Goal: Task Accomplishment & Management: Manage account settings

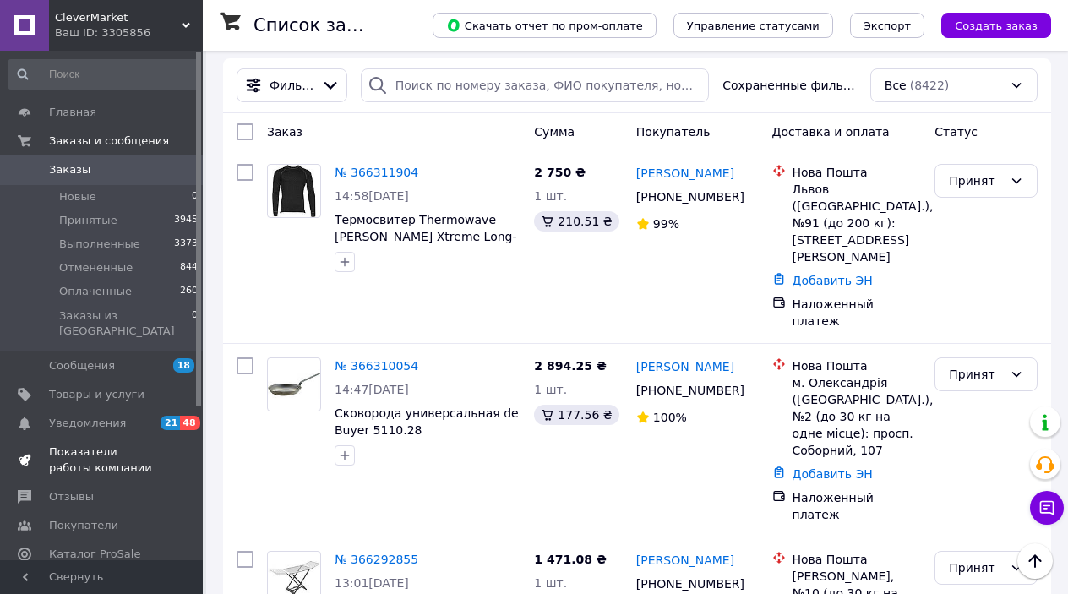
scroll to position [216, 0]
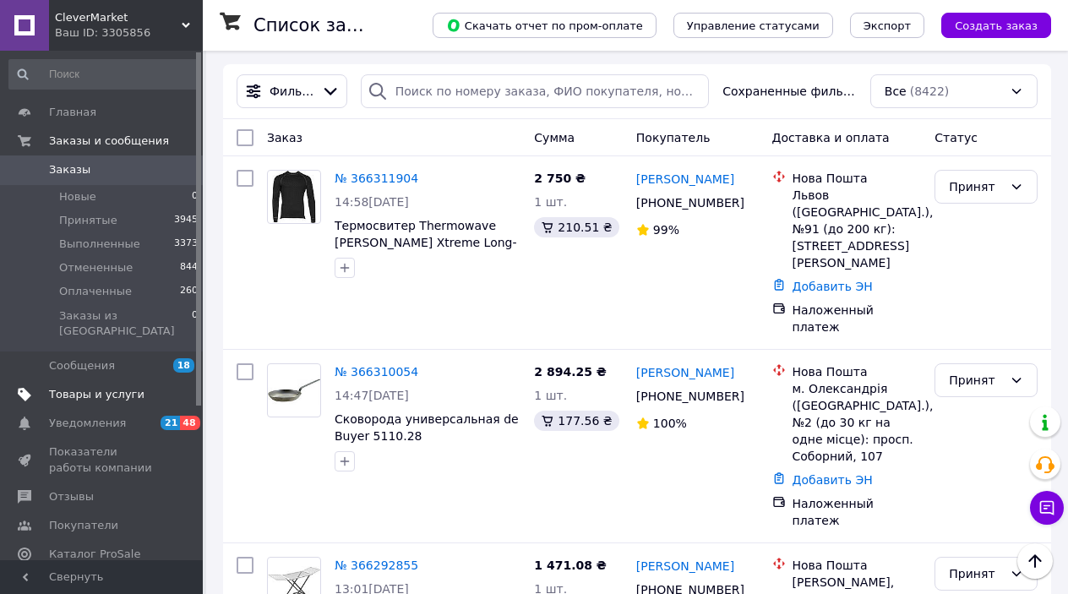
click at [122, 387] on span "Товары и услуги" at bounding box center [96, 394] width 95 height 15
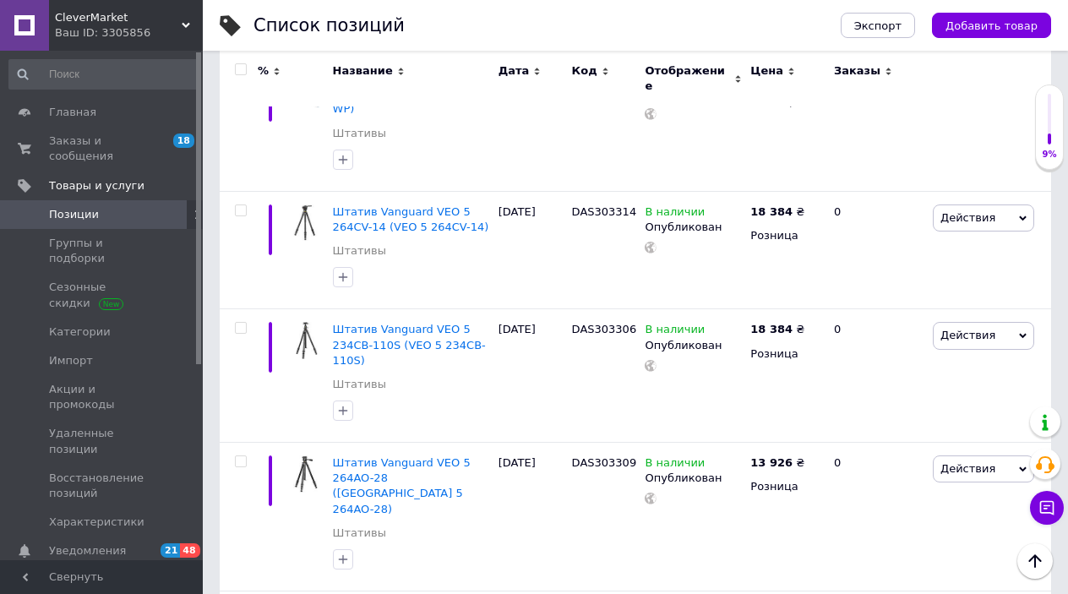
scroll to position [3270, 0]
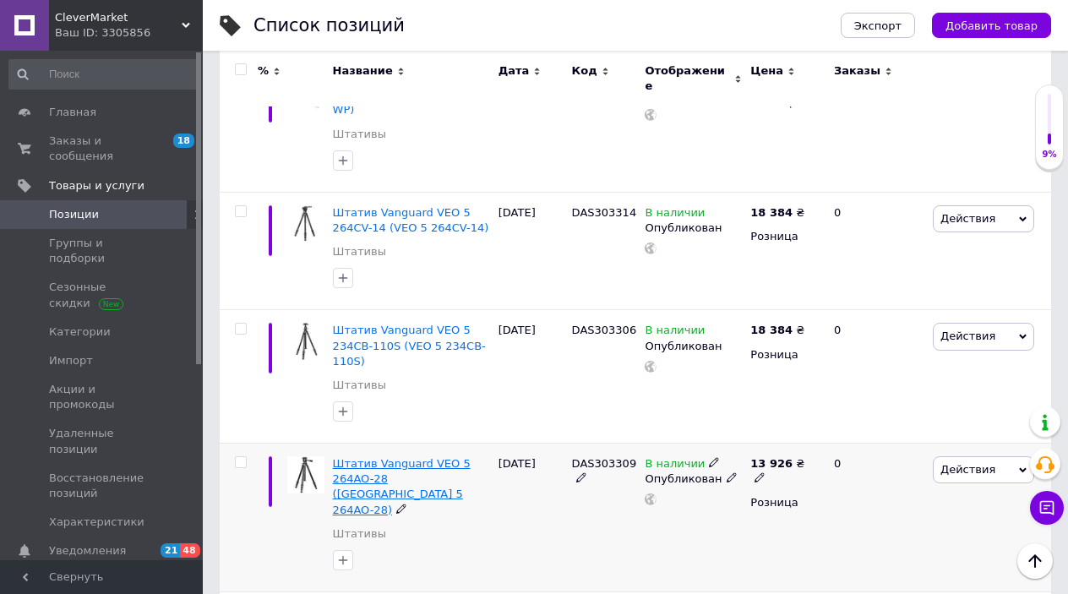
click at [400, 457] on span "Штатив Vanguard VEO 5 264AO-28 ([GEOGRAPHIC_DATA] 5 264AO-28)" at bounding box center [402, 486] width 138 height 59
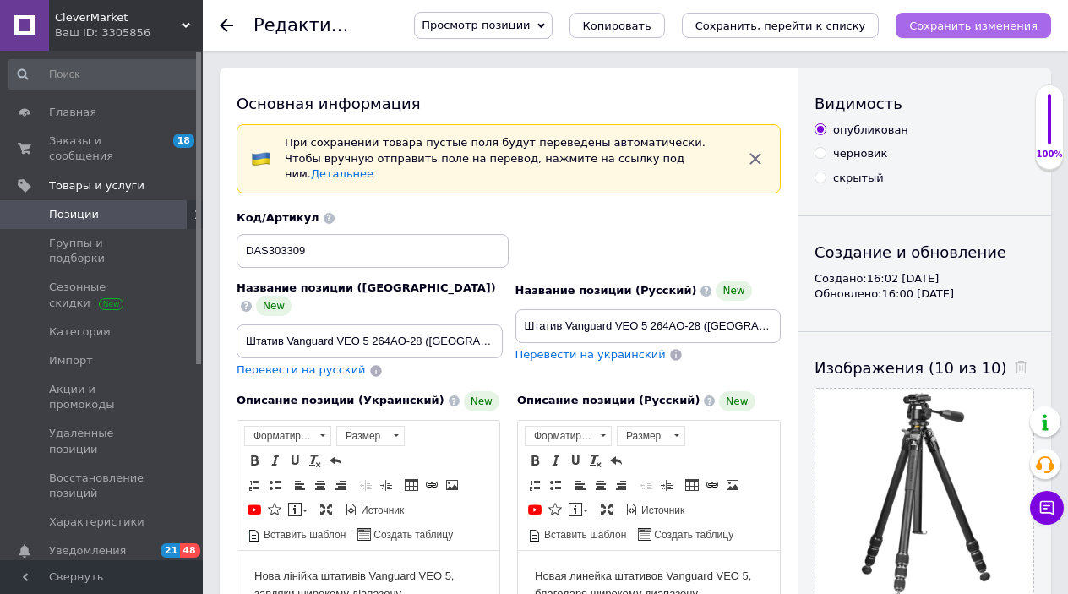
click at [965, 17] on button "Сохранить изменения" at bounding box center [972, 25] width 155 height 25
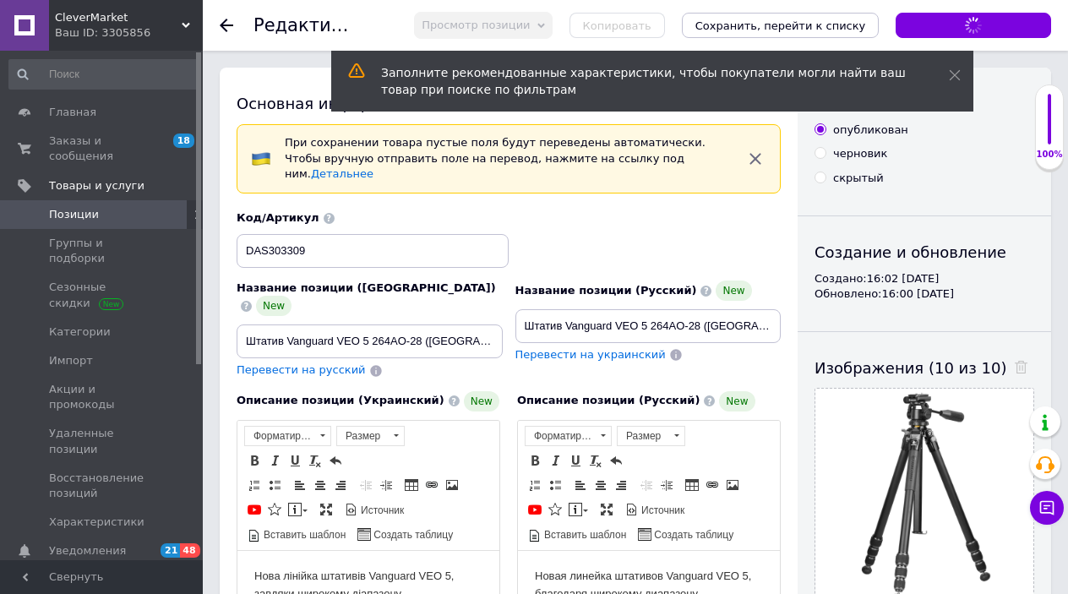
click at [222, 21] on icon at bounding box center [227, 26] width 14 height 14
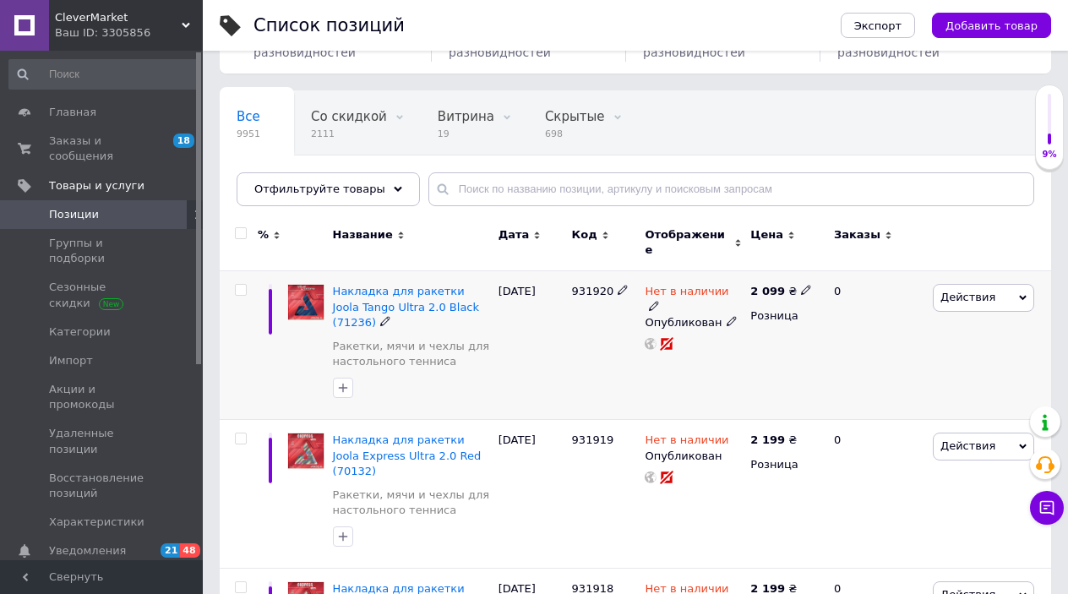
scroll to position [115, 0]
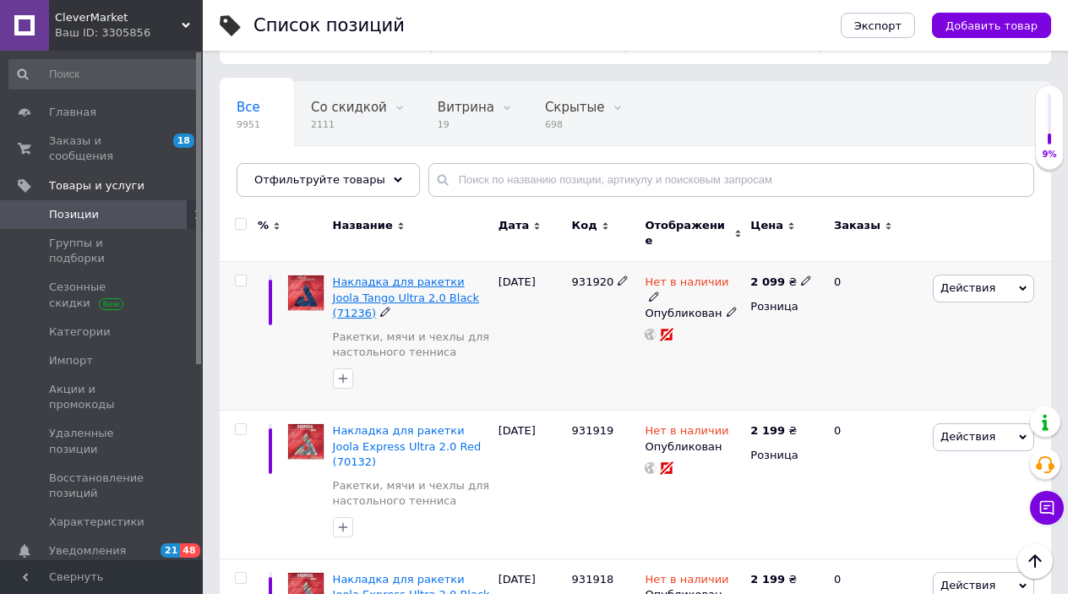
click at [398, 275] on span "Накладка для ракетки Joola Tango Ultra 2.0 Black (71236)" at bounding box center [406, 296] width 146 height 43
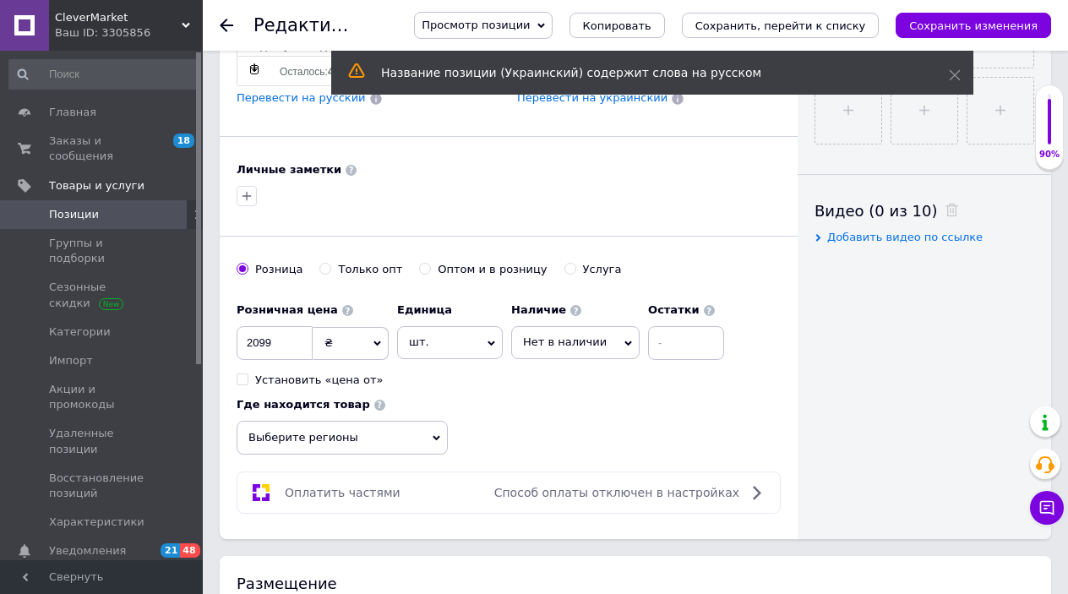
scroll to position [570, 0]
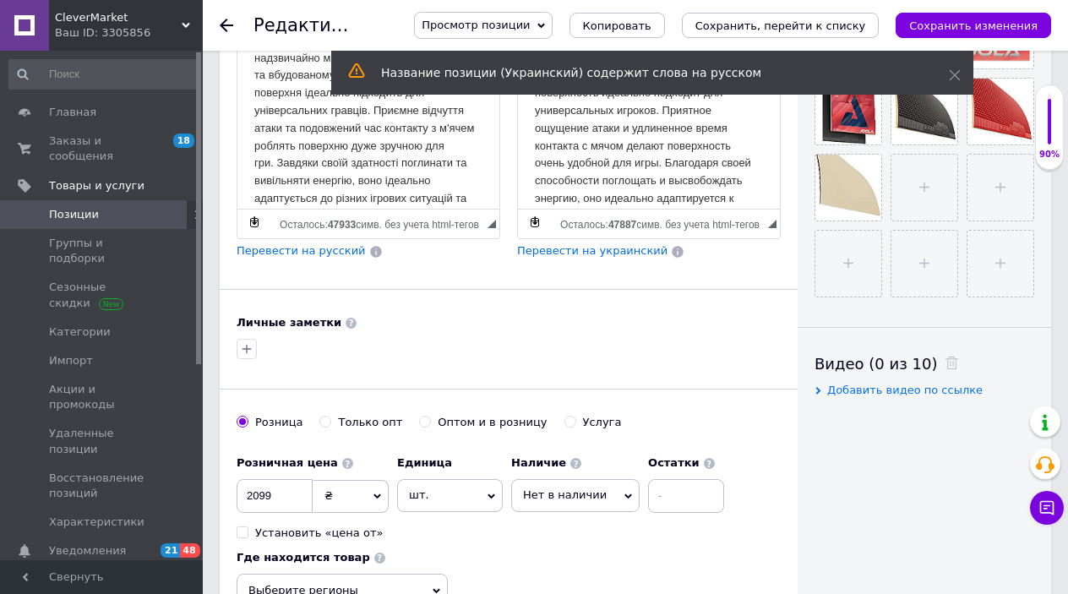
click at [220, 19] on icon at bounding box center [227, 26] width 14 height 14
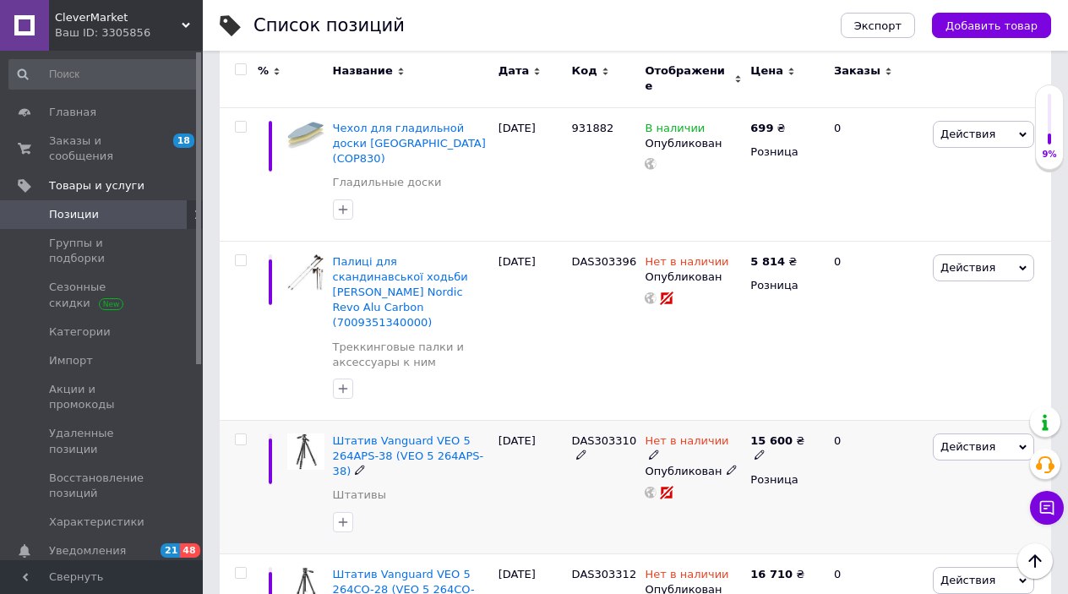
scroll to position [2237, 0]
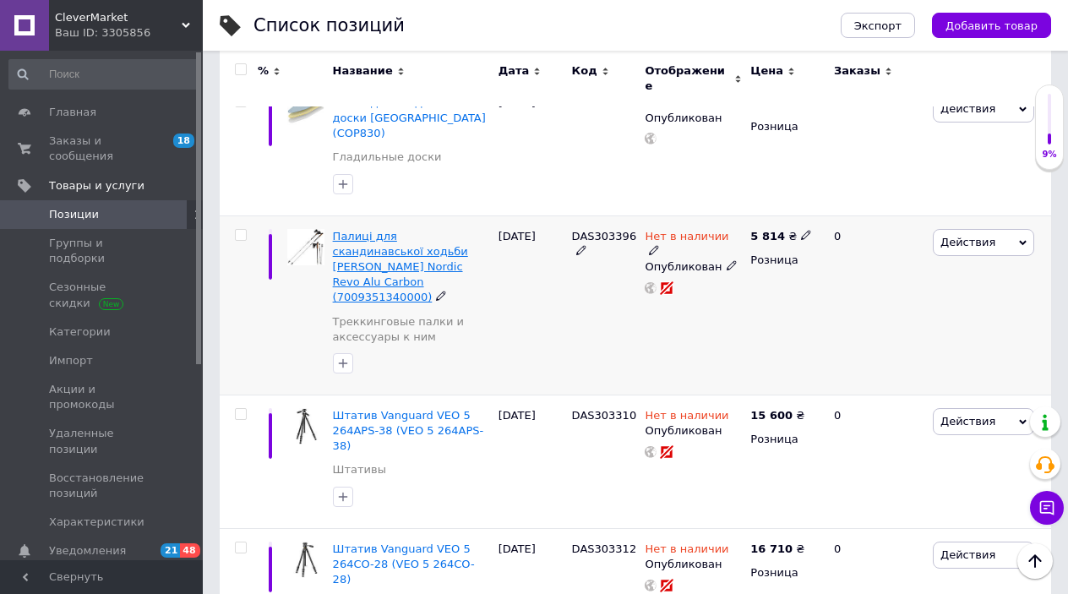
click at [406, 230] on span "Палиці для скандинавської ходьби [PERSON_NAME] Nordic Revo Alu Carbon (70093513…" at bounding box center [400, 267] width 135 height 74
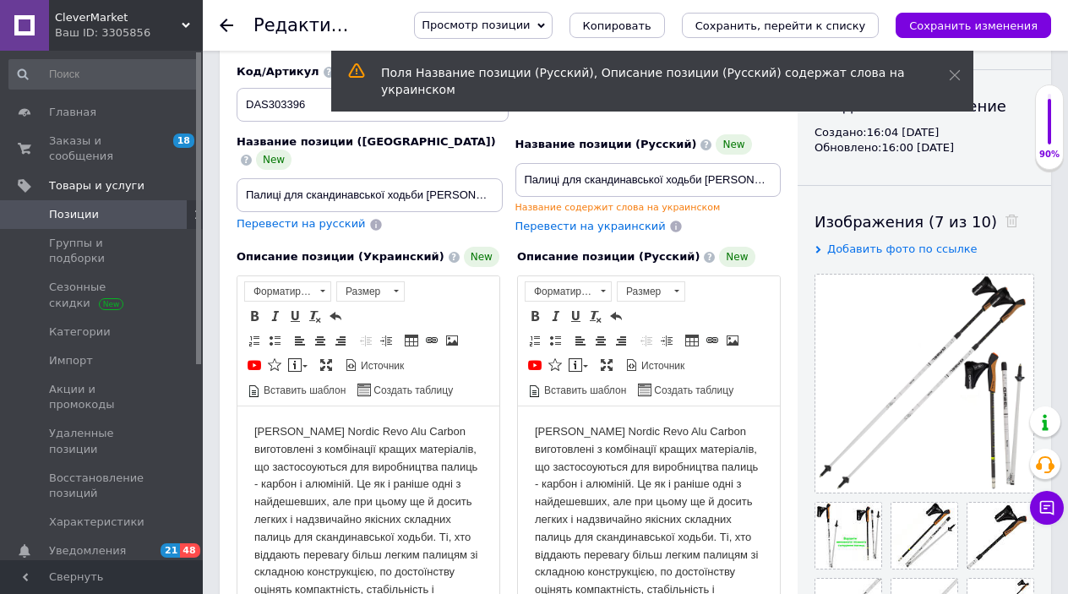
scroll to position [143, 0]
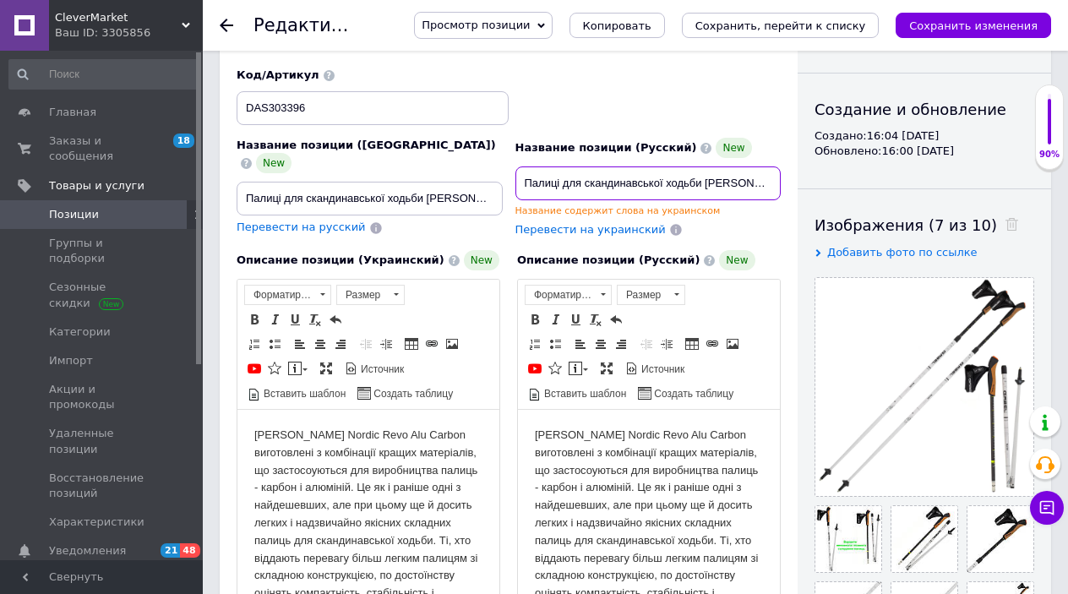
drag, startPoint x: 523, startPoint y: 166, endPoint x: 805, endPoint y: 165, distance: 282.1
click at [805, 165] on div "Основная информация При сохранении товара пустые поля будут переведены автомати…" at bounding box center [635, 523] width 831 height 1196
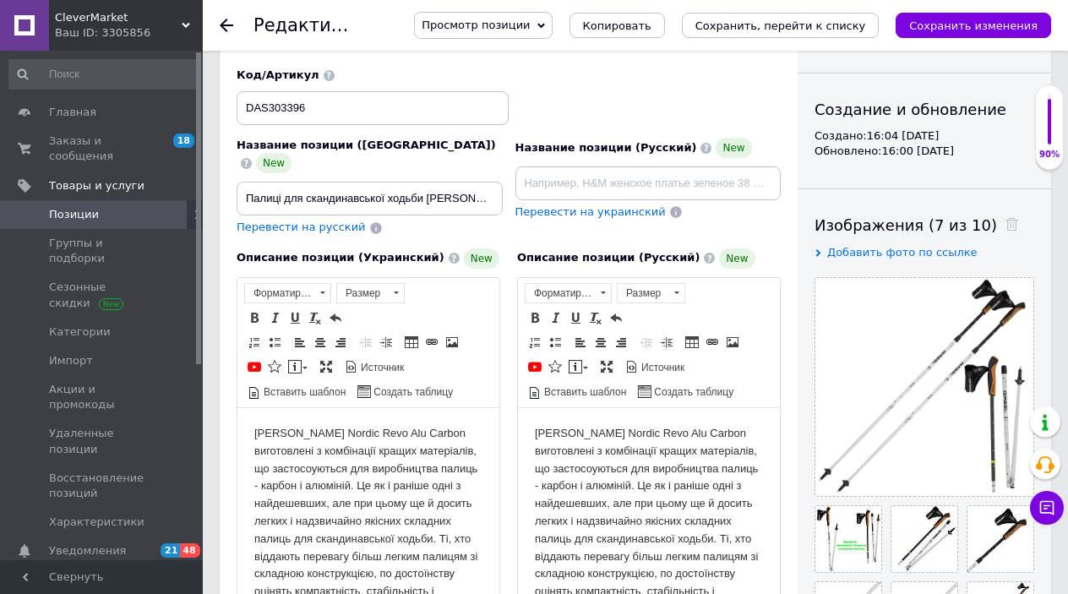
click at [315, 220] on span "Перевести на русский" at bounding box center [300, 226] width 129 height 13
type input "Палки для скандинавской ходьбы [PERSON_NAME] Nordic Revo Alu Carbon (7009351340…"
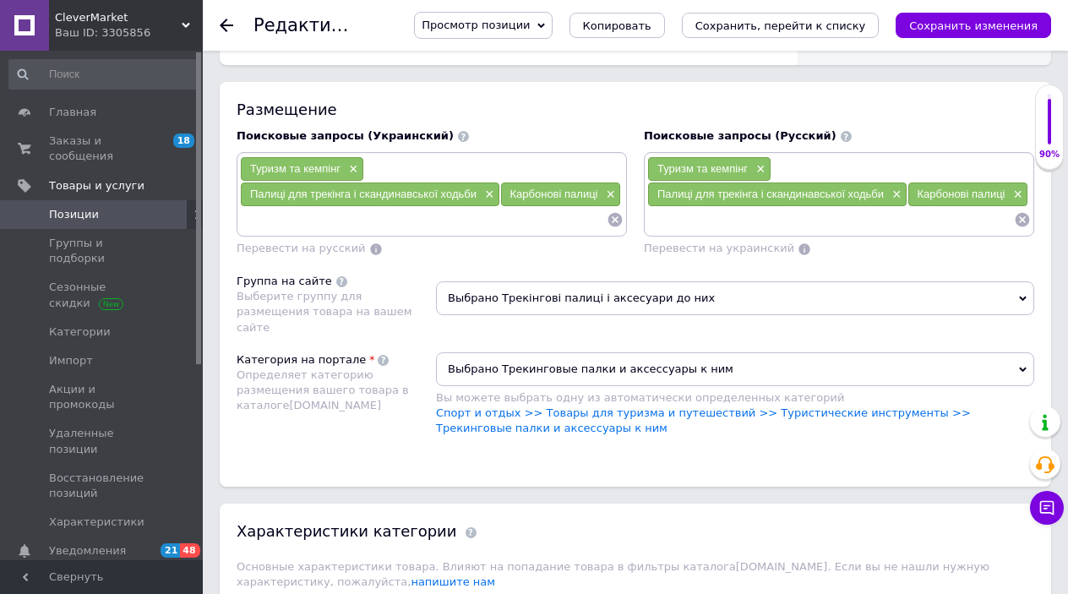
scroll to position [1202, 0]
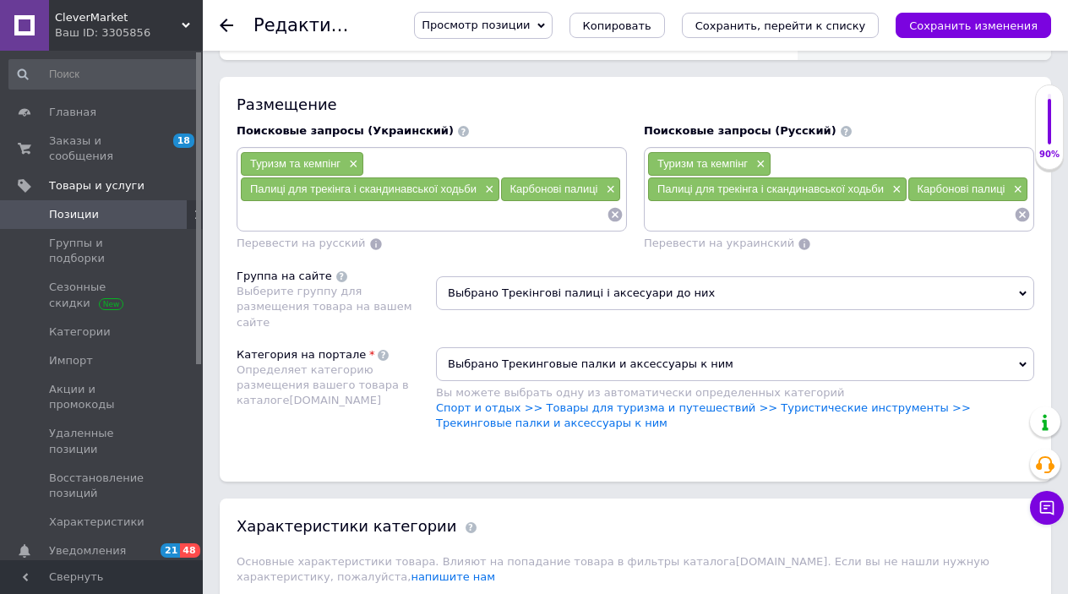
drag, startPoint x: 531, startPoint y: -627, endPoint x: 661, endPoint y: 557, distance: 1190.4
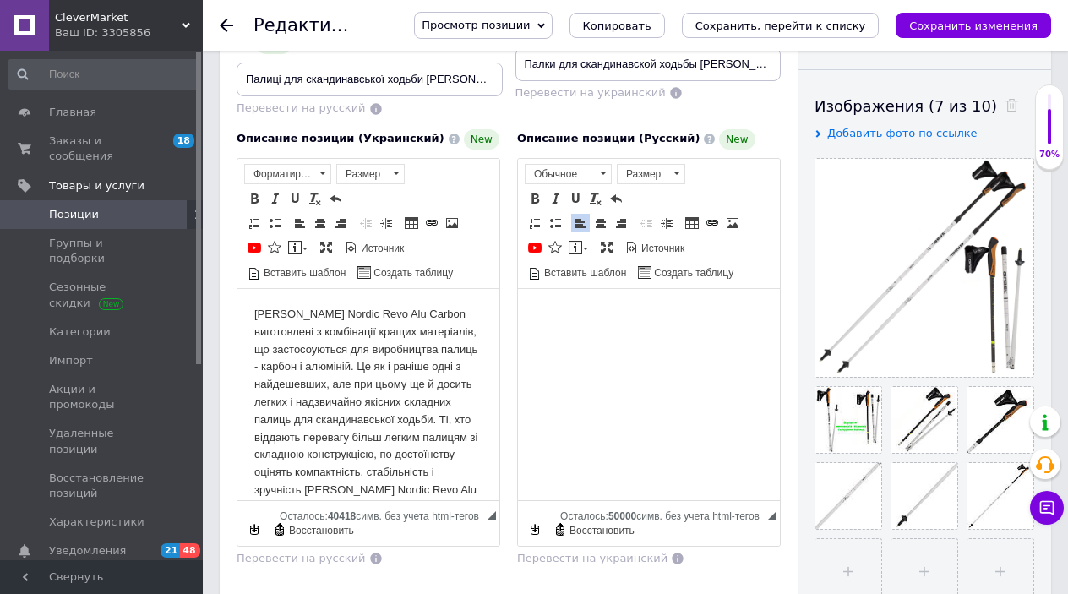
scroll to position [269, 0]
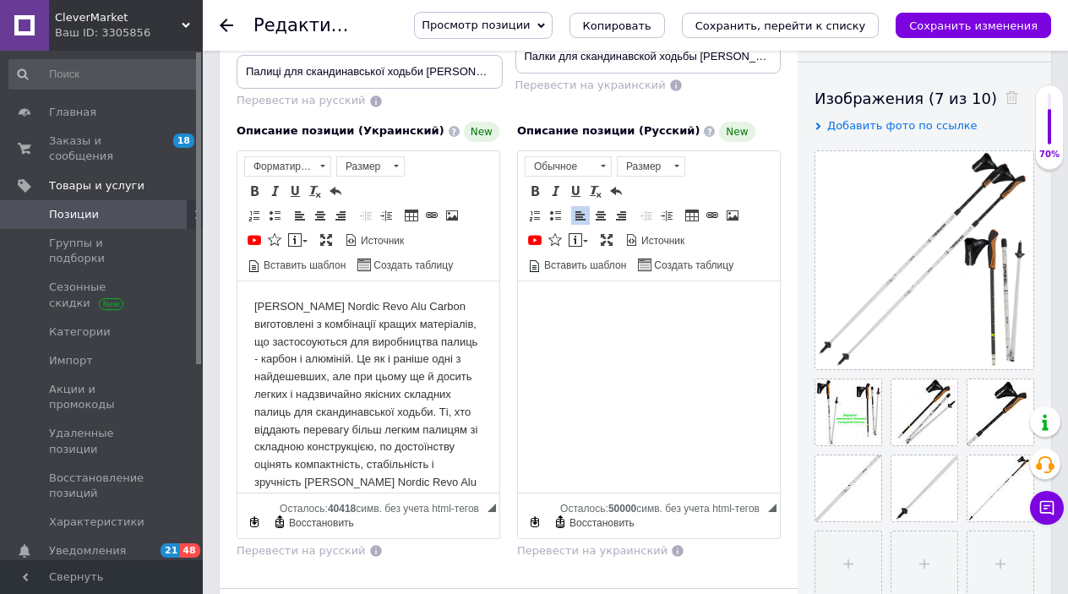
click at [574, 329] on html at bounding box center [649, 303] width 262 height 52
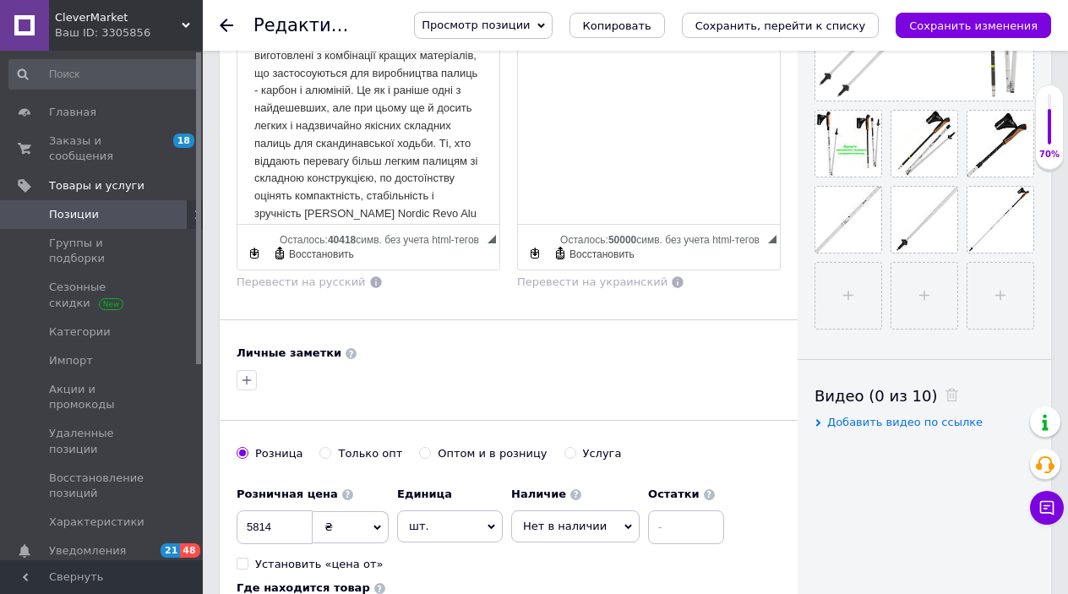
scroll to position [550, 0]
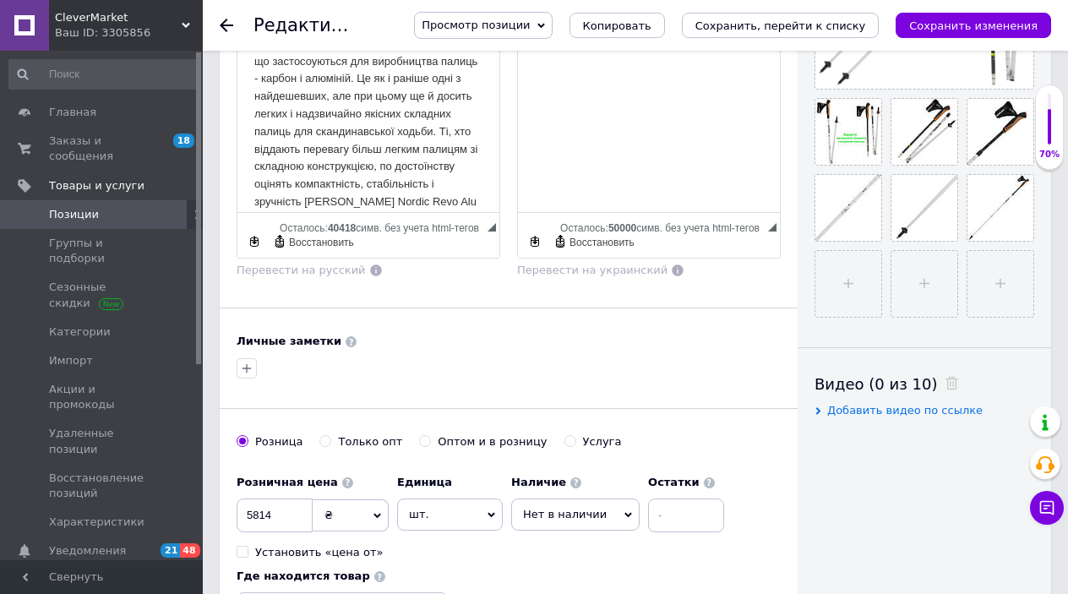
drag, startPoint x: 354, startPoint y: 254, endPoint x: 369, endPoint y: 264, distance: 17.8
click at [354, 254] on div "Основная информация При сохранении товара пустые поля будут переведены автомати…" at bounding box center [509, 114] width 578 height 1193
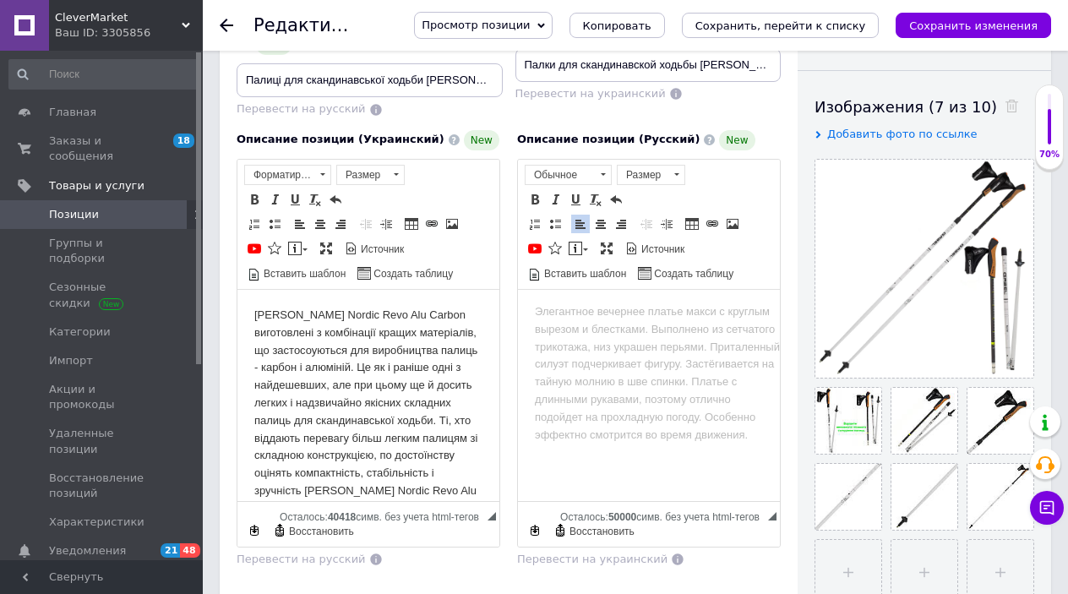
scroll to position [0, 0]
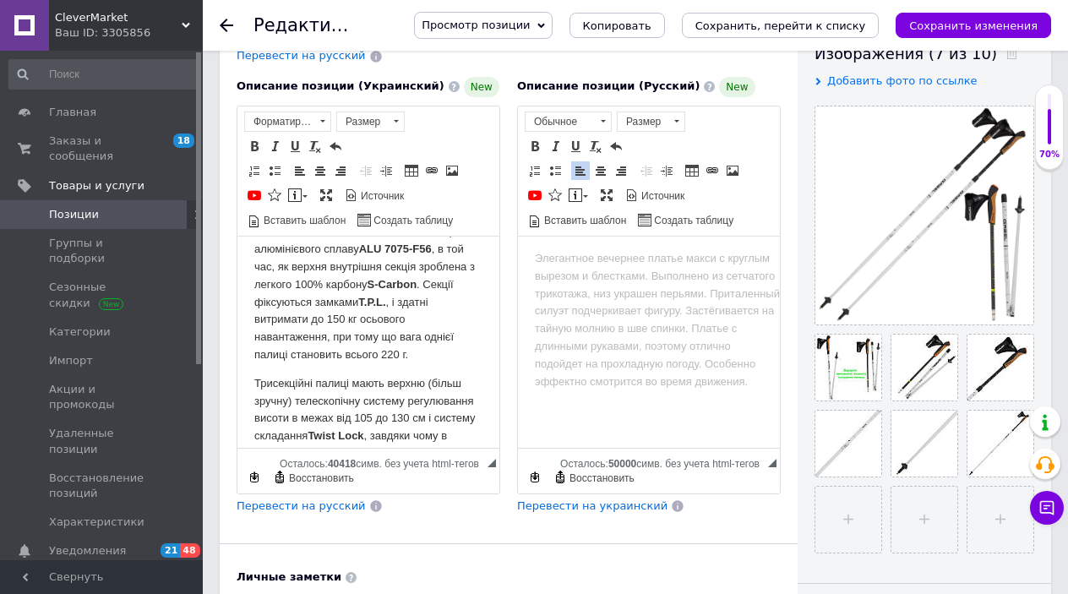
click at [307, 499] on span "Перевести на русский" at bounding box center [300, 505] width 129 height 13
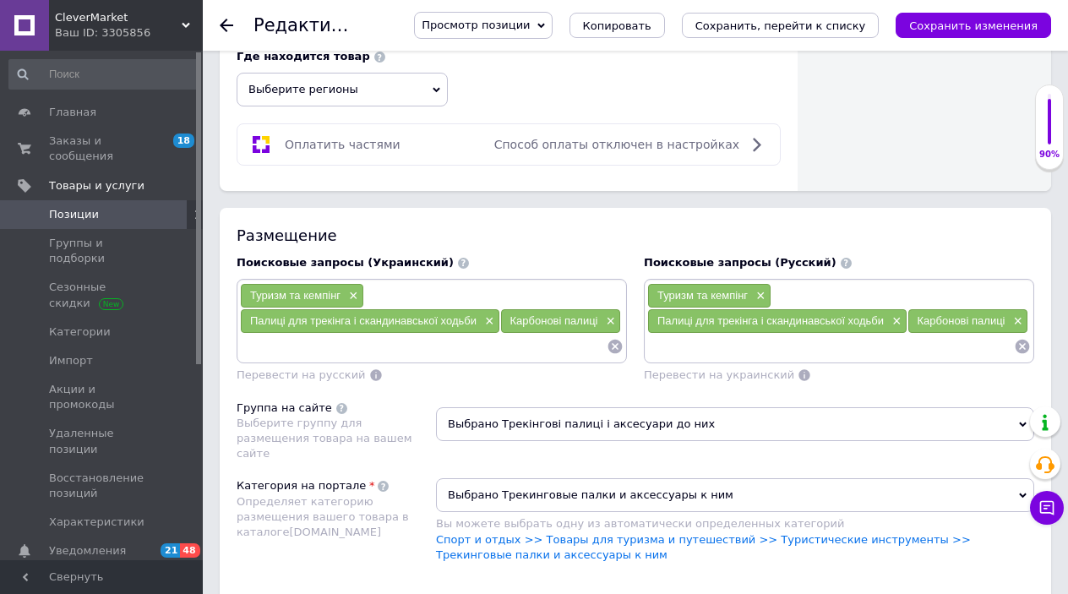
scroll to position [1069, 0]
click at [758, 289] on span "×" at bounding box center [759, 296] width 14 height 14
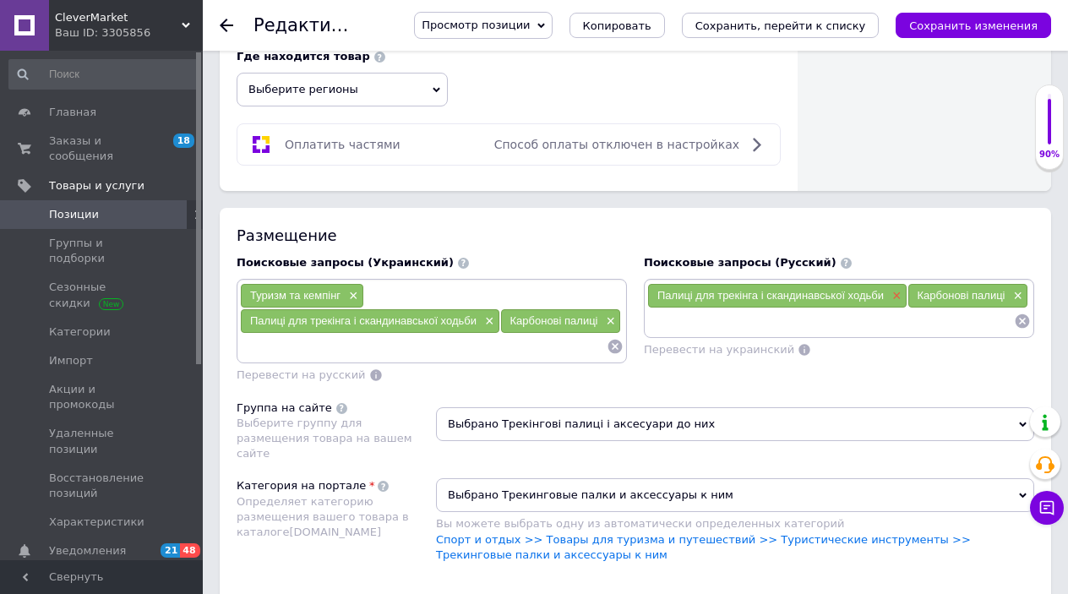
click at [897, 289] on span "×" at bounding box center [895, 296] width 14 height 14
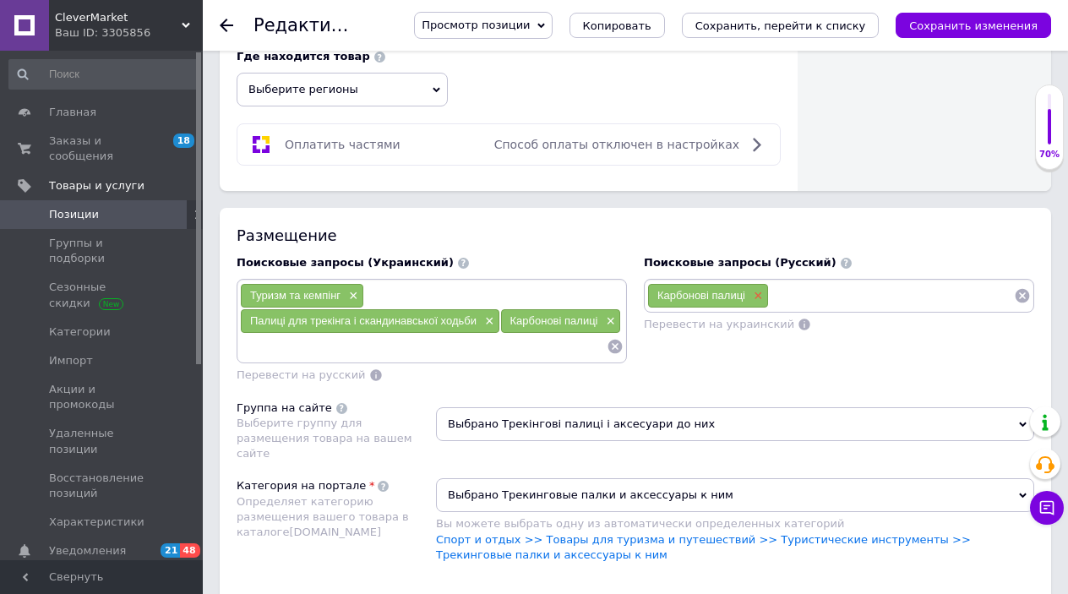
click at [757, 289] on span "×" at bounding box center [756, 296] width 14 height 14
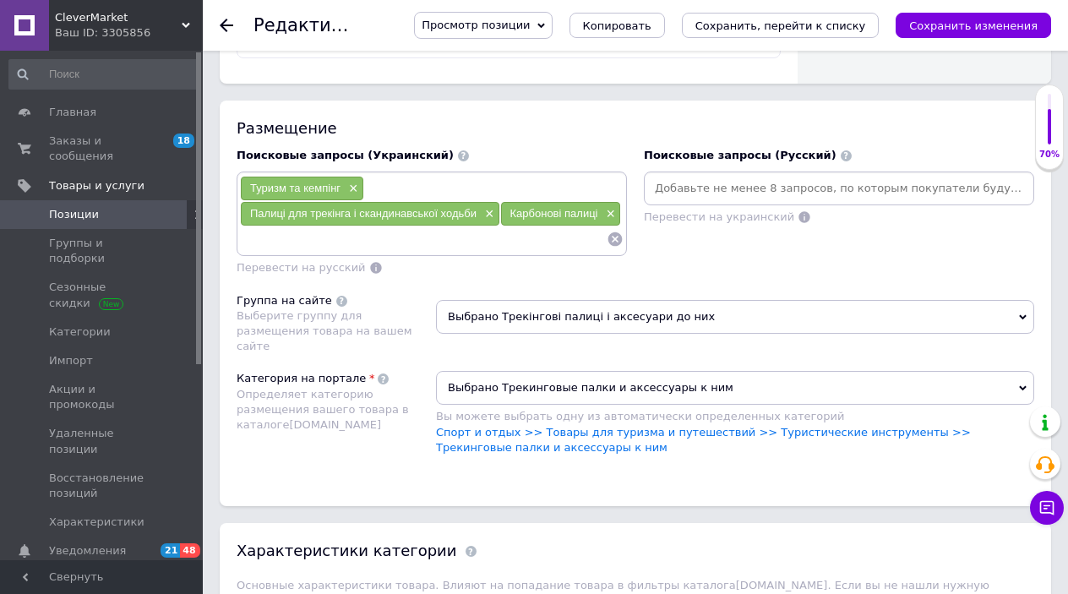
click at [769, 300] on span "Выбрано Трекінгові палиці і аксесуари до них" at bounding box center [735, 317] width 598 height 34
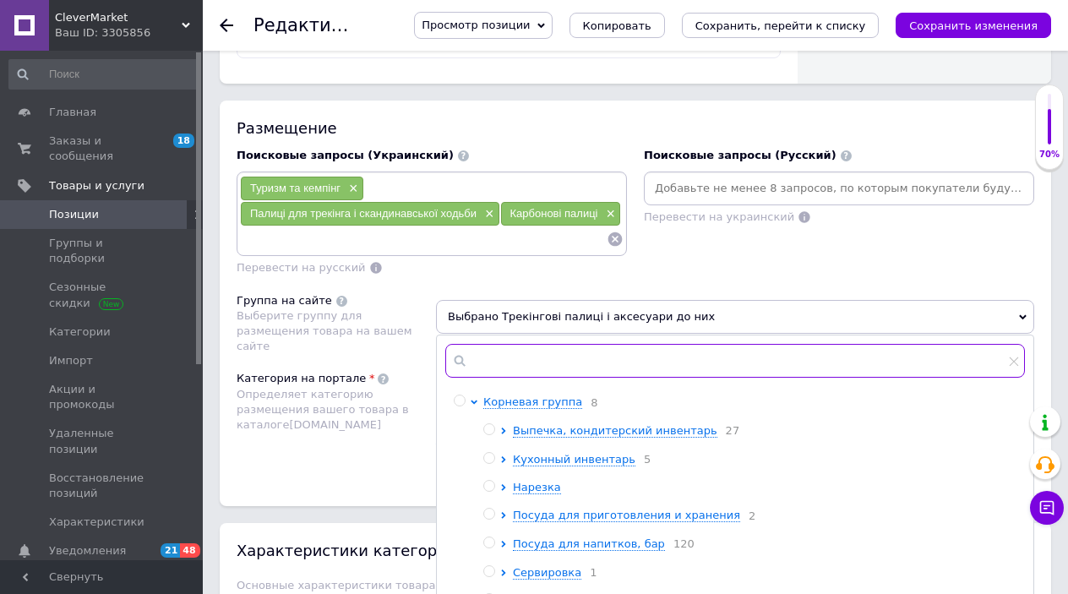
click at [554, 344] on input "text" at bounding box center [734, 361] width 579 height 34
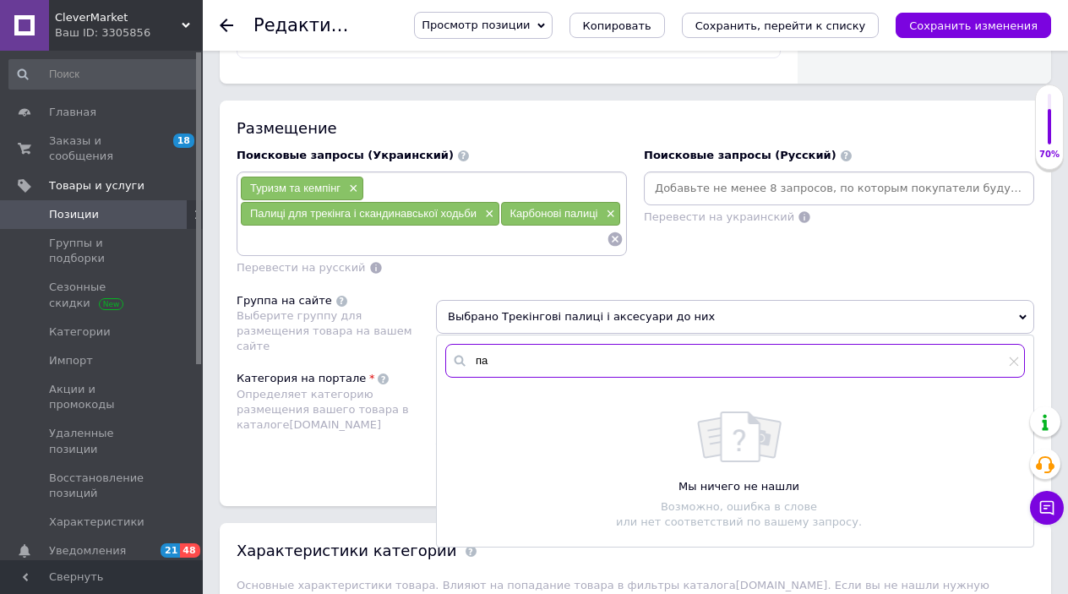
type input "п"
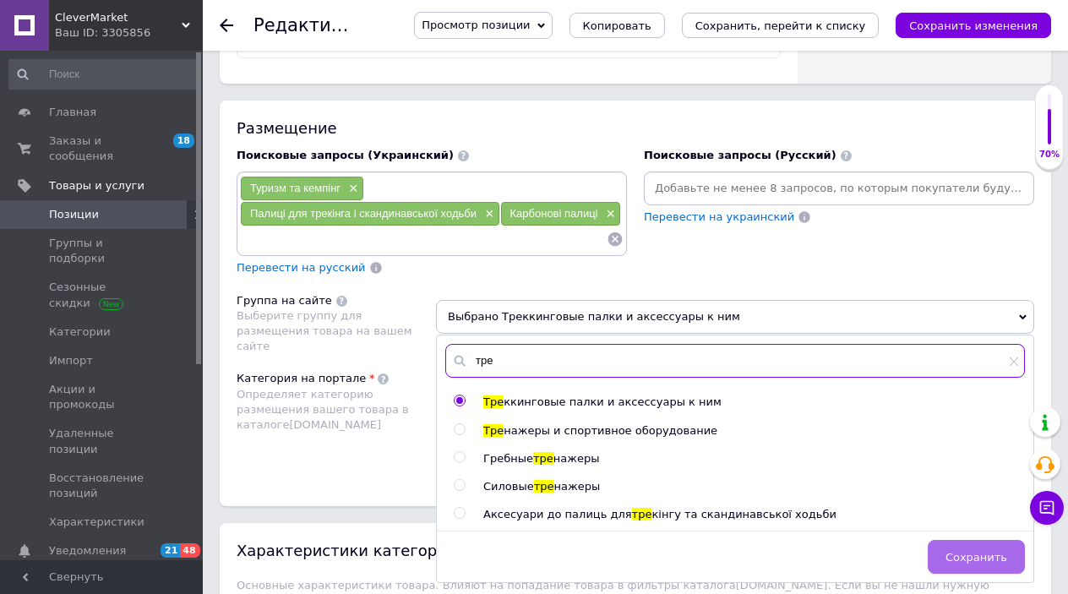
type input "тре"
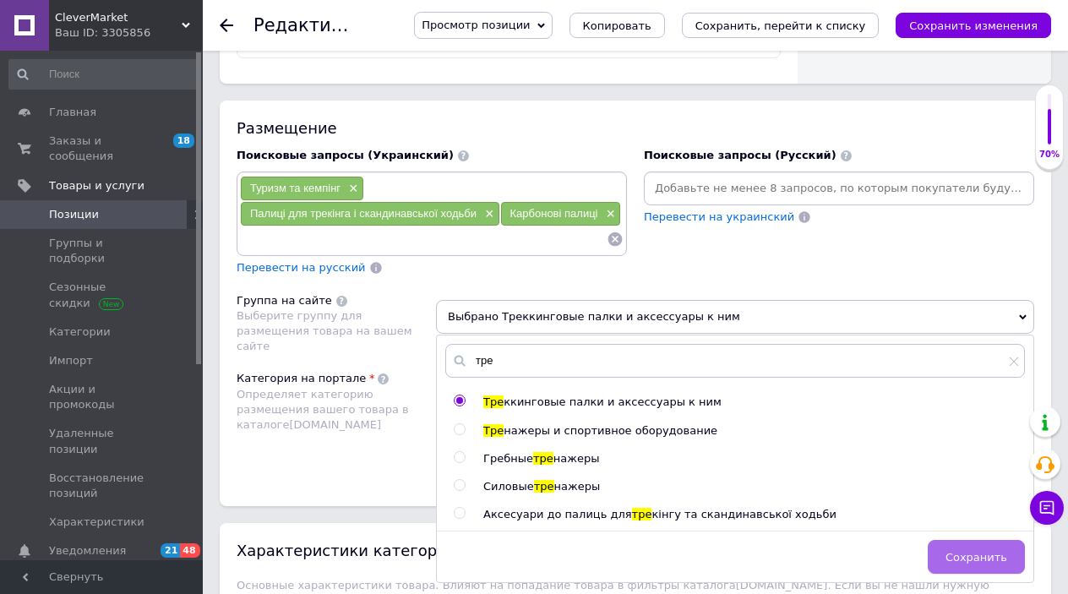
click at [960, 540] on button "Сохранить" at bounding box center [975, 557] width 97 height 34
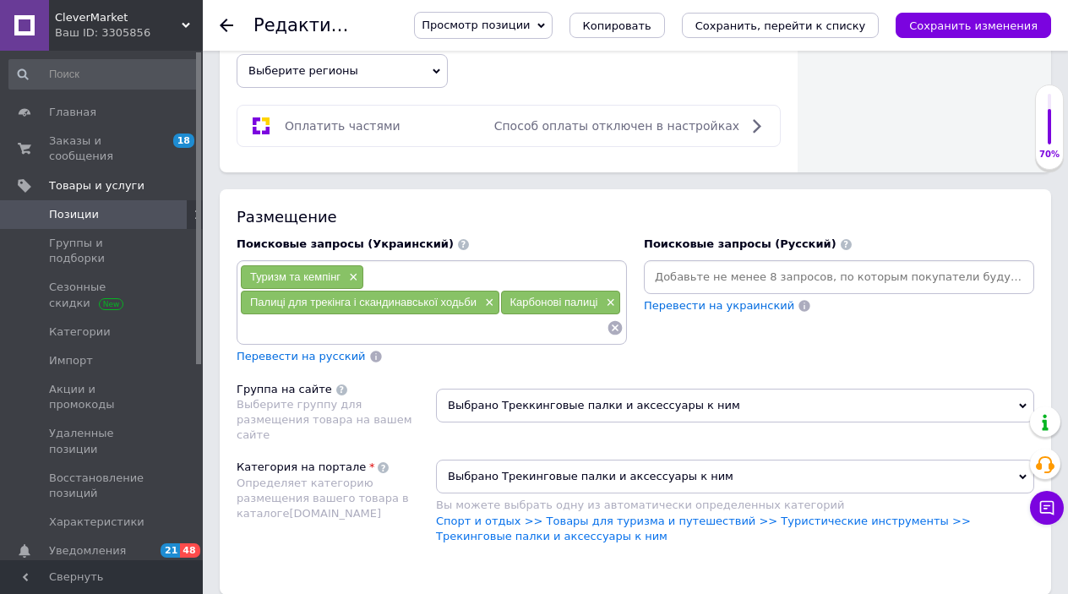
scroll to position [1090, 1]
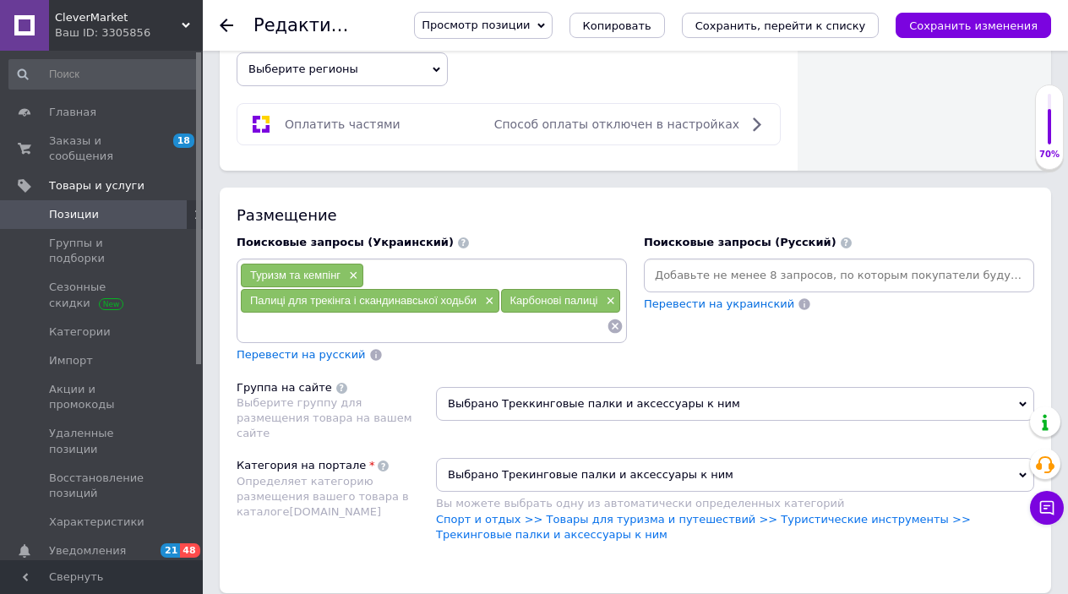
click at [336, 330] on div "Поисковые запросы (Украинский) Туризм та кемпінг × Палиці для трекінга і сканди…" at bounding box center [431, 298] width 407 height 145
click at [302, 348] on span "Перевести на русский" at bounding box center [300, 354] width 129 height 13
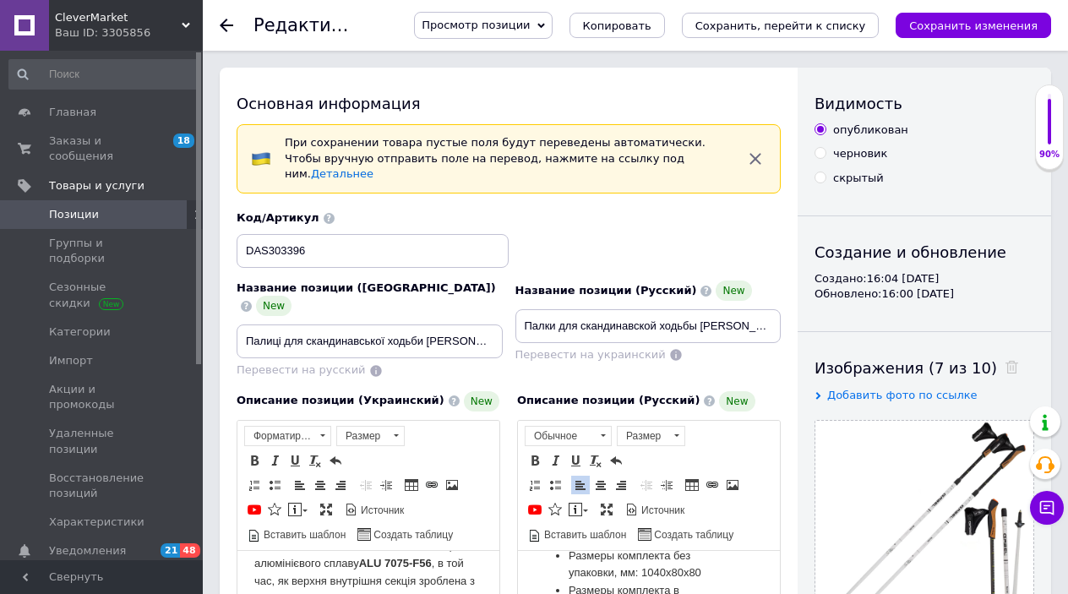
scroll to position [0, 0]
click at [947, 25] on icon "Сохранить изменения" at bounding box center [973, 25] width 128 height 13
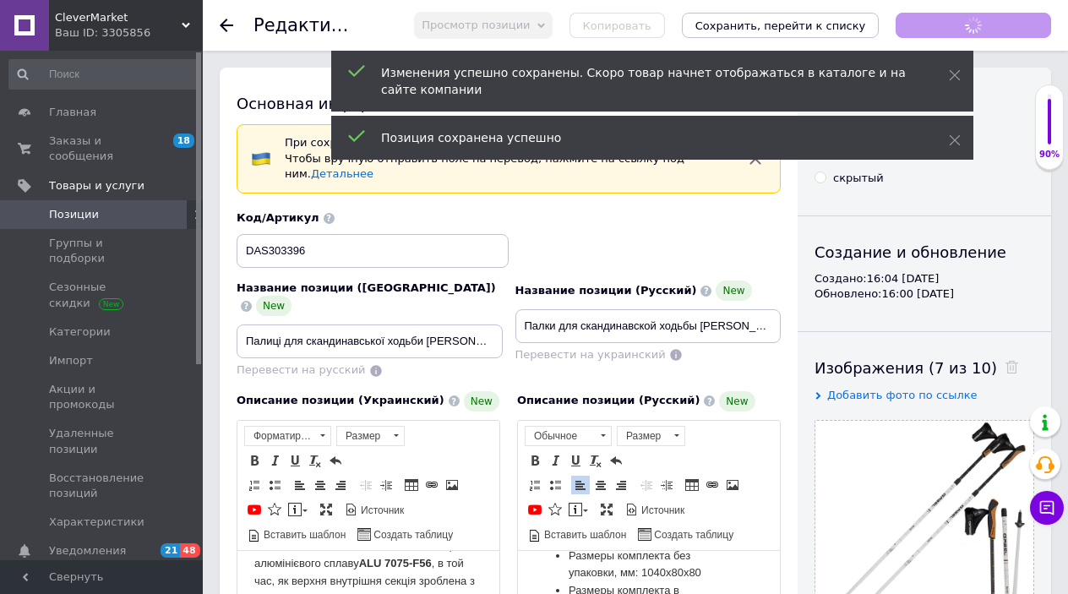
scroll to position [4372, 0]
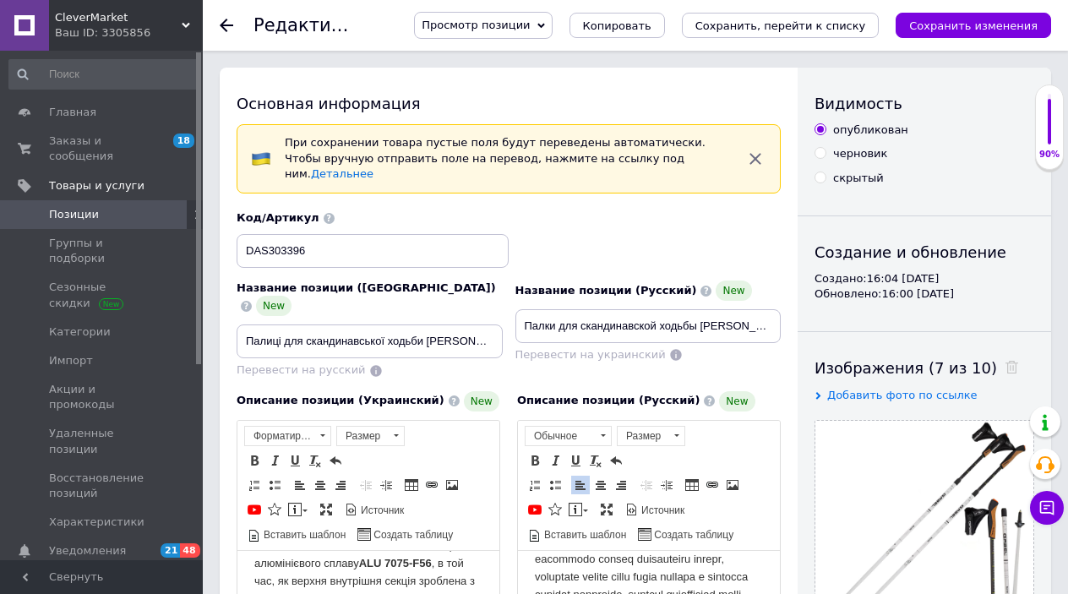
click at [226, 23] on icon at bounding box center [227, 26] width 14 height 14
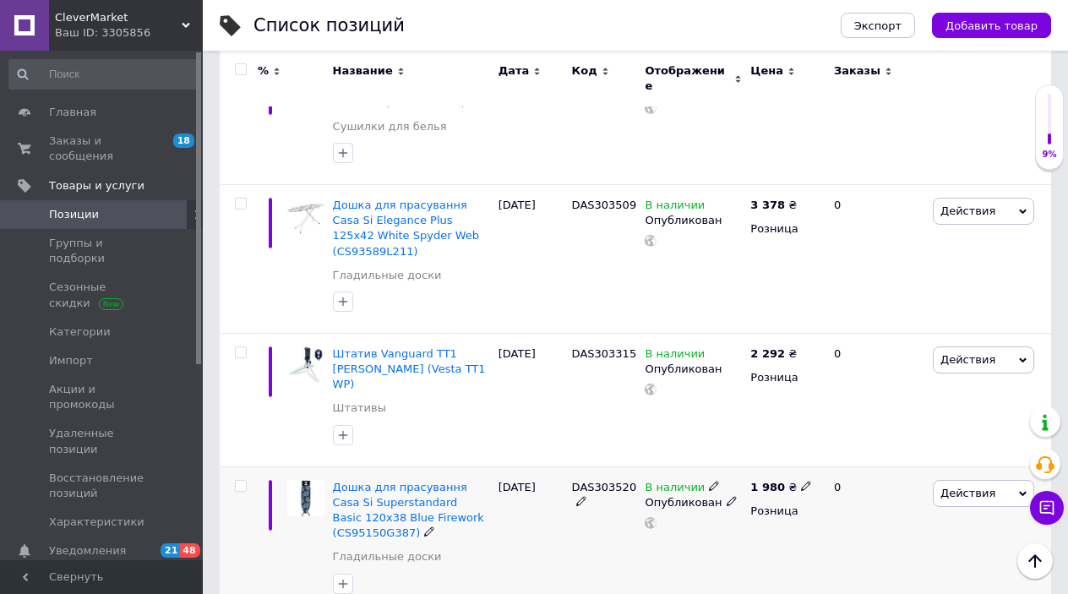
scroll to position [2857, 0]
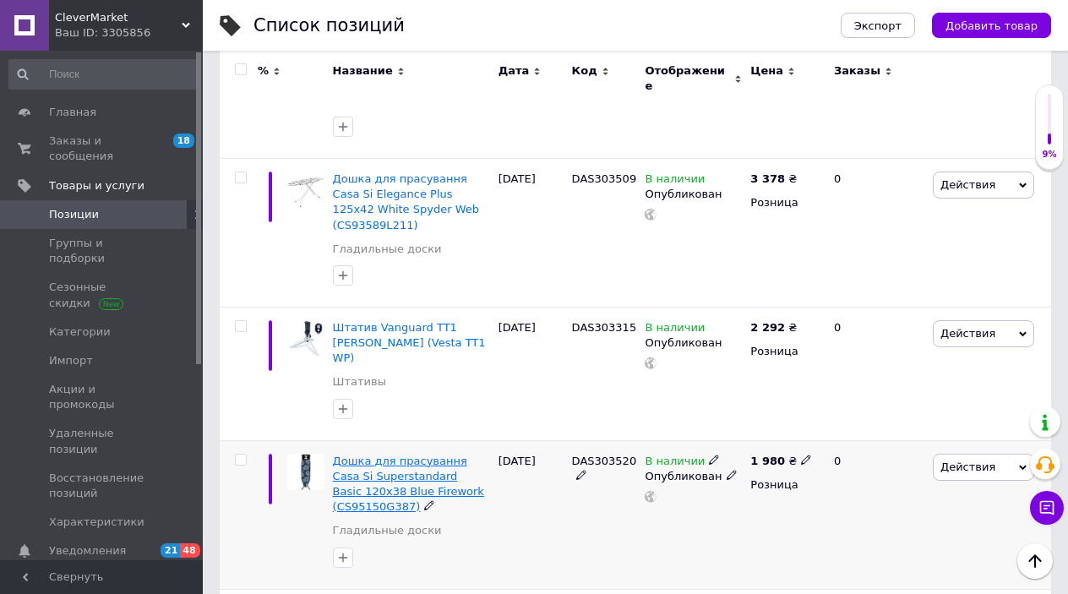
click at [419, 454] on span "Дошка для прасування Casa Si Superstandard Basic 120x38 Blue Firework (CS95150G…" at bounding box center [408, 483] width 151 height 59
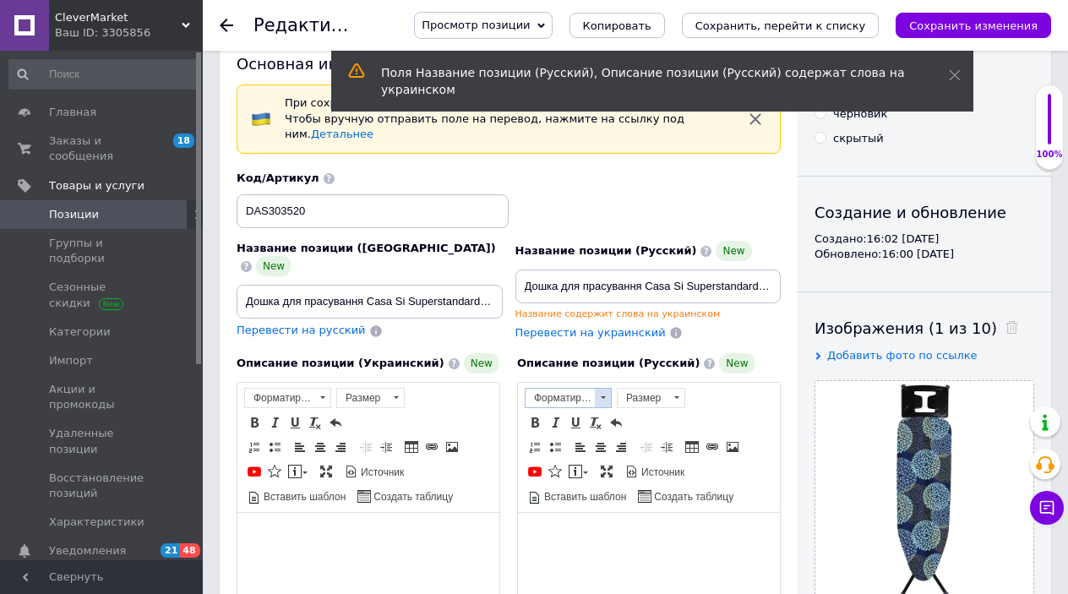
scroll to position [41, 0]
drag, startPoint x: 529, startPoint y: 264, endPoint x: 876, endPoint y: 271, distance: 347.2
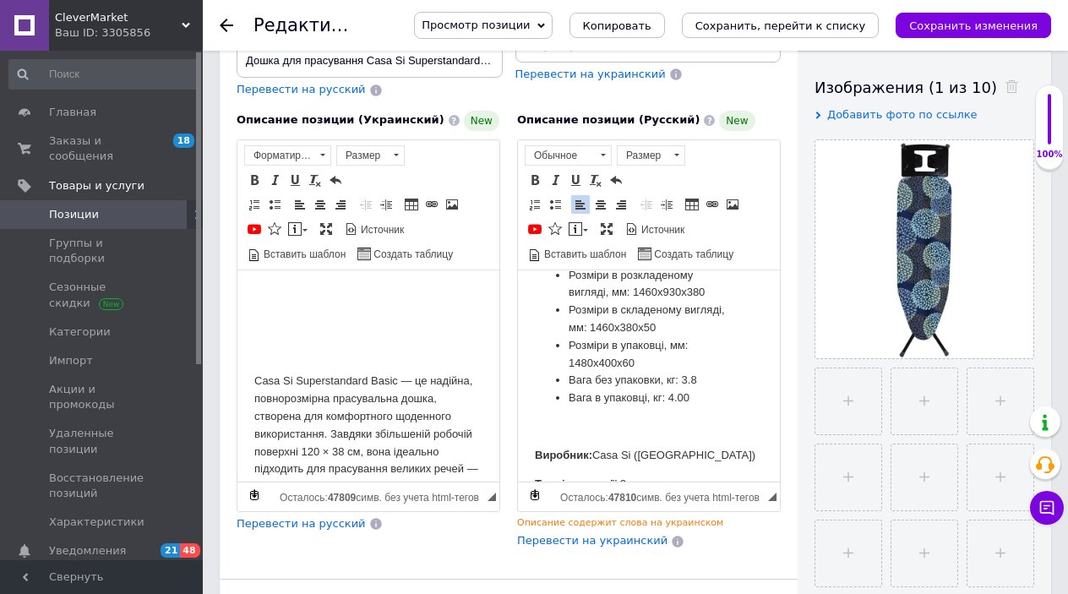
scroll to position [3, 0]
drag, startPoint x: 535, startPoint y: 367, endPoint x: 699, endPoint y: 519, distance: 223.0
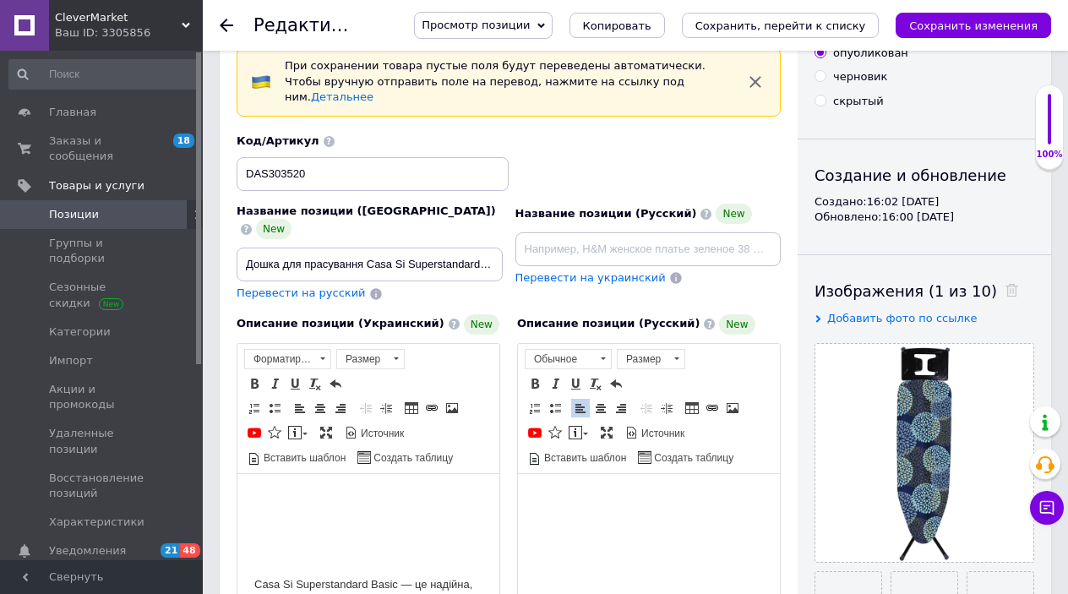
scroll to position [73, 0]
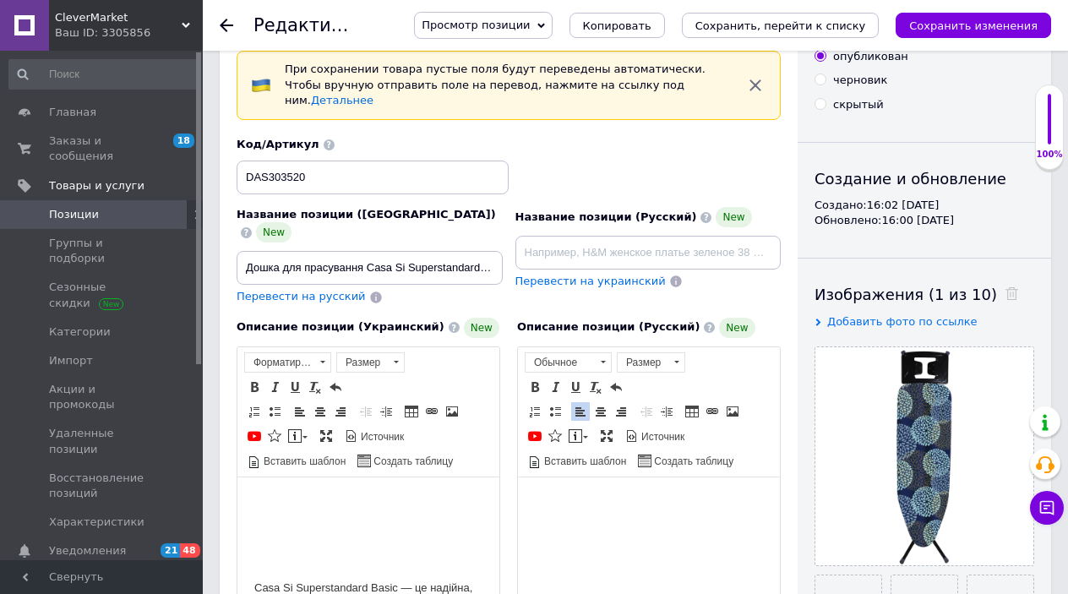
click at [296, 290] on span "Перевести на русский" at bounding box center [300, 296] width 129 height 13
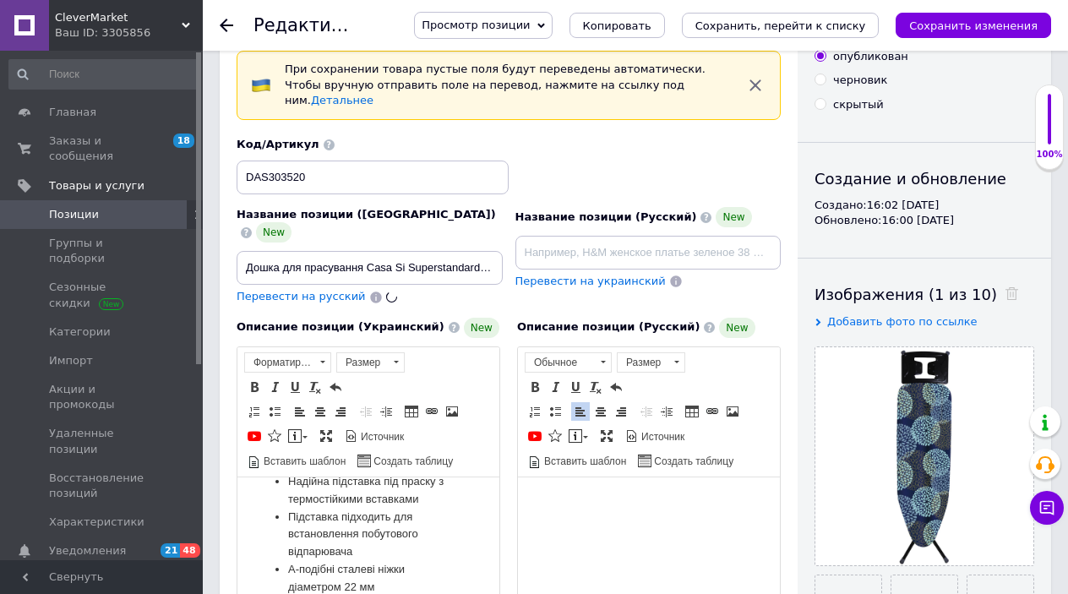
type input "Доска гладильная Casa Si Superstandard Basic 120x38 Blue Firework (CS95150G387)"
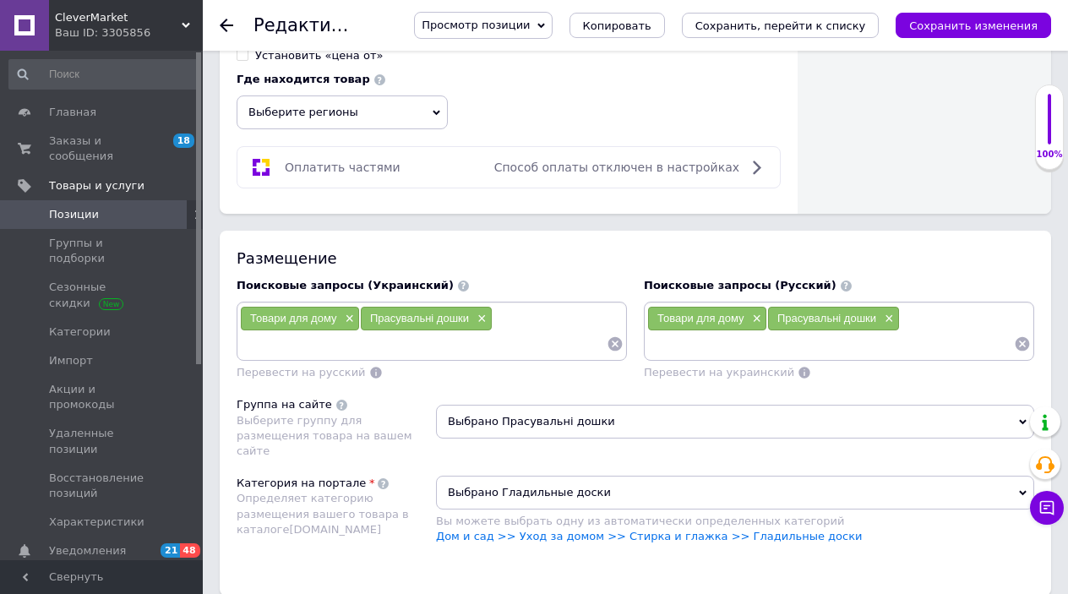
scroll to position [1046, 0]
click at [752, 312] on span "×" at bounding box center [754, 319] width 14 height 14
drag, startPoint x: 768, startPoint y: 289, endPoint x: 758, endPoint y: 291, distance: 10.3
click at [768, 312] on span "×" at bounding box center [767, 319] width 14 height 14
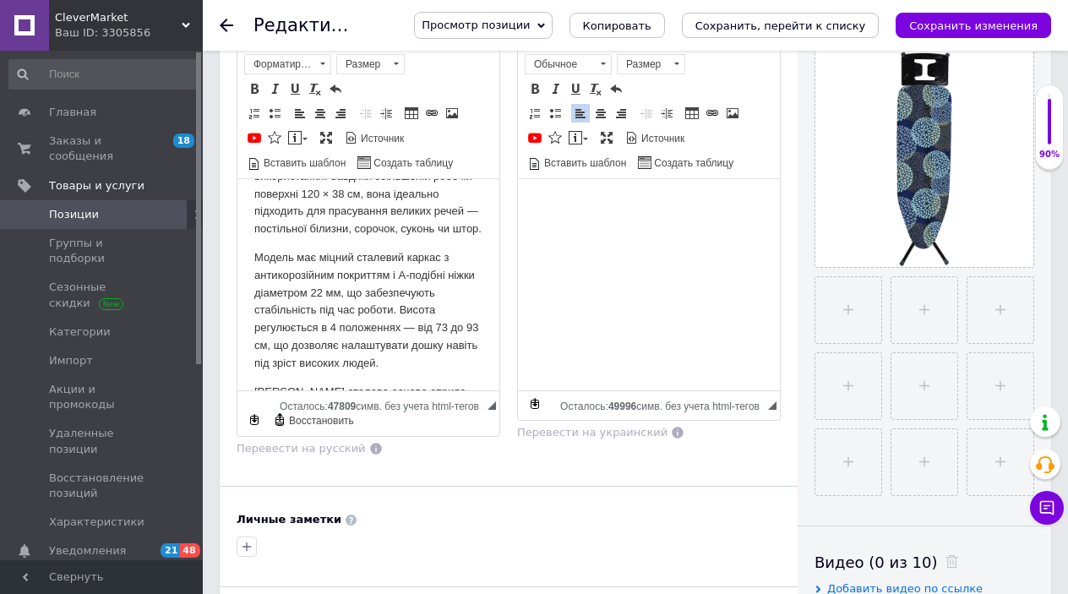
click at [437, 427] on div "Описание позиции (Украинский) New Casa Si Superstandard Basic — це надійна, пов…" at bounding box center [368, 238] width 280 height 454
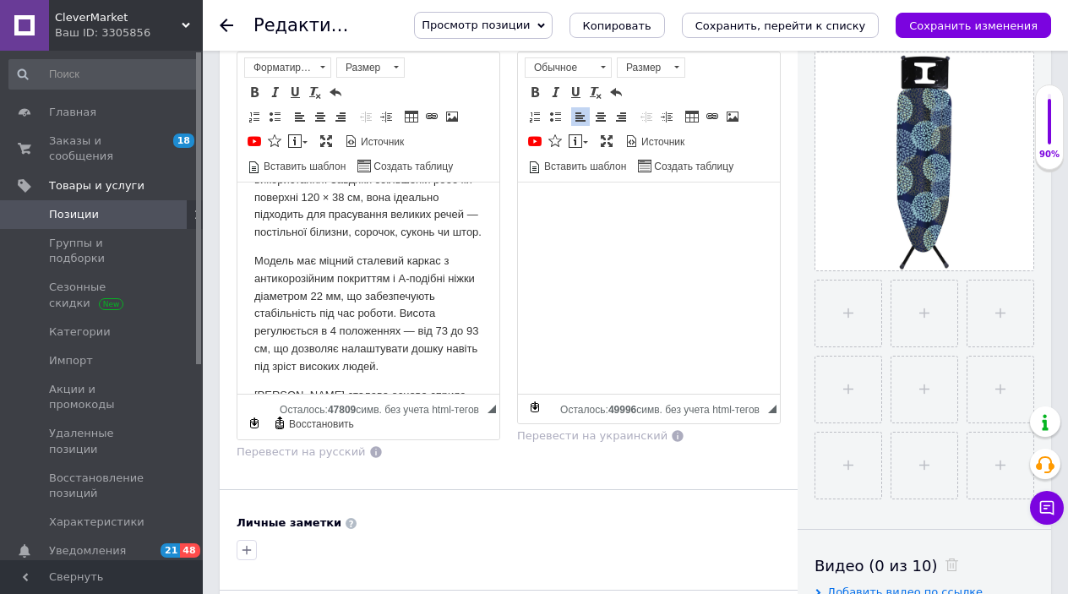
click at [559, 315] on html at bounding box center [649, 246] width 262 height 137
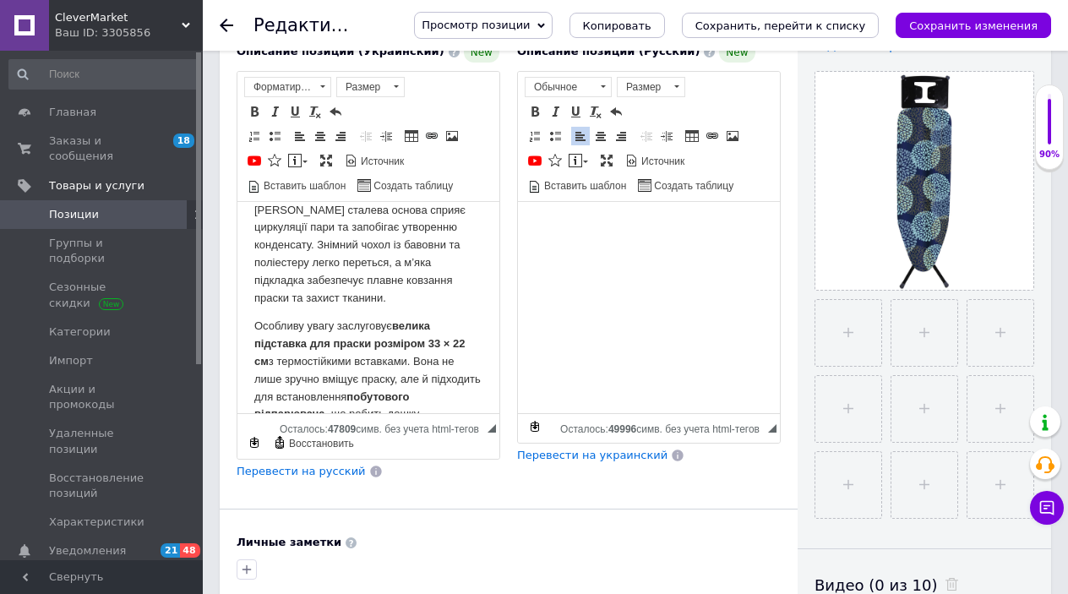
scroll to position [350, 0]
click at [324, 464] on span "Перевести на русский" at bounding box center [300, 470] width 129 height 13
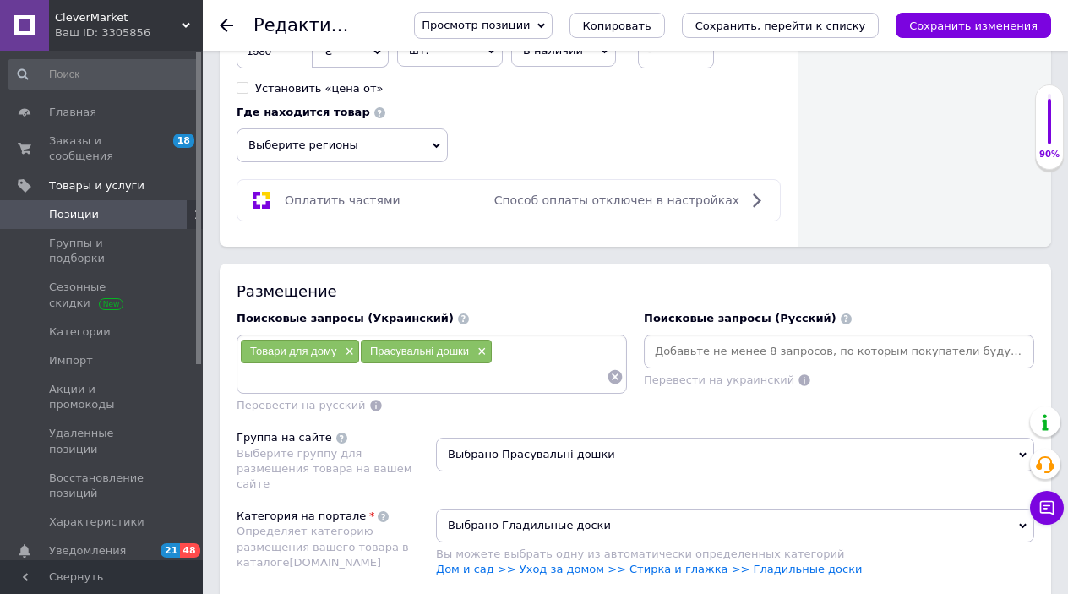
scroll to position [1014, 0]
click at [668, 438] on span "Выбрано Прасувальні дошки" at bounding box center [735, 455] width 598 height 34
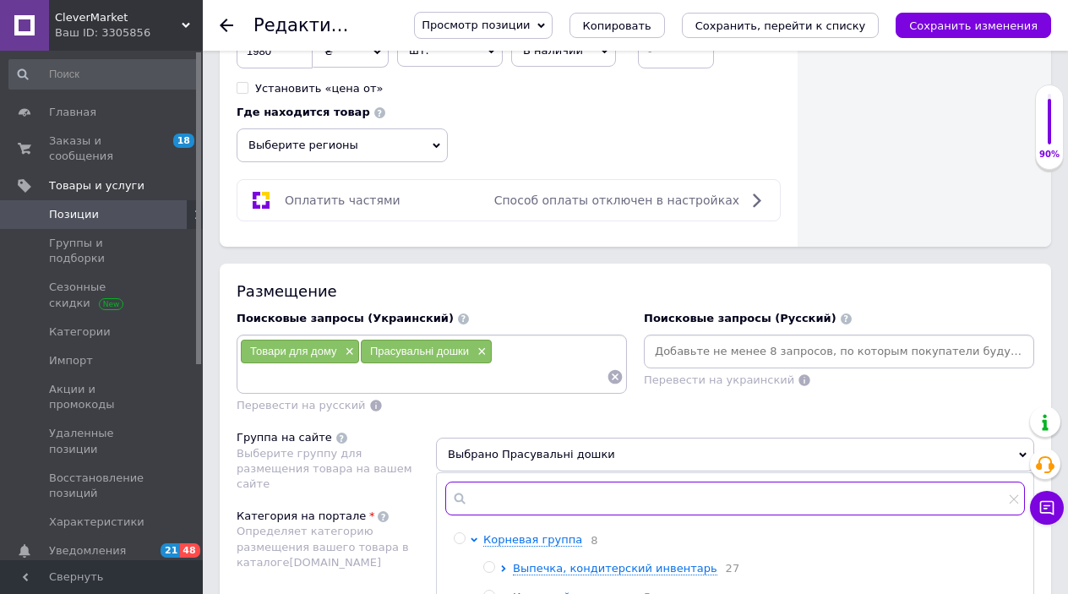
click at [579, 481] on input "text" at bounding box center [734, 498] width 579 height 34
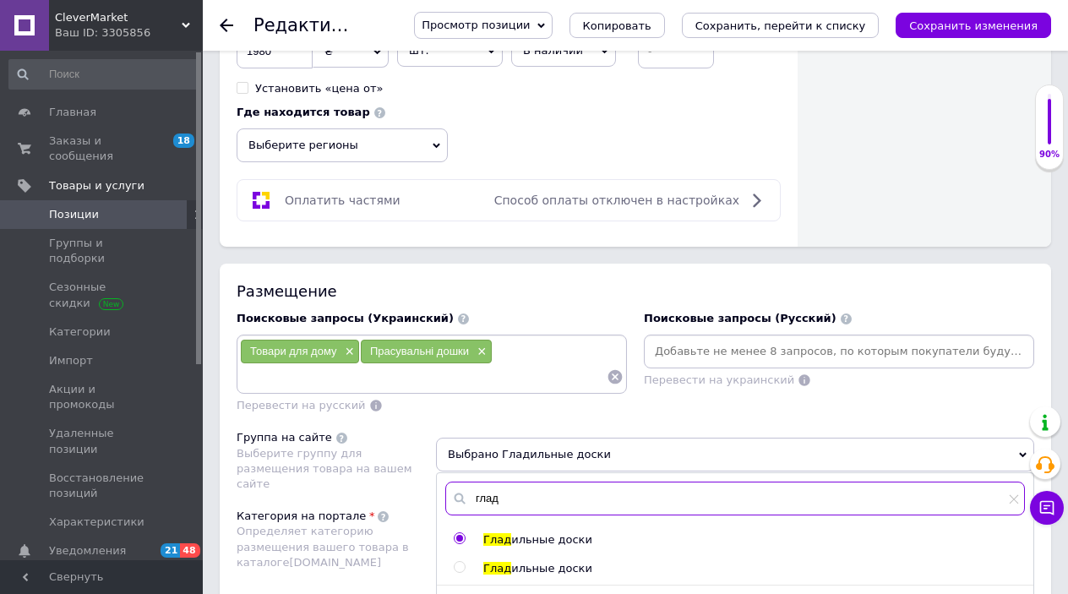
type input "глад"
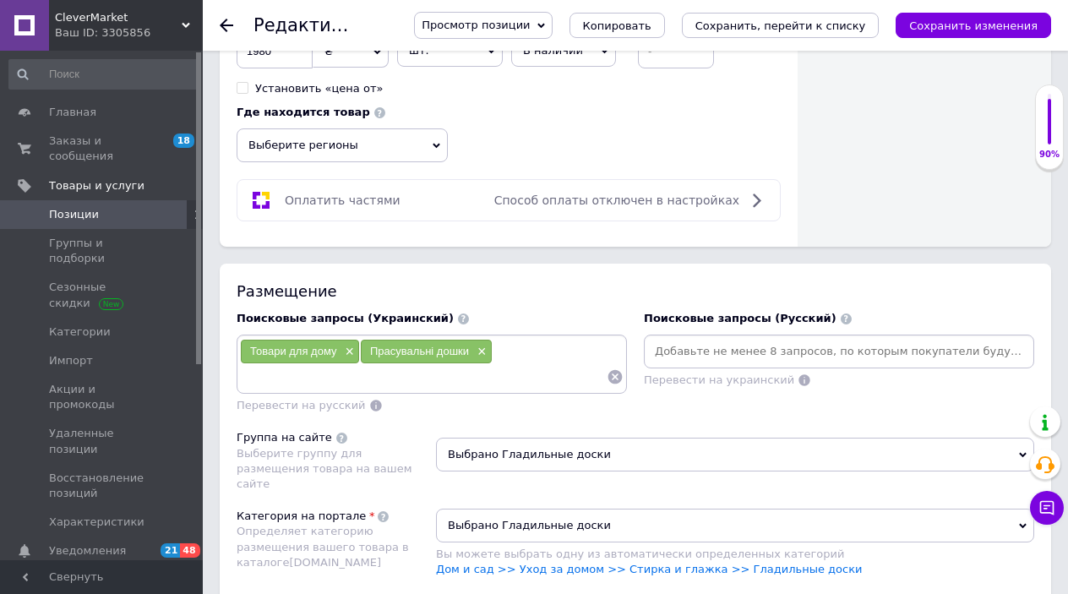
scroll to position [1175, 0]
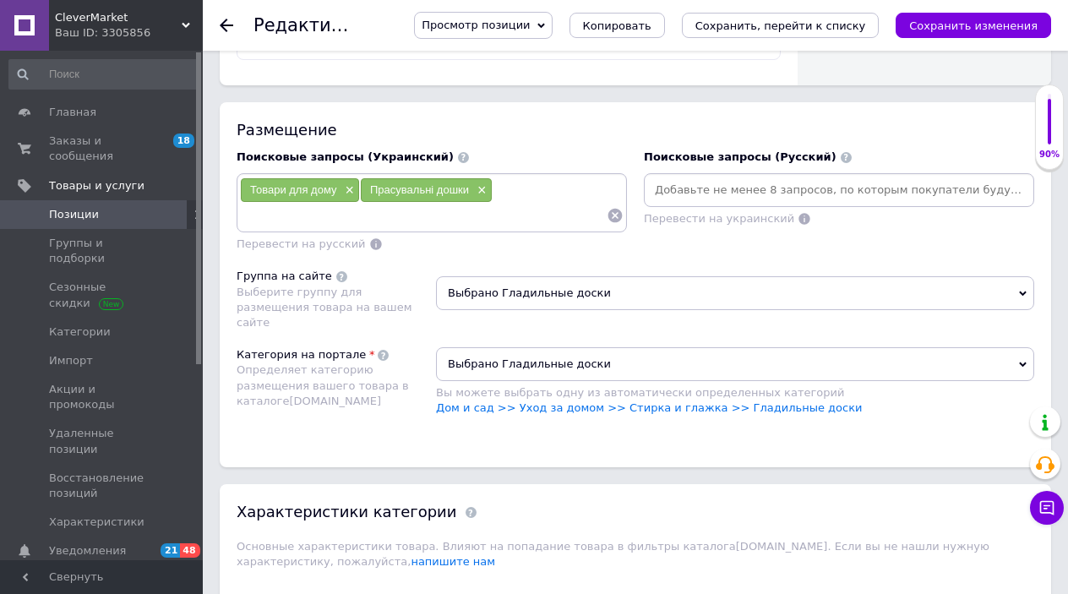
click at [378, 220] on div "Поисковые запросы (Украинский) Товари для дому × Прасувальні дошки × Перевести …" at bounding box center [431, 201] width 407 height 120
drag, startPoint x: 522, startPoint y: 174, endPoint x: 561, endPoint y: 177, distance: 39.0
click at [522, 203] on input at bounding box center [423, 215] width 367 height 25
click at [680, 177] on input at bounding box center [838, 189] width 383 height 25
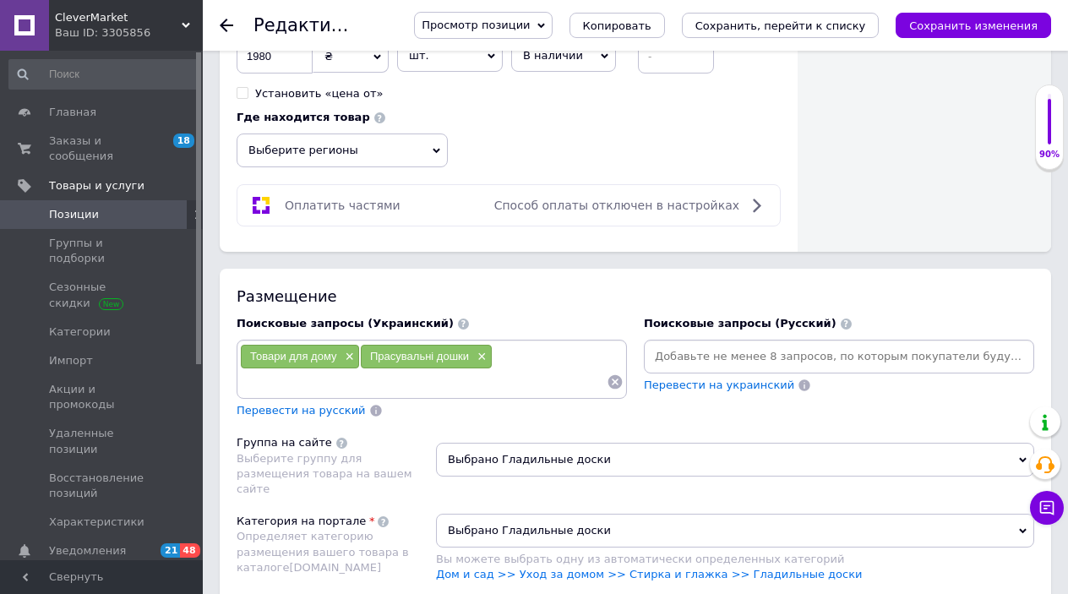
scroll to position [1012, 0]
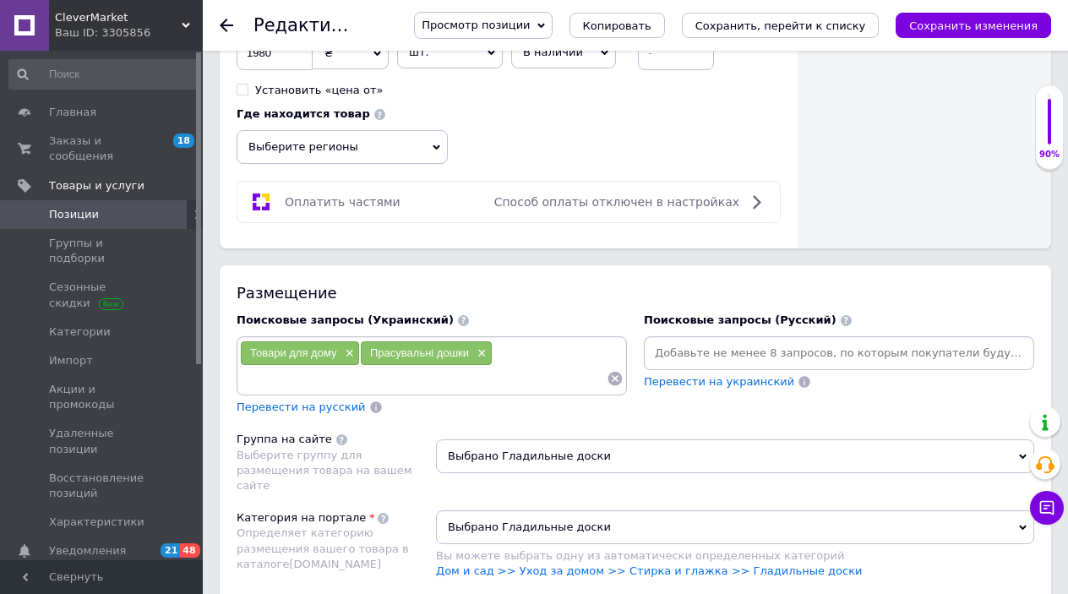
click at [326, 400] on span "Перевести на русский" at bounding box center [300, 406] width 129 height 13
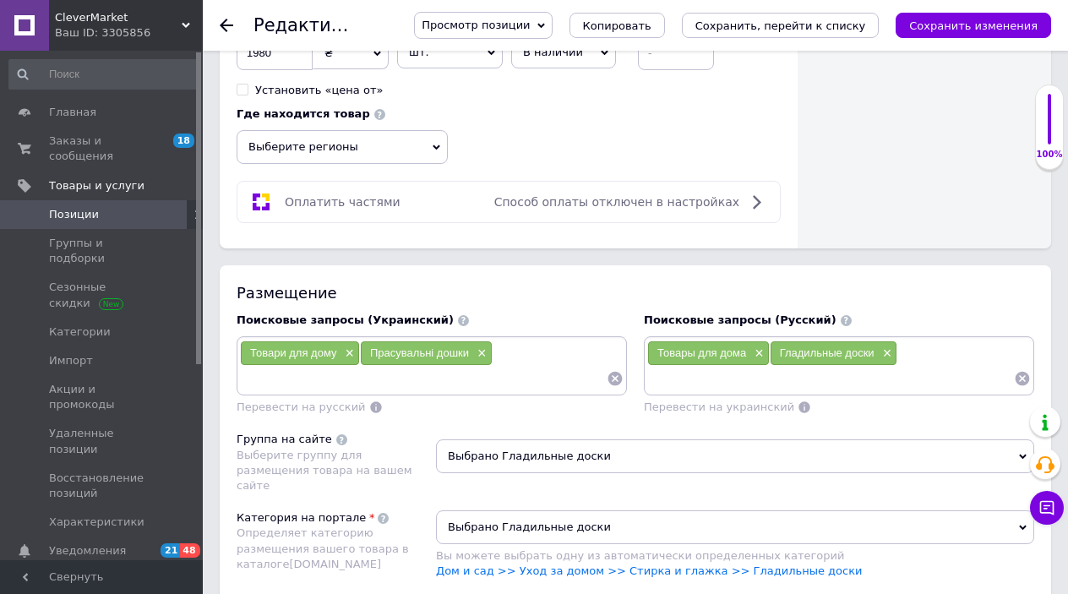
click at [942, 33] on button "Сохранить изменения" at bounding box center [972, 25] width 155 height 25
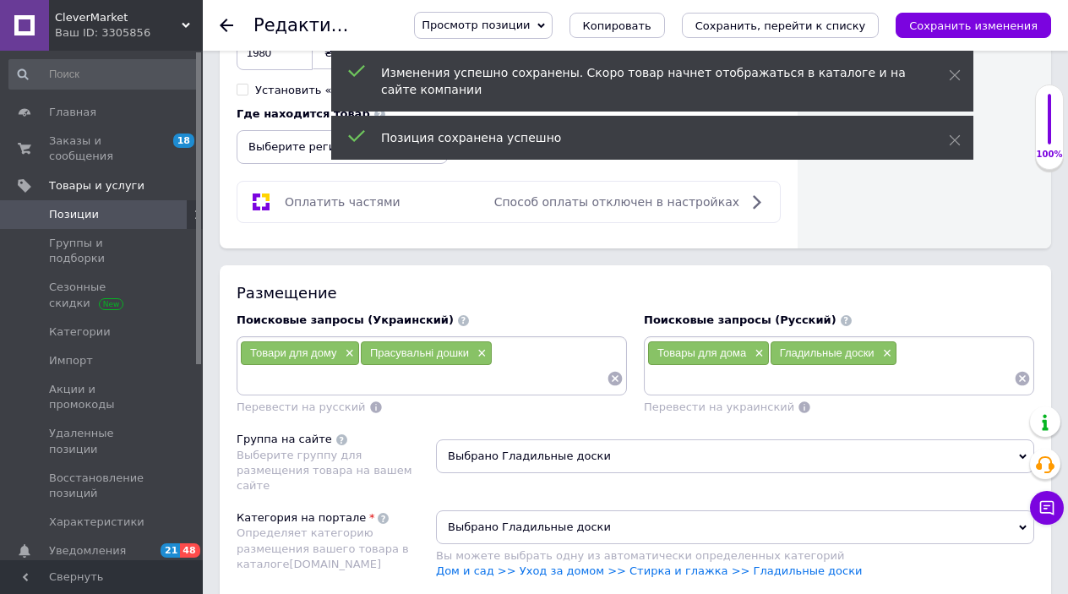
click at [226, 22] on icon at bounding box center [227, 26] width 14 height 14
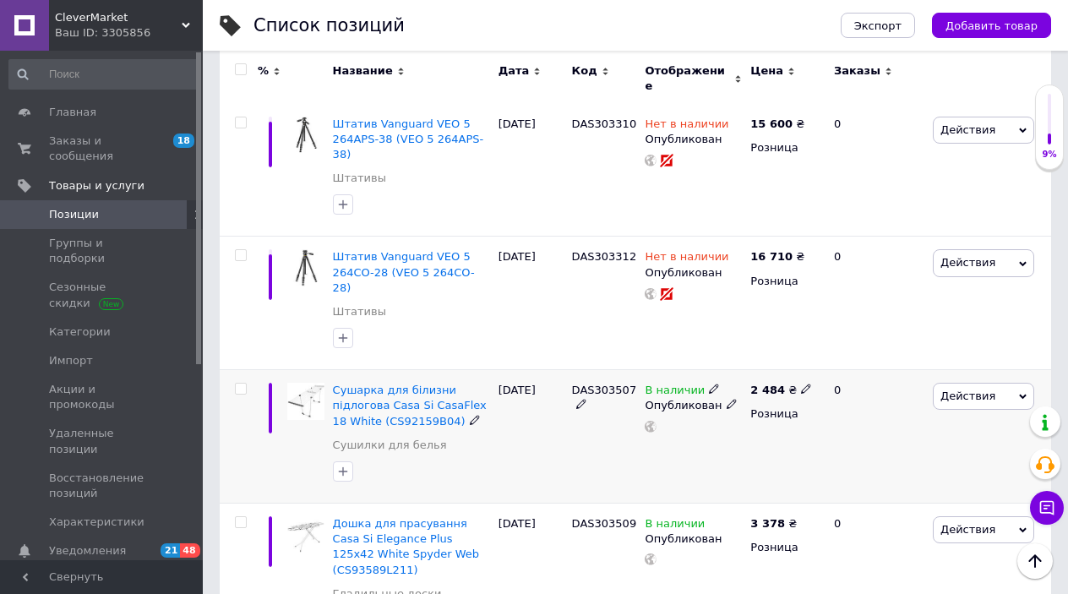
scroll to position [2509, 0]
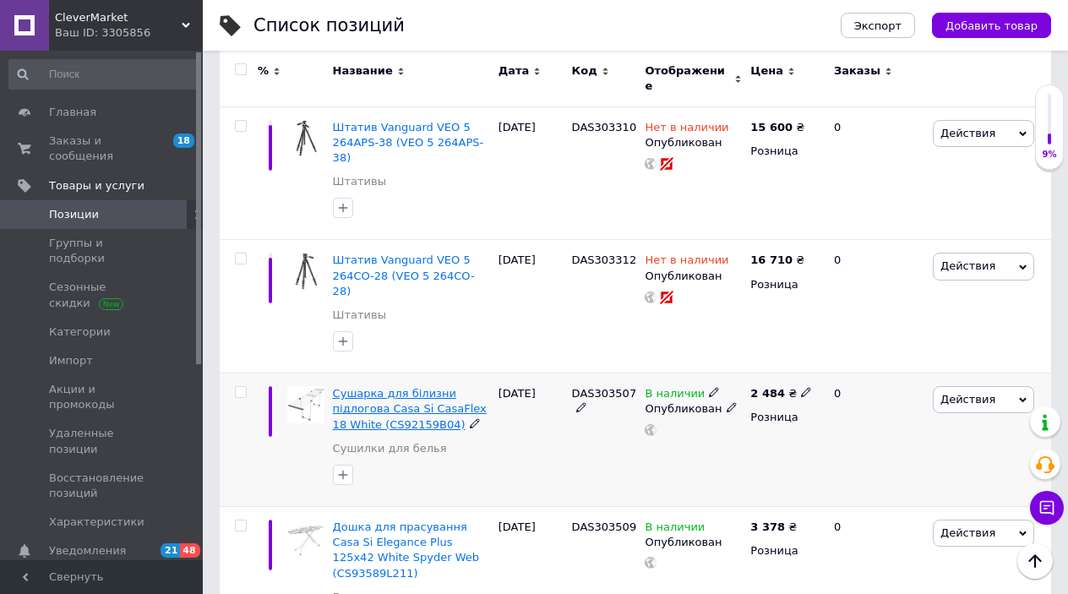
click at [391, 387] on span "Сушарка для білизни підлогова Casa Si CasaFlex 18 White (CS92159B04)" at bounding box center [410, 408] width 154 height 43
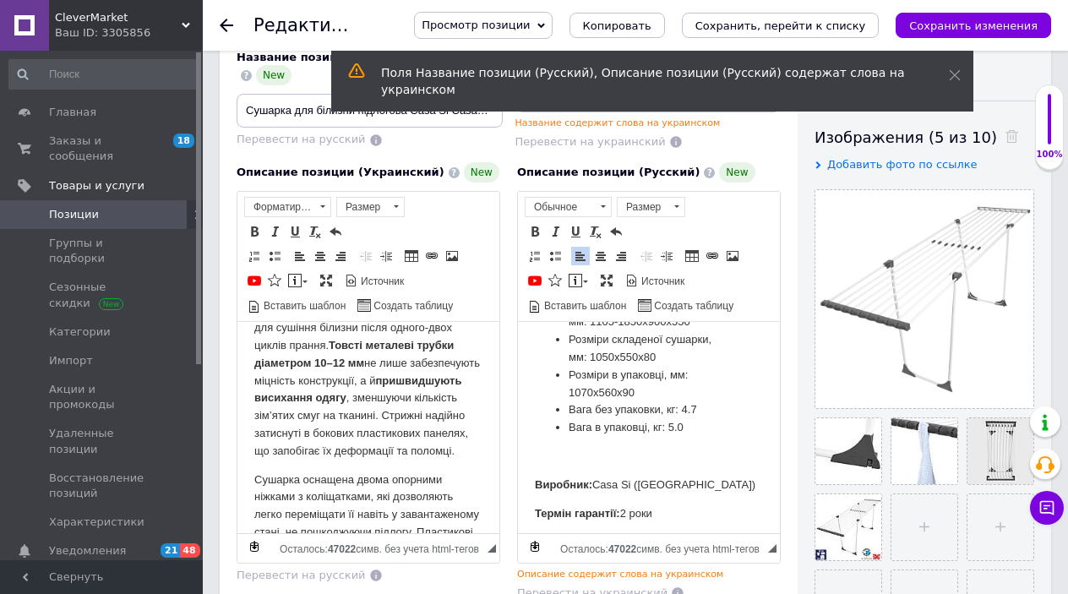
scroll to position [1974, 0]
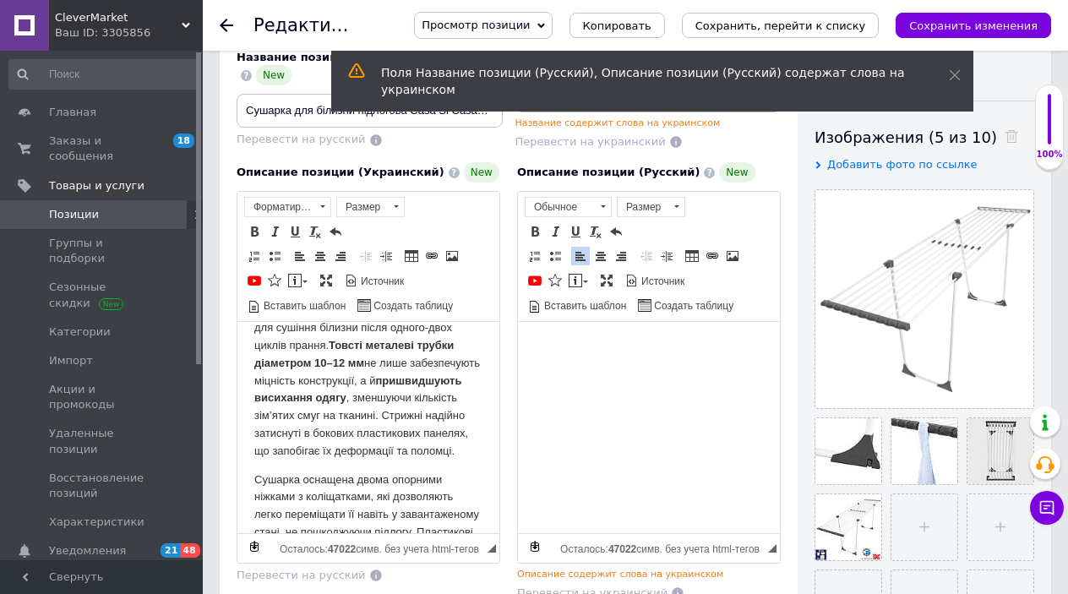
drag, startPoint x: 530, startPoint y: 338, endPoint x: 1088, endPoint y: 883, distance: 780.7
click at [579, 370] on html at bounding box center [649, 344] width 262 height 52
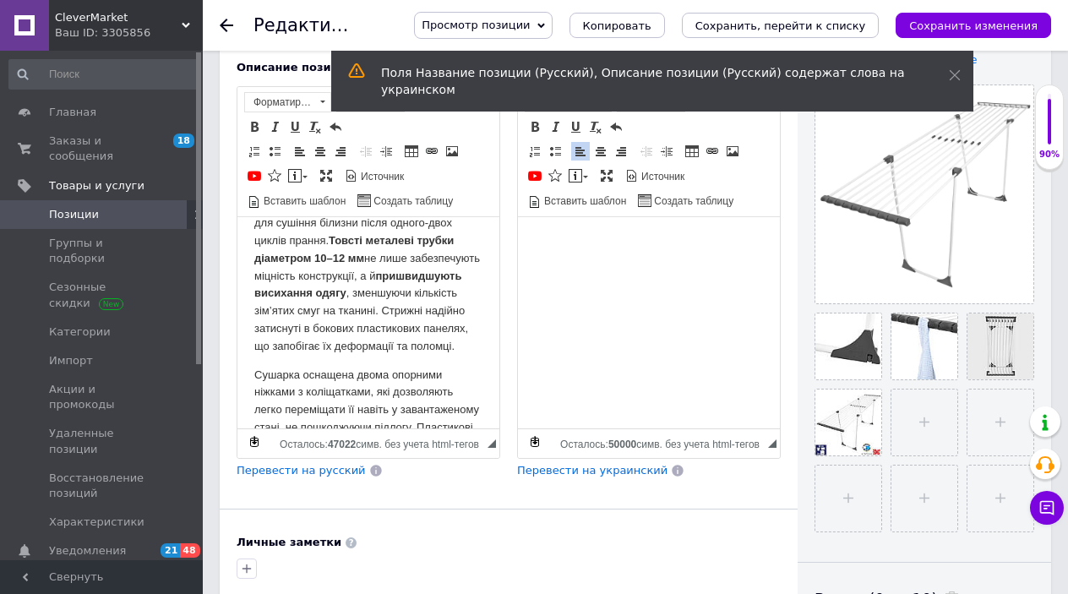
scroll to position [366, 0]
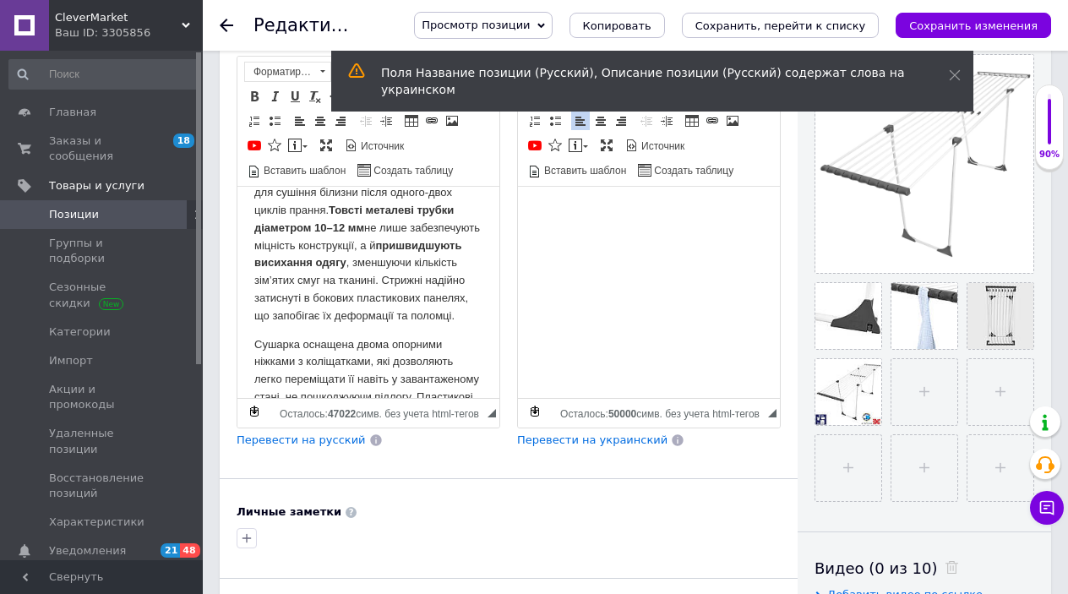
click at [291, 443] on span "Перевести на русский" at bounding box center [300, 439] width 129 height 13
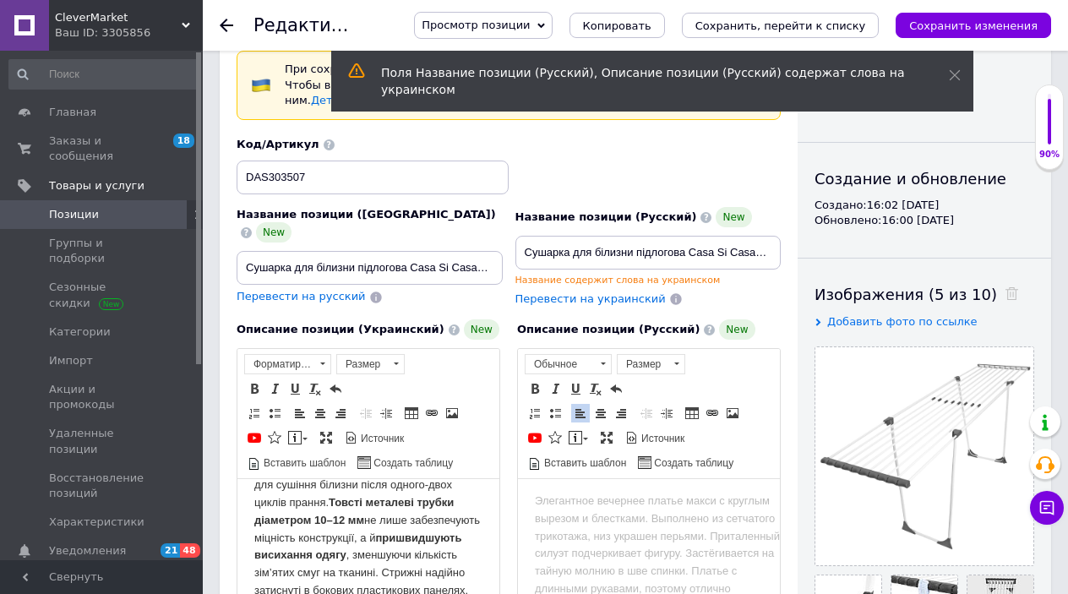
scroll to position [35, 0]
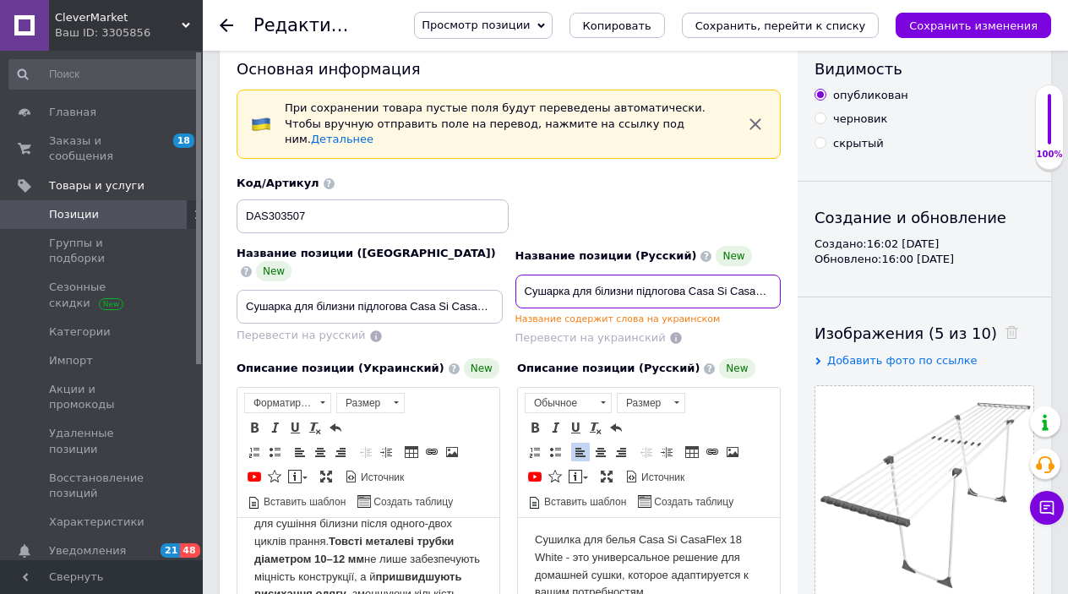
drag, startPoint x: 525, startPoint y: 272, endPoint x: 787, endPoint y: 273, distance: 261.8
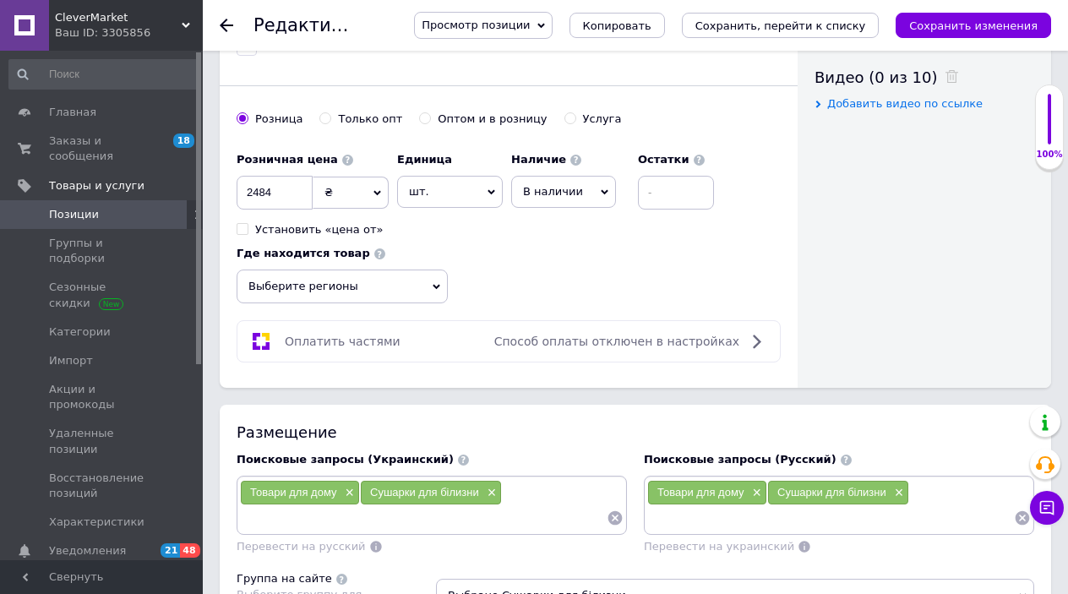
scroll to position [857, 0]
click at [758, 485] on span "×" at bounding box center [754, 492] width 14 height 14
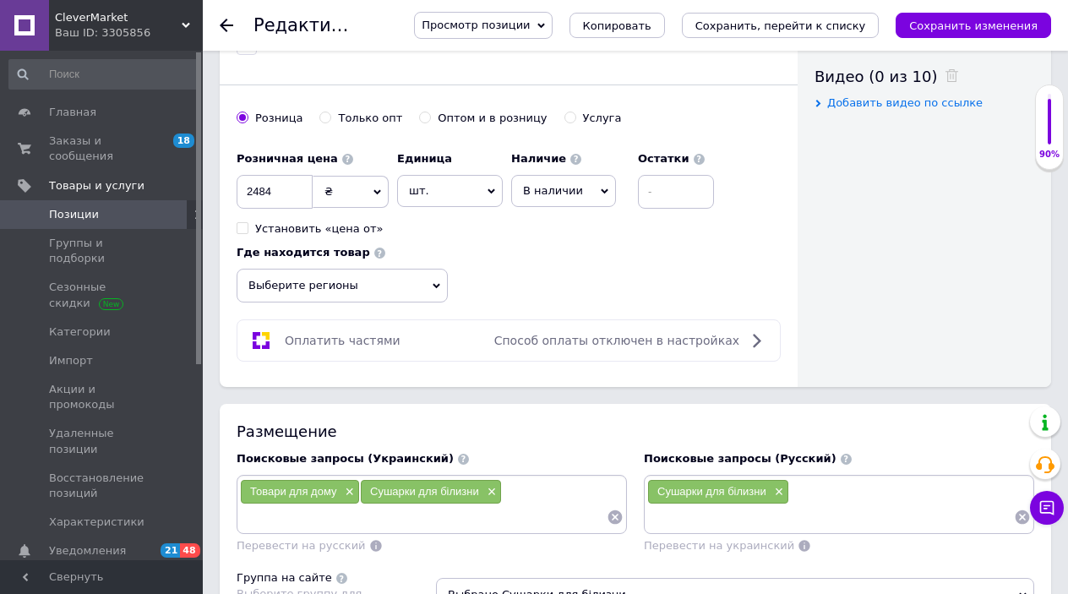
click at [776, 485] on span "×" at bounding box center [777, 492] width 14 height 14
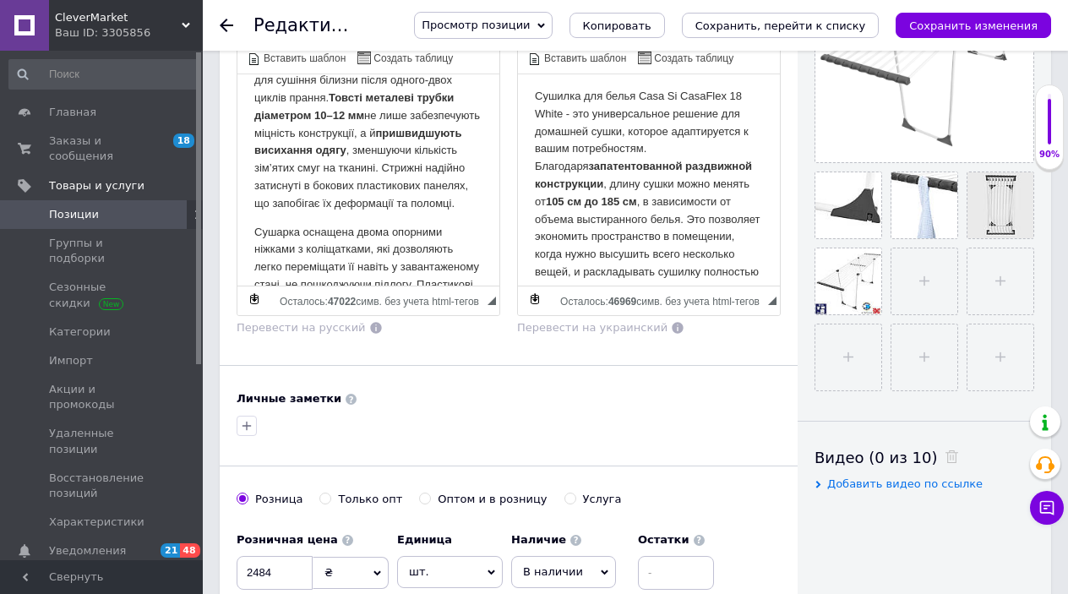
scroll to position [479, 0]
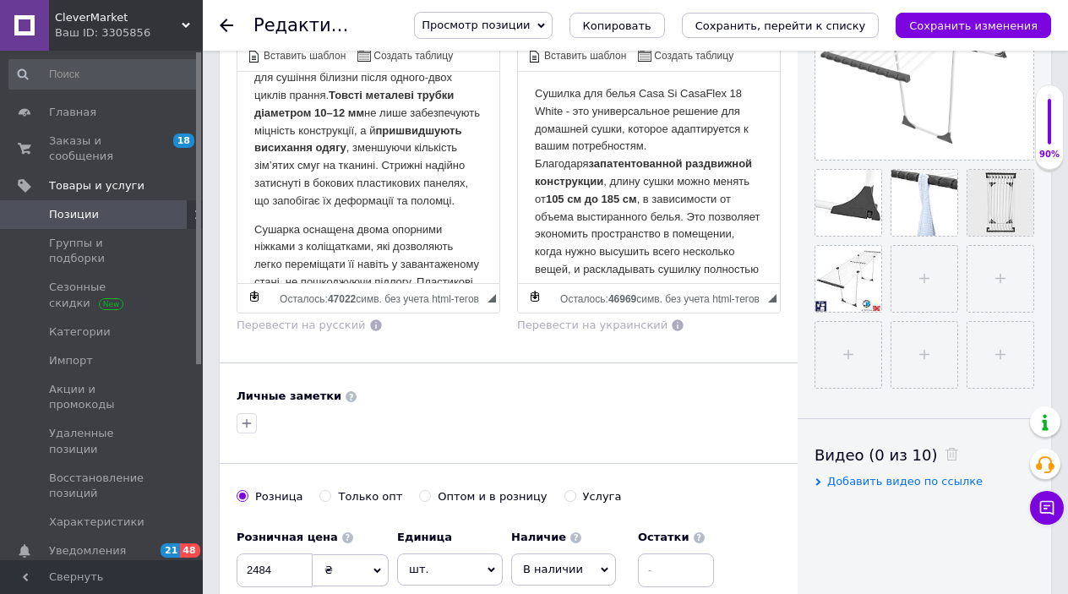
click at [451, 322] on div "Описание позиции (Украинский) New Сушарка для білизни Casa Si CasaFlex 18 White…" at bounding box center [368, 123] width 280 height 438
click at [618, 225] on p "Сушилка для белья Casa Si CasaFlex 18 White - это универсальное решение для дом…" at bounding box center [649, 198] width 228 height 228
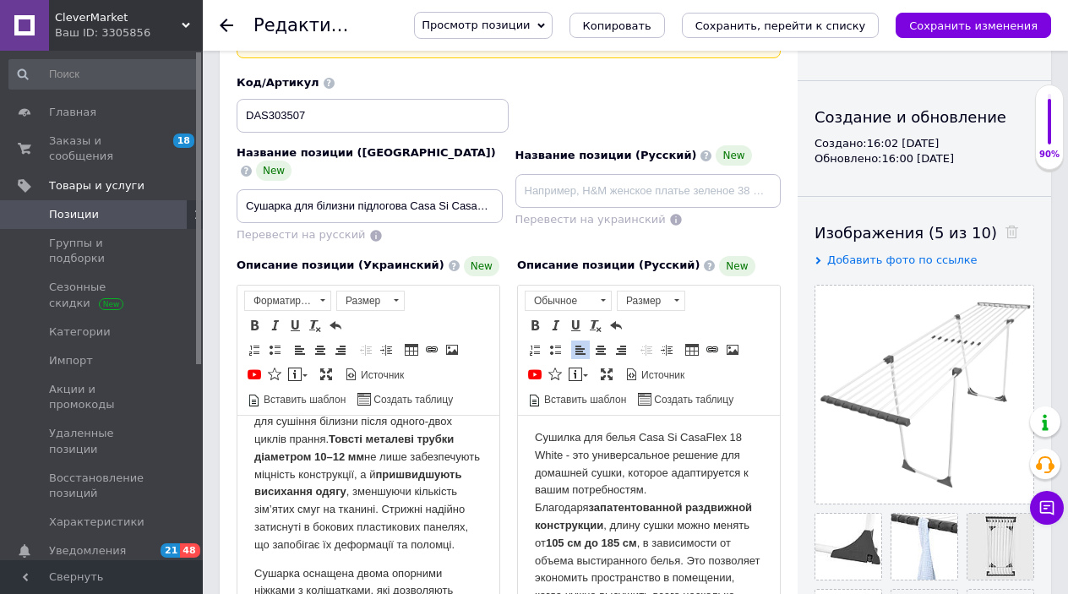
scroll to position [115, 0]
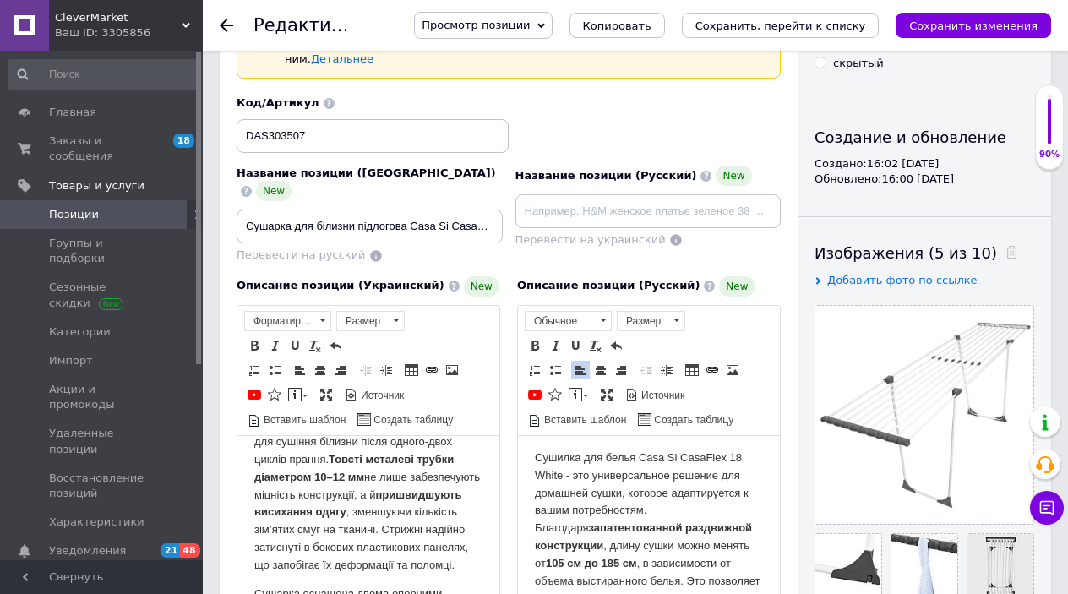
click at [559, 451] on p "Сушилка для белья Casa Si CasaFlex 18 White - это универсальное решение для дом…" at bounding box center [649, 562] width 228 height 228
click at [480, 458] on p "CasaFlex 18 White має робочу довжину поверхні від 10 до 18 метрів, що вистачає …" at bounding box center [368, 486] width 228 height 176
click at [561, 203] on input at bounding box center [648, 211] width 266 height 34
click at [589, 506] on p "Сушилка для белья Casa Si CasaFlex 18 White - это универсальное решение для дом…" at bounding box center [649, 562] width 228 height 228
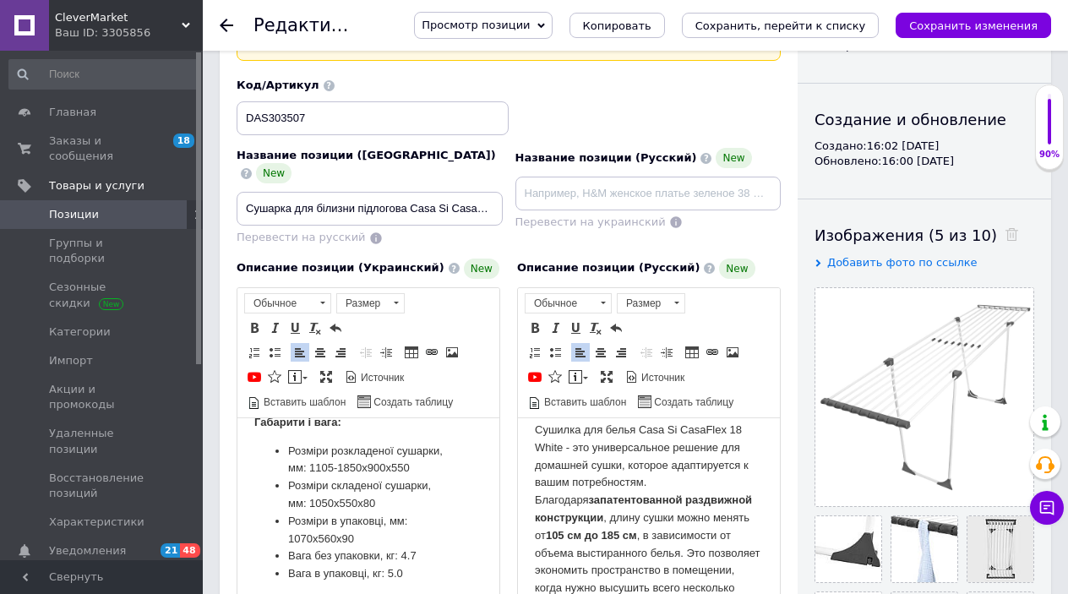
scroll to position [7, 0]
click at [625, 462] on p "Сушилка для белья Casa Si CasaFlex 18 White - это универсальное решение для дом…" at bounding box center [649, 538] width 228 height 228
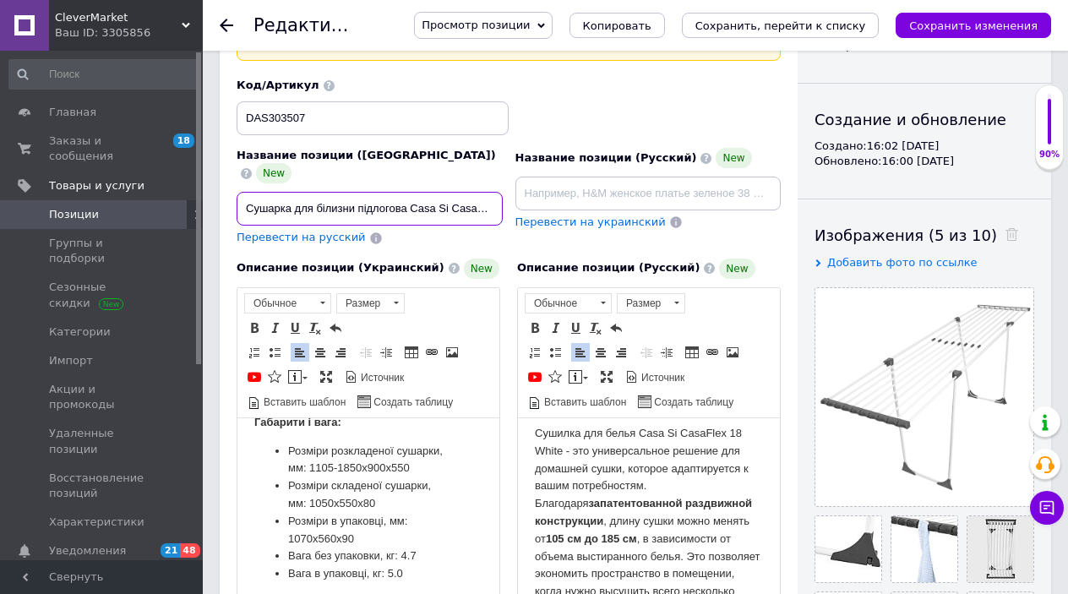
click at [448, 192] on input "Сушарка для білизни підлогова Casa Si CasaFlex 18 White (CS92159B04)" at bounding box center [369, 209] width 266 height 34
click at [335, 231] on span "Перевести на русский" at bounding box center [300, 237] width 129 height 13
type input "Сушилка для белья напольная Casa Si CasaFlex 18 White (CS92159B04)"
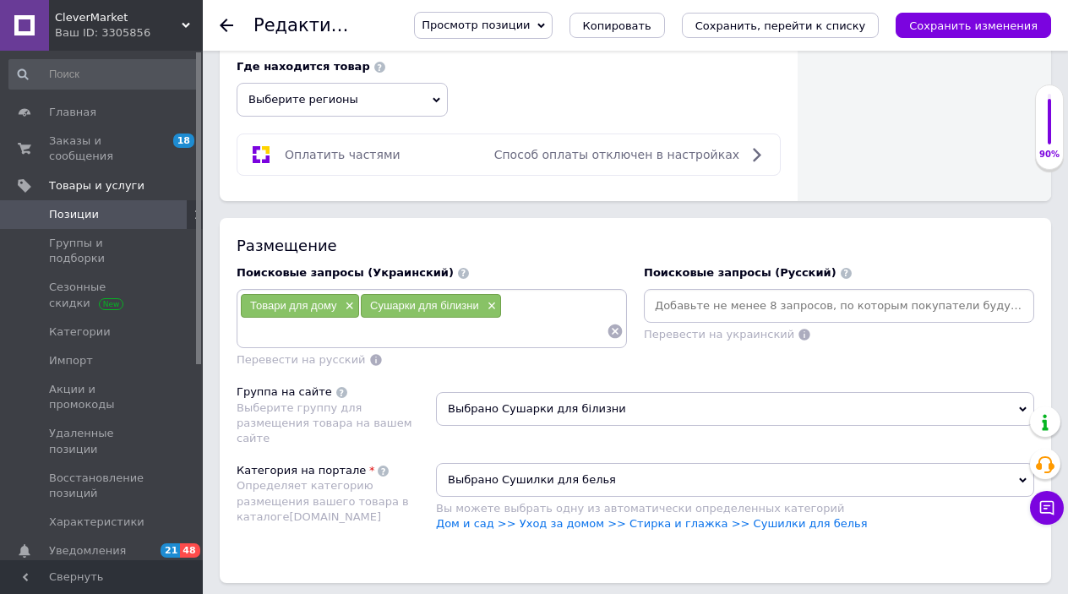
scroll to position [1066, 0]
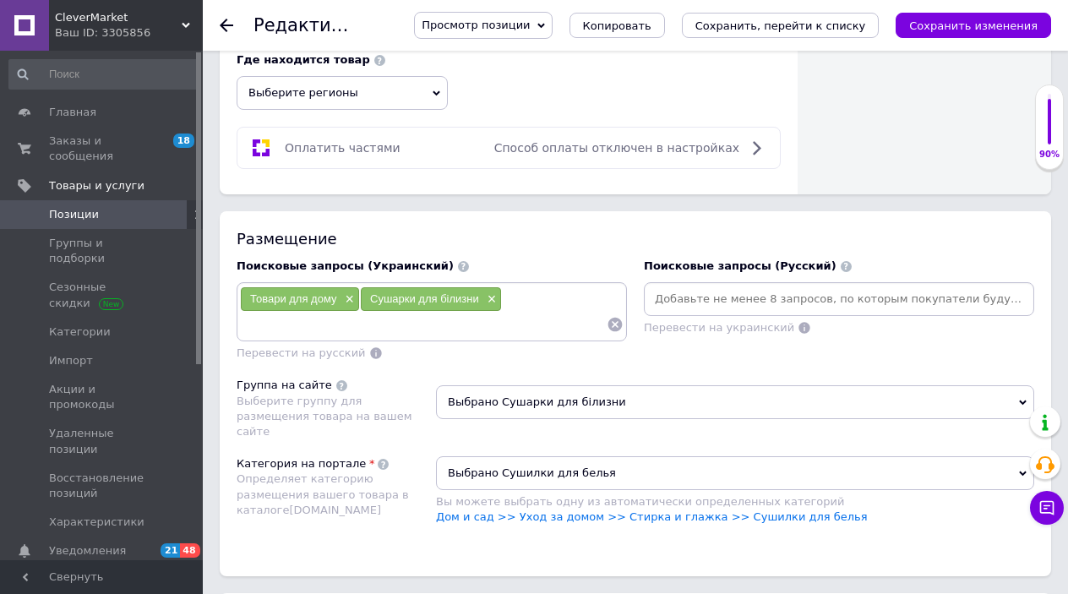
click at [476, 312] on input at bounding box center [423, 324] width 367 height 25
click at [769, 286] on input at bounding box center [838, 298] width 383 height 25
click at [632, 385] on span "Выбрано Сушарки для білизни" at bounding box center [735, 402] width 598 height 34
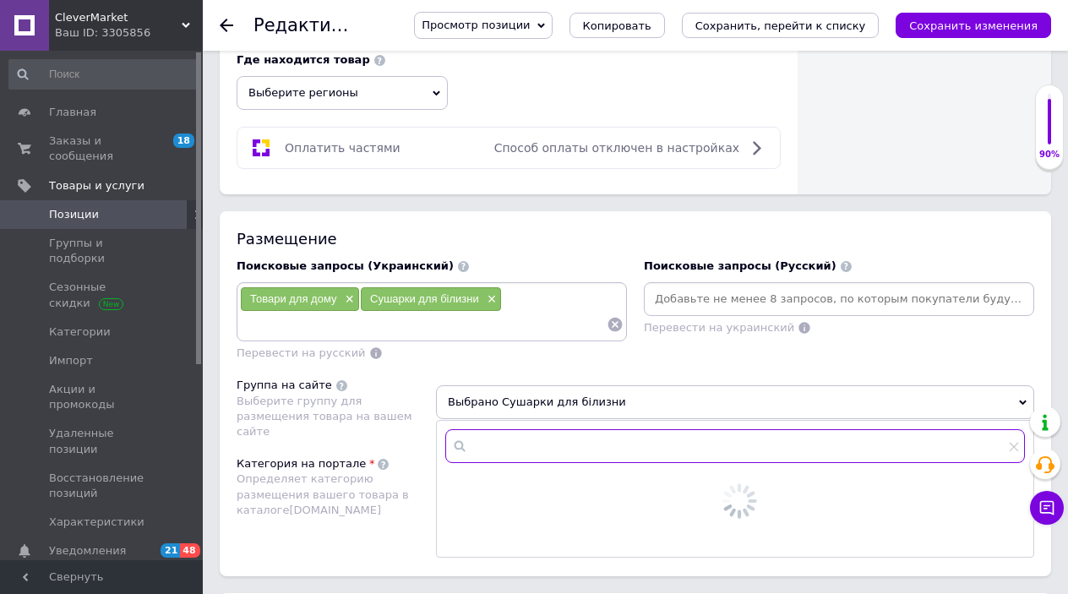
click at [546, 429] on input "text" at bounding box center [734, 446] width 579 height 34
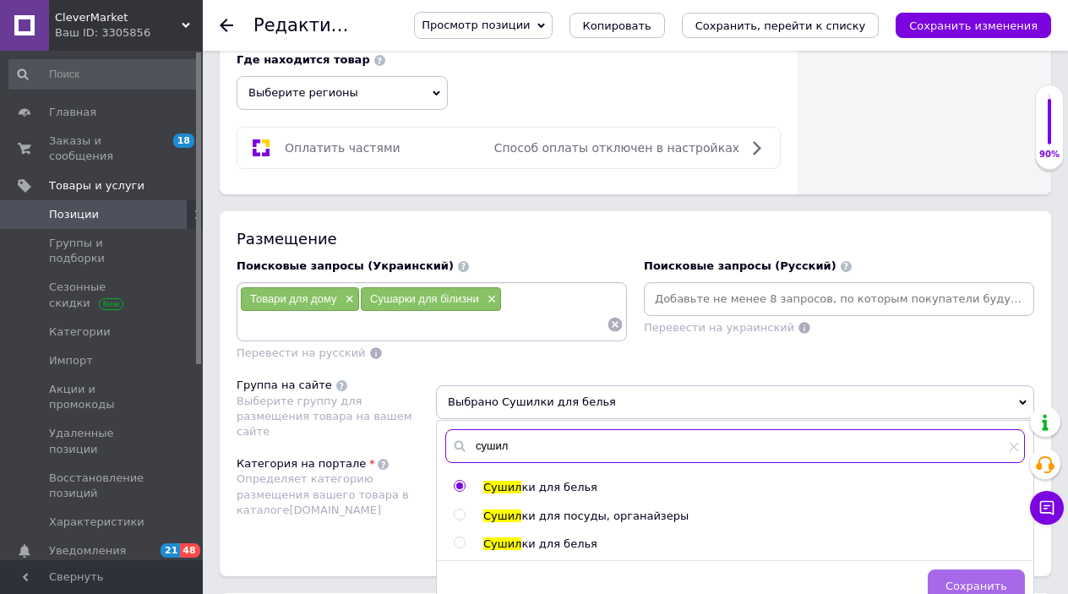
type input "сушил"
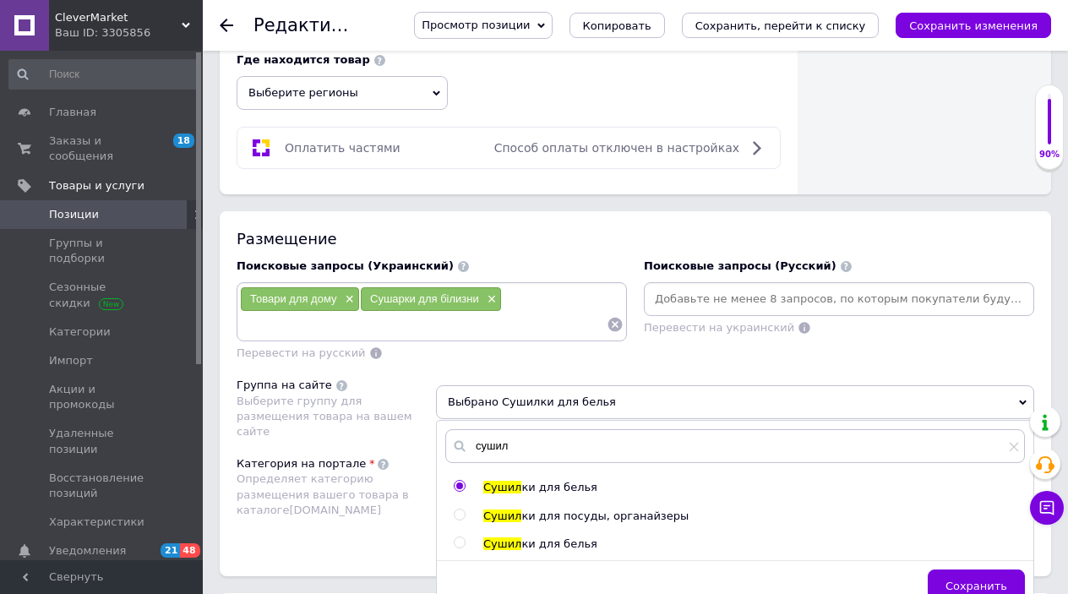
drag, startPoint x: 954, startPoint y: 553, endPoint x: 945, endPoint y: 547, distance: 11.0
click at [954, 569] on button "Сохранить" at bounding box center [975, 586] width 97 height 34
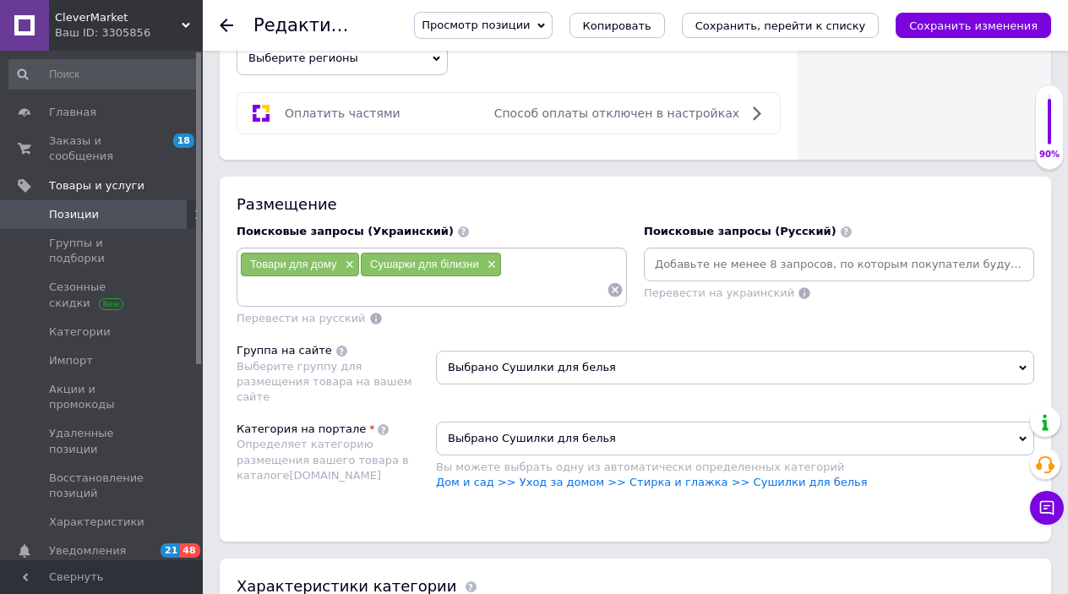
scroll to position [1104, 0]
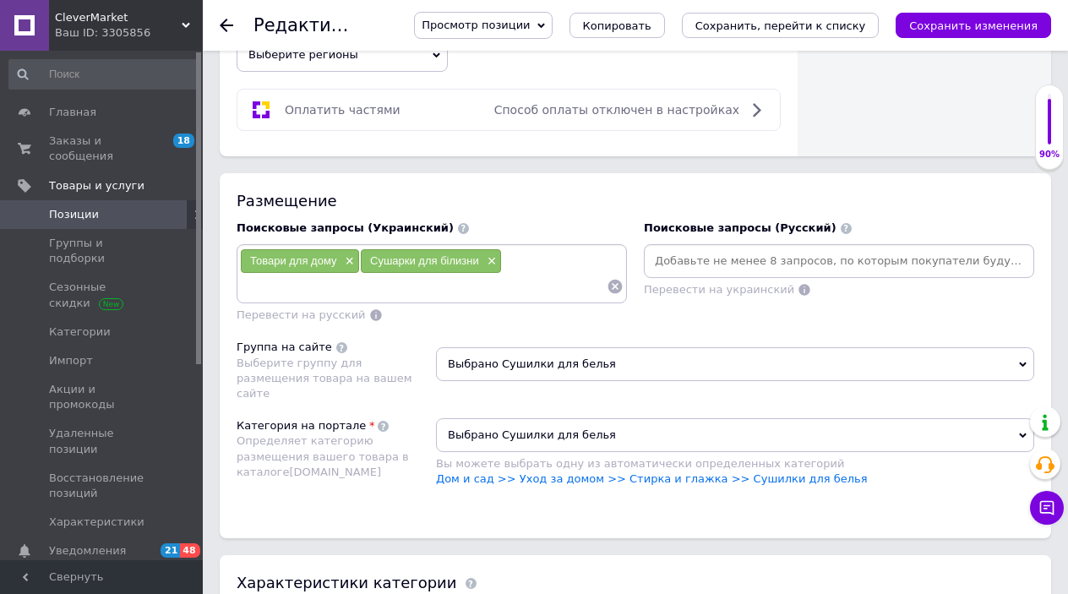
click at [507, 288] on div "Поисковые запросы (Украинский) Товари для дому × Сушарки для білизни × Перевест…" at bounding box center [431, 272] width 407 height 120
click at [694, 248] on input at bounding box center [838, 260] width 383 height 25
click at [529, 248] on div "Товари для дому × Сушарки для білизни ×" at bounding box center [431, 273] width 383 height 51
drag, startPoint x: 685, startPoint y: 228, endPoint x: 675, endPoint y: 238, distance: 14.3
click at [685, 248] on input at bounding box center [838, 260] width 383 height 25
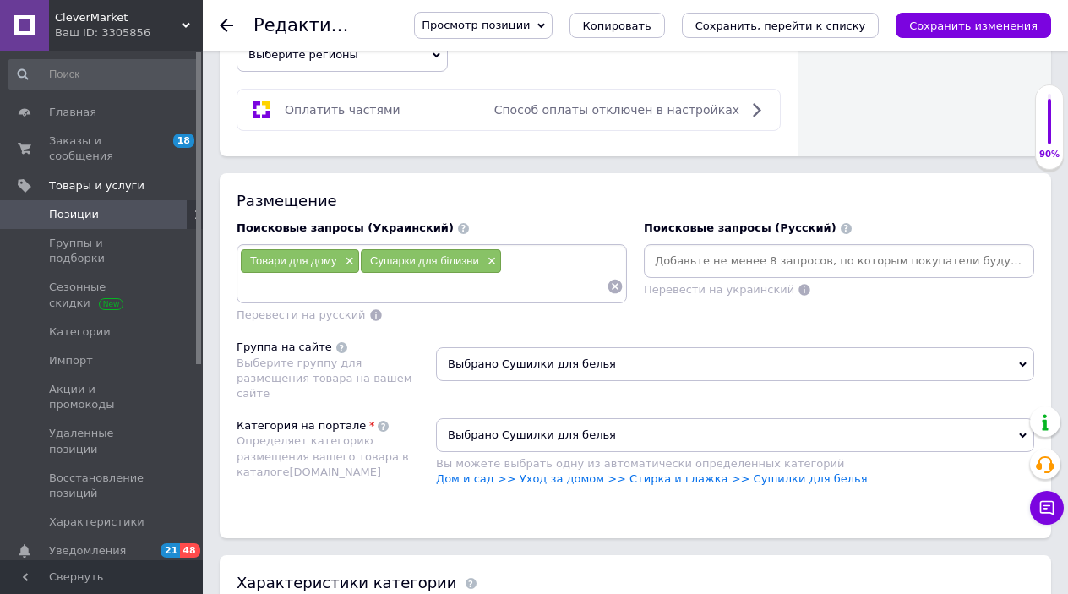
click at [544, 248] on div "Товари для дому × Сушарки для білизни ×" at bounding box center [431, 273] width 383 height 51
click at [554, 220] on div "Поисковые запросы (Украинский)" at bounding box center [431, 227] width 390 height 15
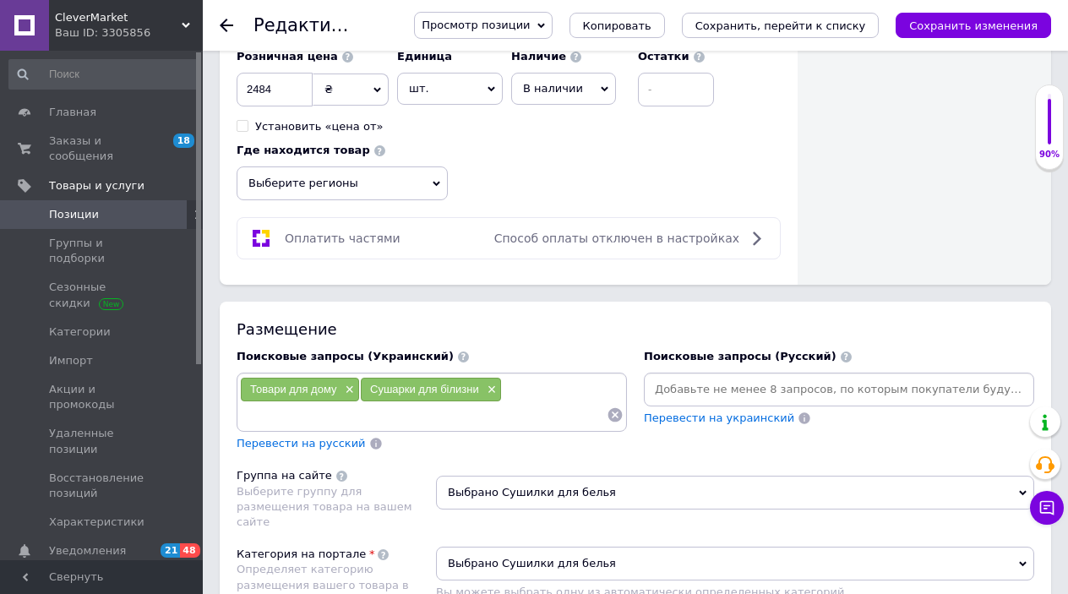
scroll to position [976, 0]
click at [329, 437] on span "Перевести на русский" at bounding box center [300, 443] width 129 height 13
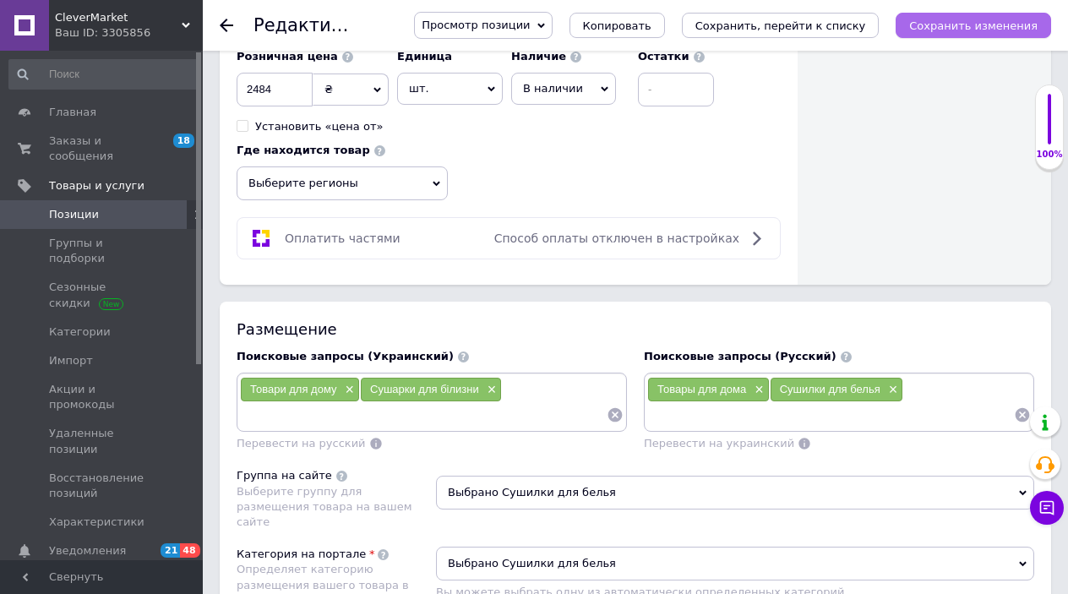
click at [957, 24] on icon "Сохранить изменения" at bounding box center [973, 25] width 128 height 13
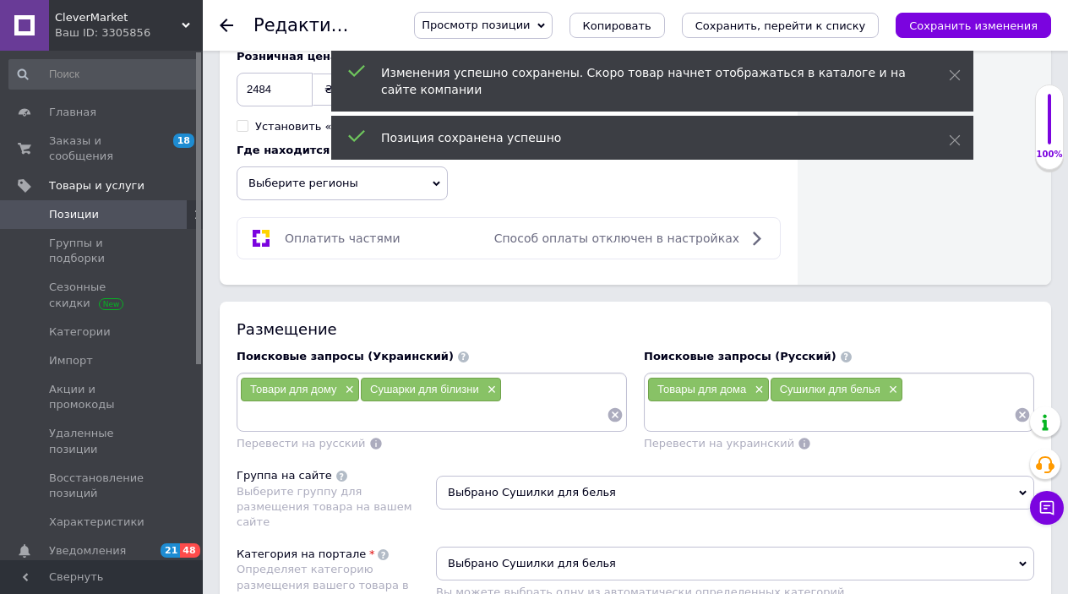
click at [226, 26] on use at bounding box center [227, 26] width 14 height 14
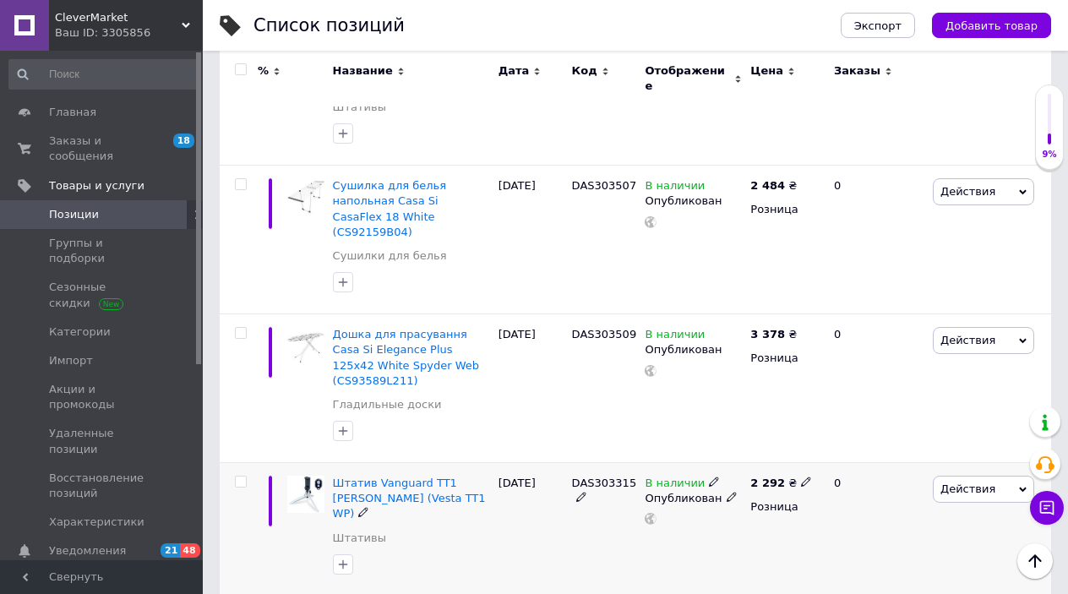
scroll to position [2720, 0]
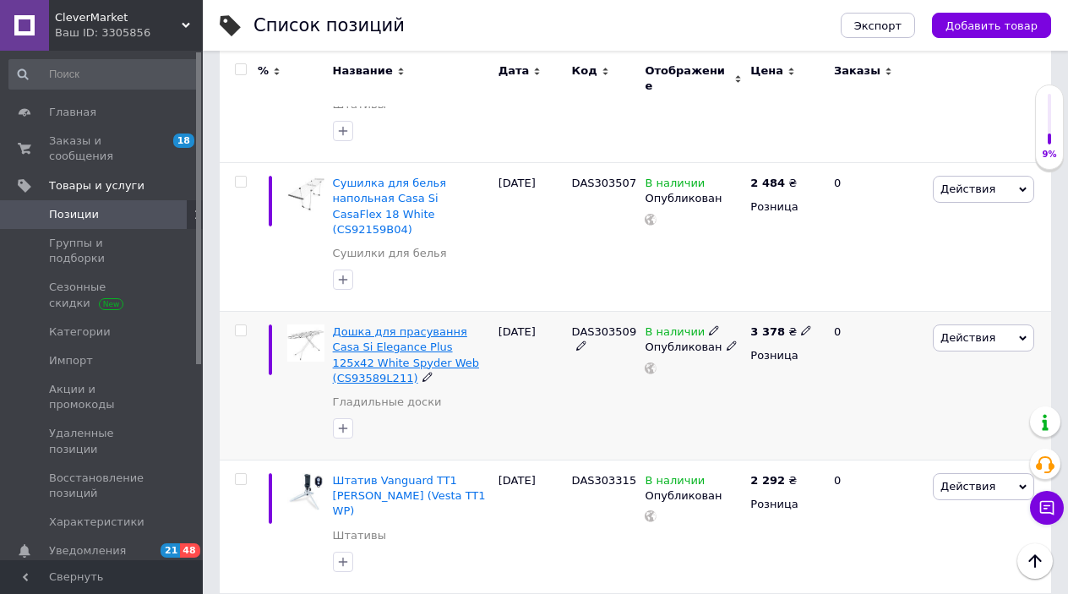
click at [369, 325] on span "Дошка для прасування Casa Si Elegance Plus 125x42 White Spyder Web (CS93589L211)" at bounding box center [406, 354] width 146 height 59
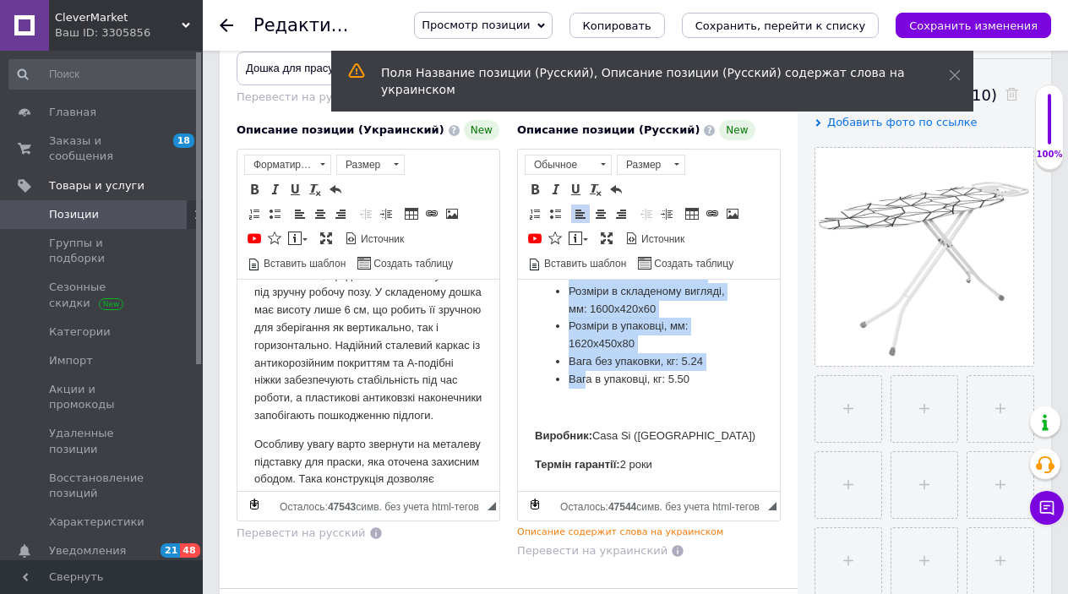
scroll to position [3, 0]
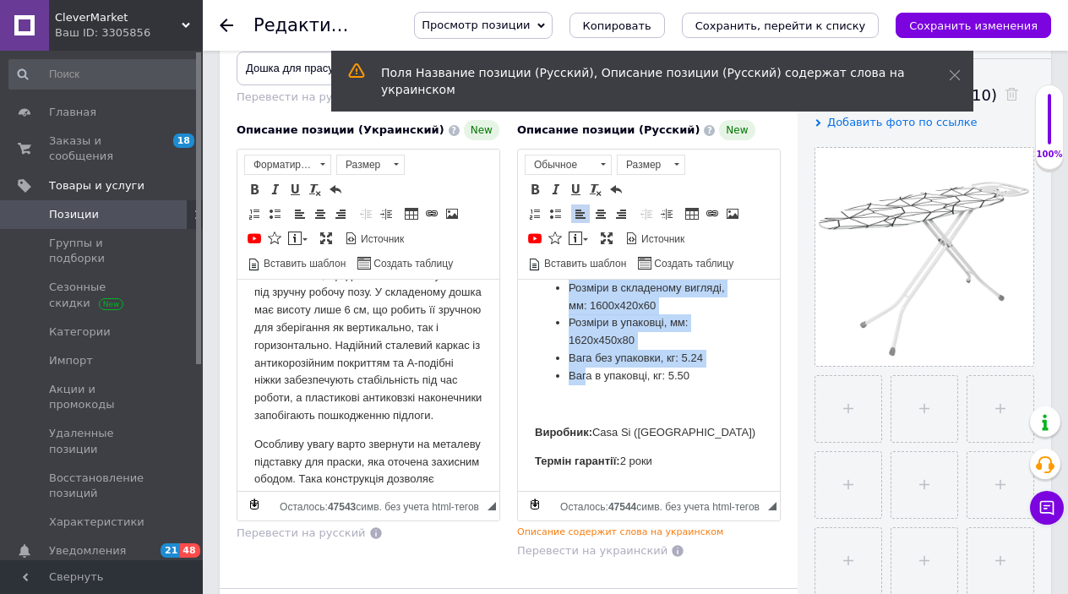
drag, startPoint x: 531, startPoint y: 300, endPoint x: 589, endPoint y: 547, distance: 254.1
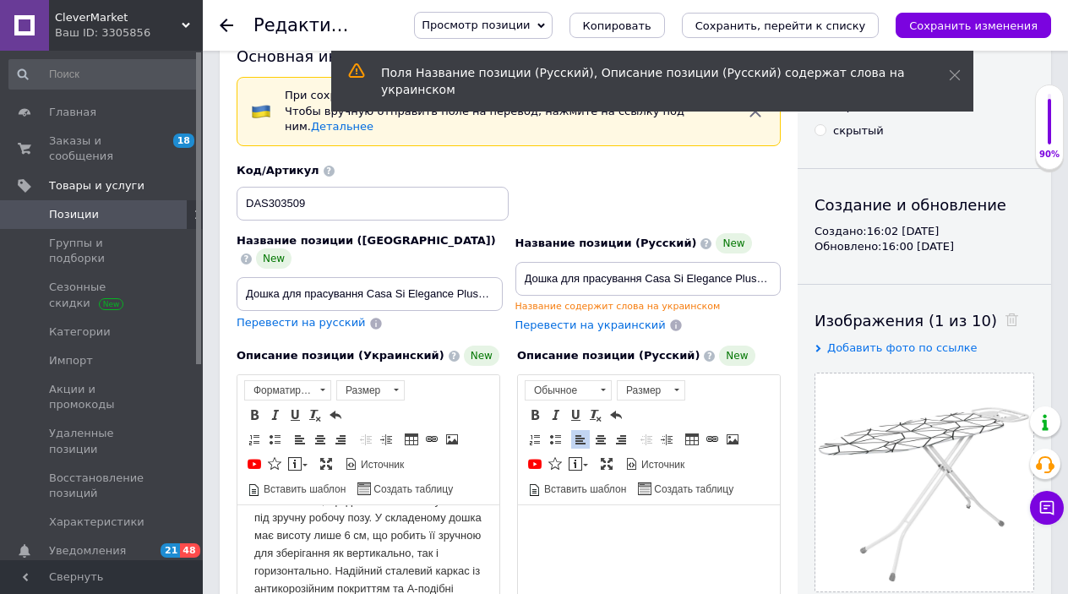
scroll to position [35, 0]
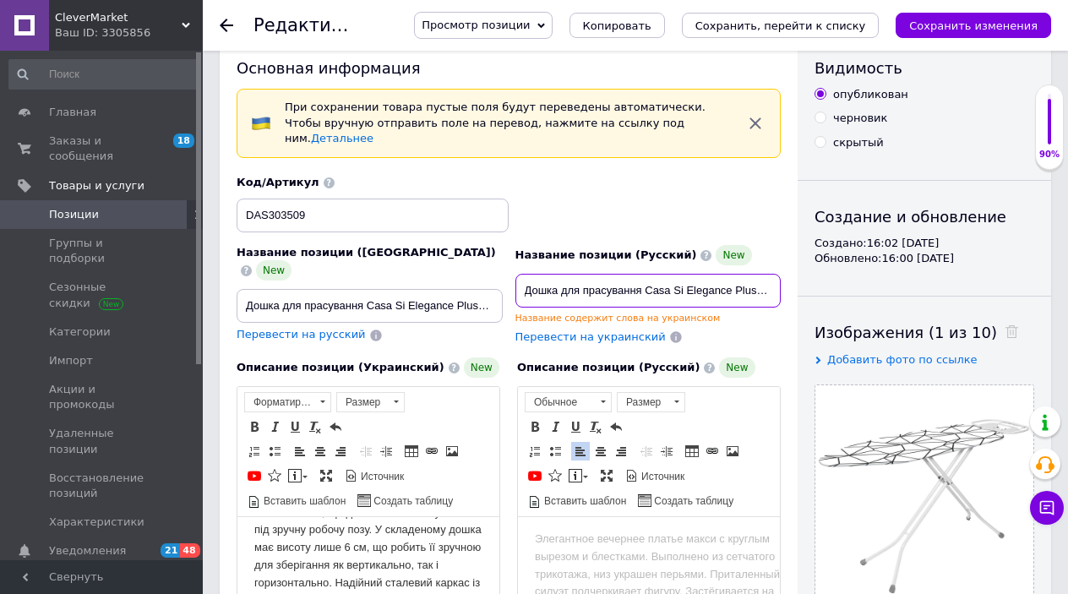
drag, startPoint x: 525, startPoint y: 271, endPoint x: 865, endPoint y: 275, distance: 339.6
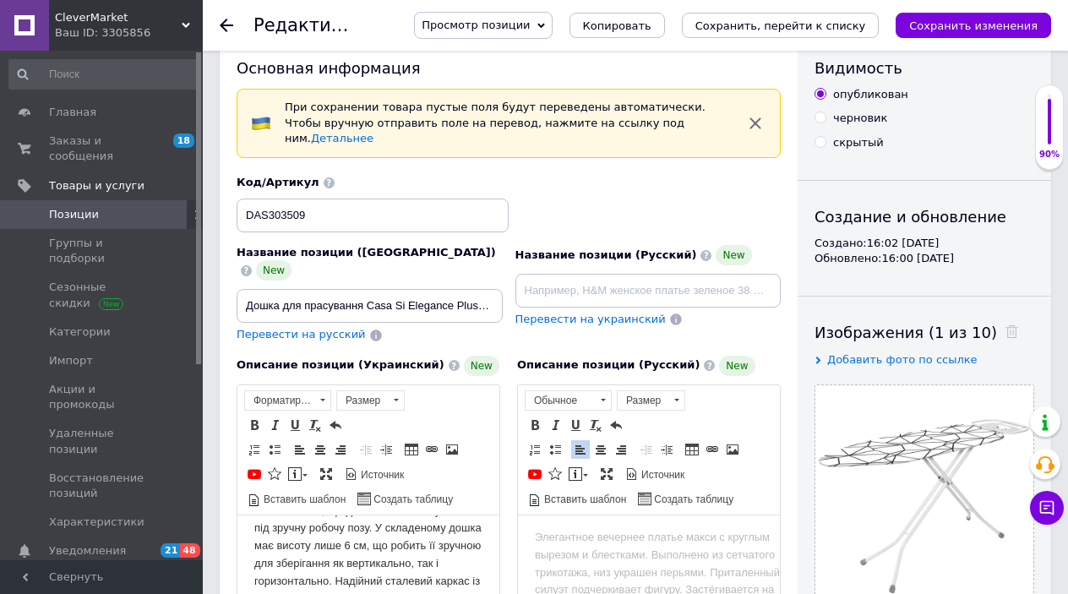
click at [304, 328] on span "Перевести на русский" at bounding box center [300, 334] width 129 height 13
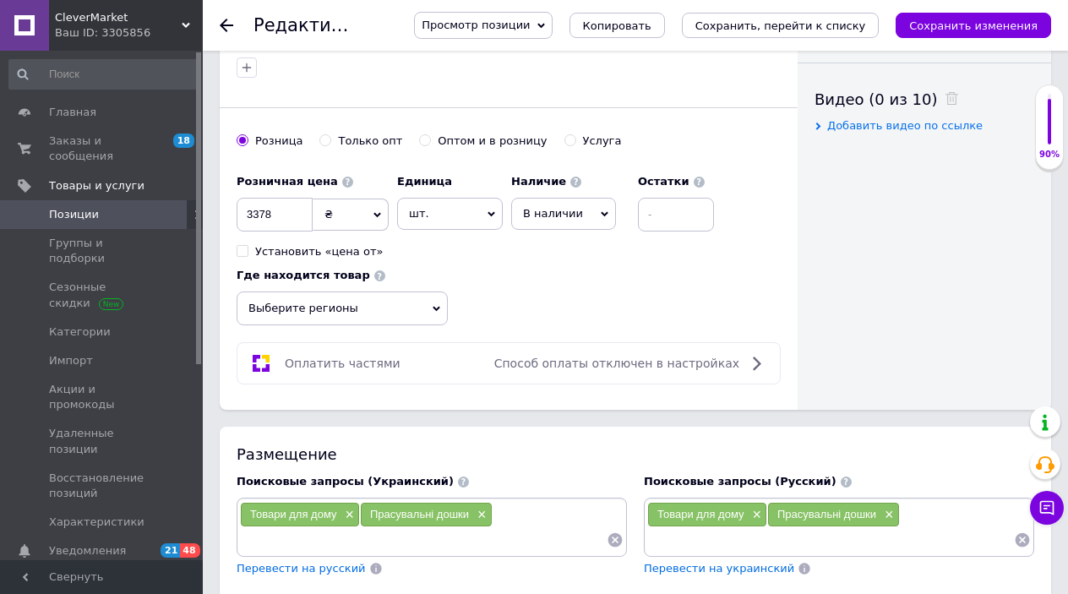
scroll to position [863, 0]
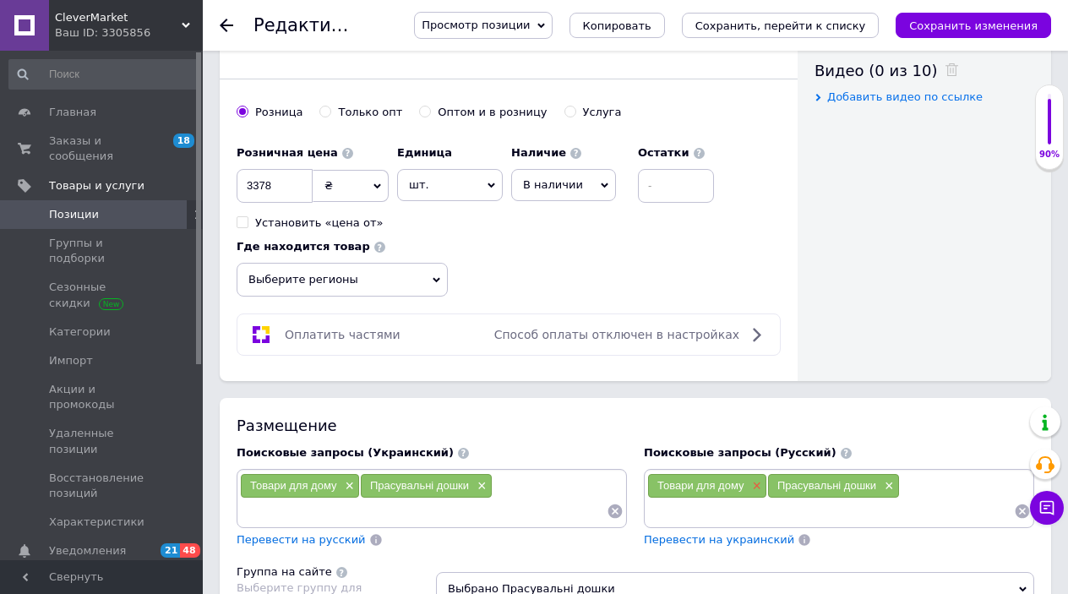
click at [755, 479] on span "×" at bounding box center [754, 486] width 14 height 14
click at [764, 479] on span "×" at bounding box center [767, 486] width 14 height 14
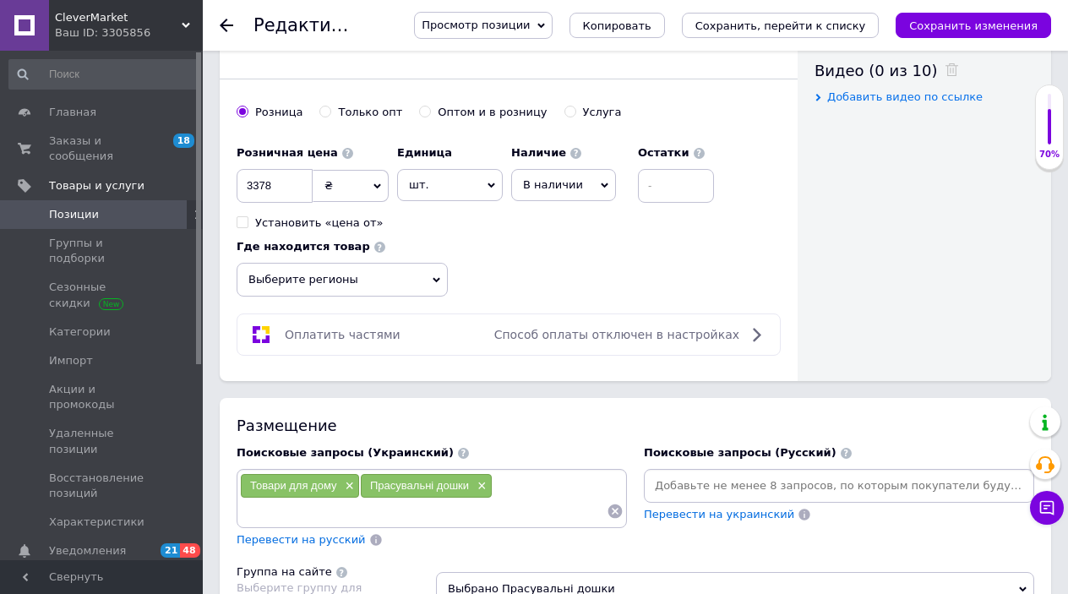
type input "Доска гладильная Casa Si Elegance Plus 125x42 White Spyder Web (CS93589L211)"
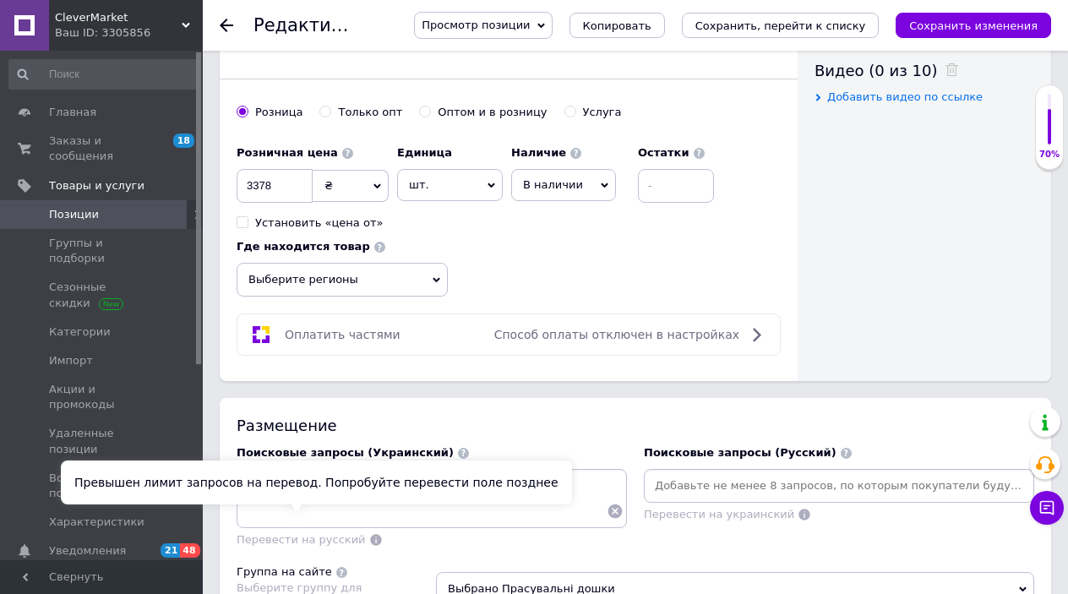
click at [311, 533] on span "Перевести на русский" at bounding box center [300, 539] width 129 height 13
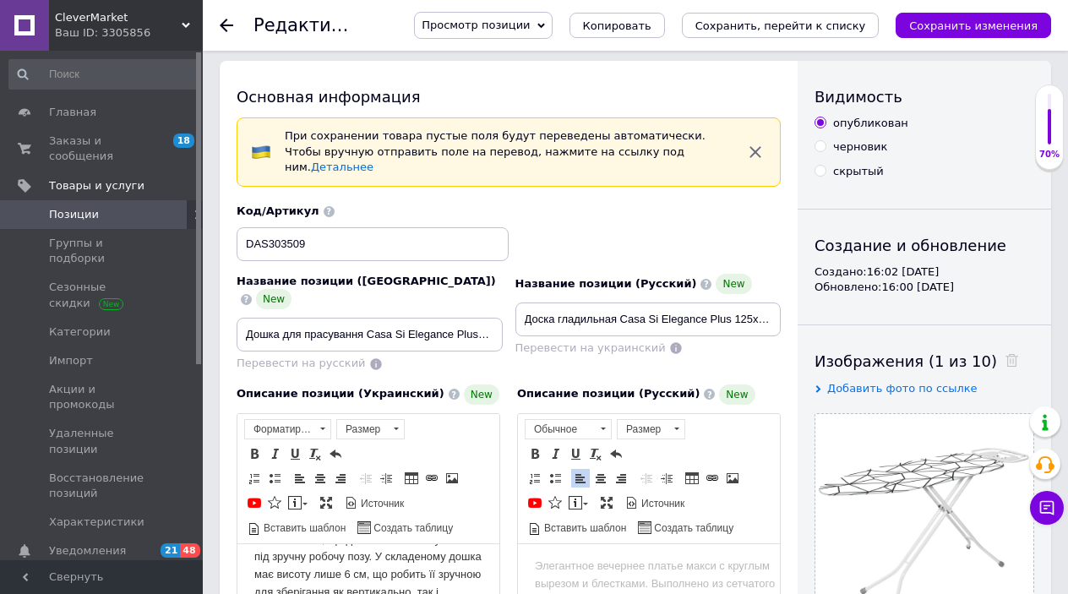
scroll to position [0, 0]
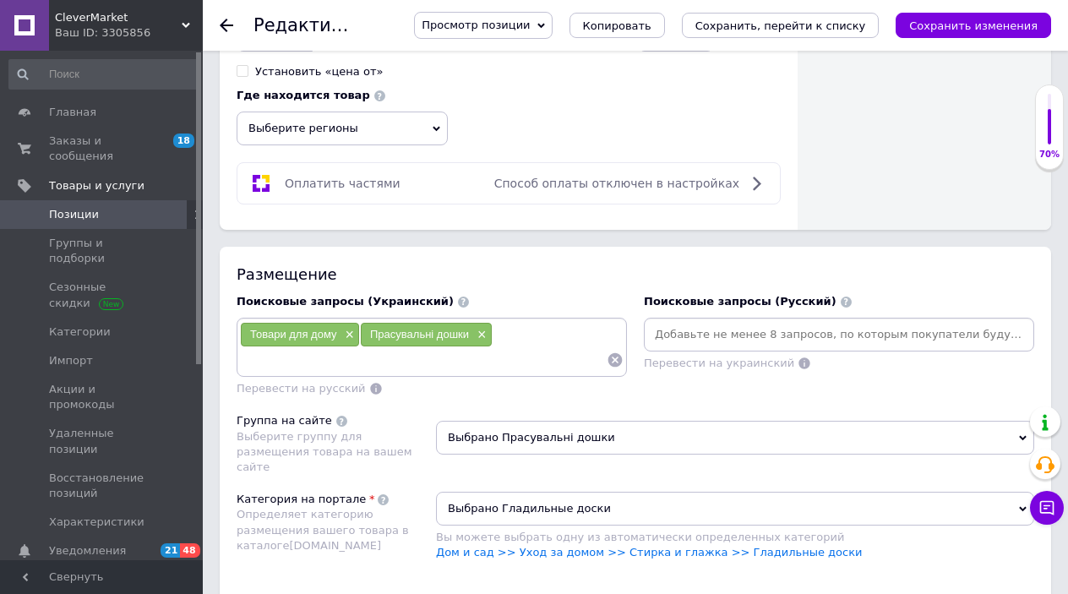
click at [590, 264] on div "Размещение" at bounding box center [634, 274] width 797 height 21
click at [565, 322] on div "Товари для дому × Прасувальні дошки ×" at bounding box center [431, 347] width 383 height 51
click at [694, 322] on input at bounding box center [838, 334] width 383 height 25
click at [557, 322] on div "Товари для дому × Прасувальні дошки ×" at bounding box center [431, 347] width 383 height 51
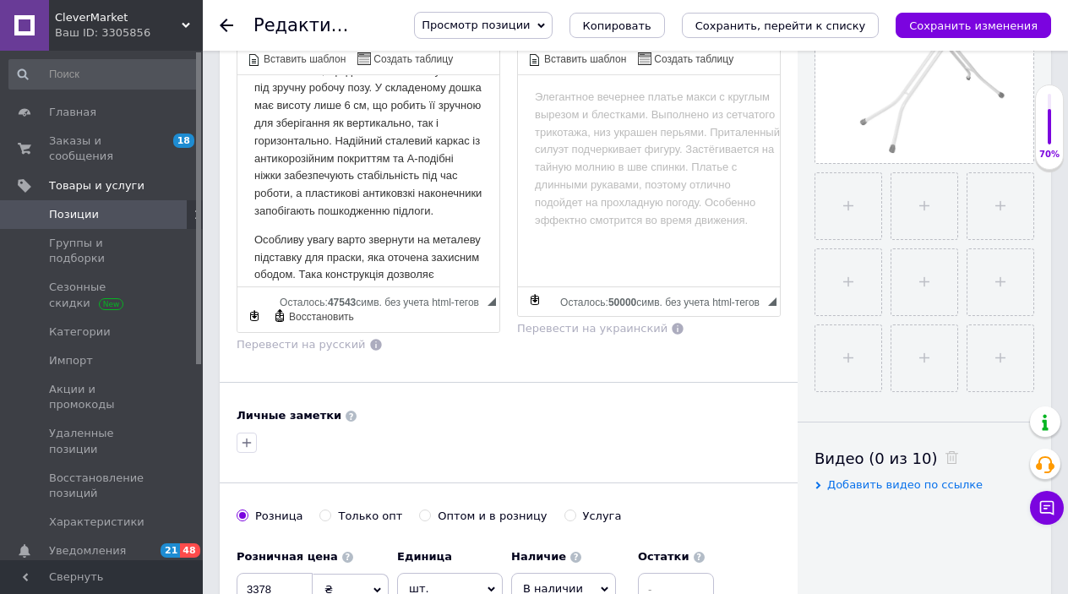
scroll to position [429, 0]
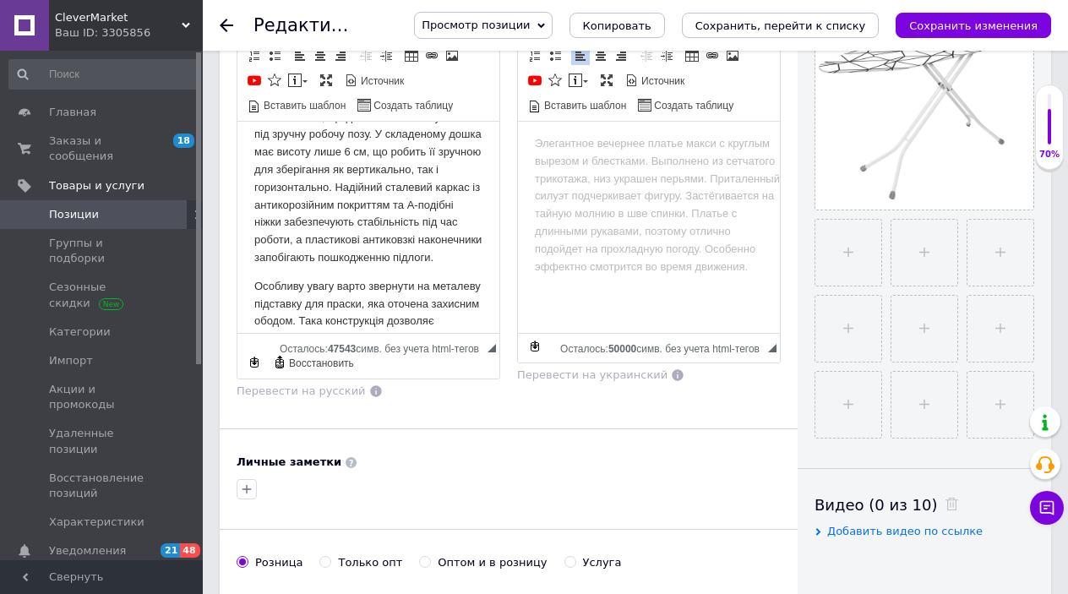
click at [583, 169] on html at bounding box center [649, 143] width 262 height 52
click at [465, 257] on p "Конструкція дошки передбачає регулювання висоти в діапазоні від 70 до 92 см у 8…" at bounding box center [368, 169] width 228 height 193
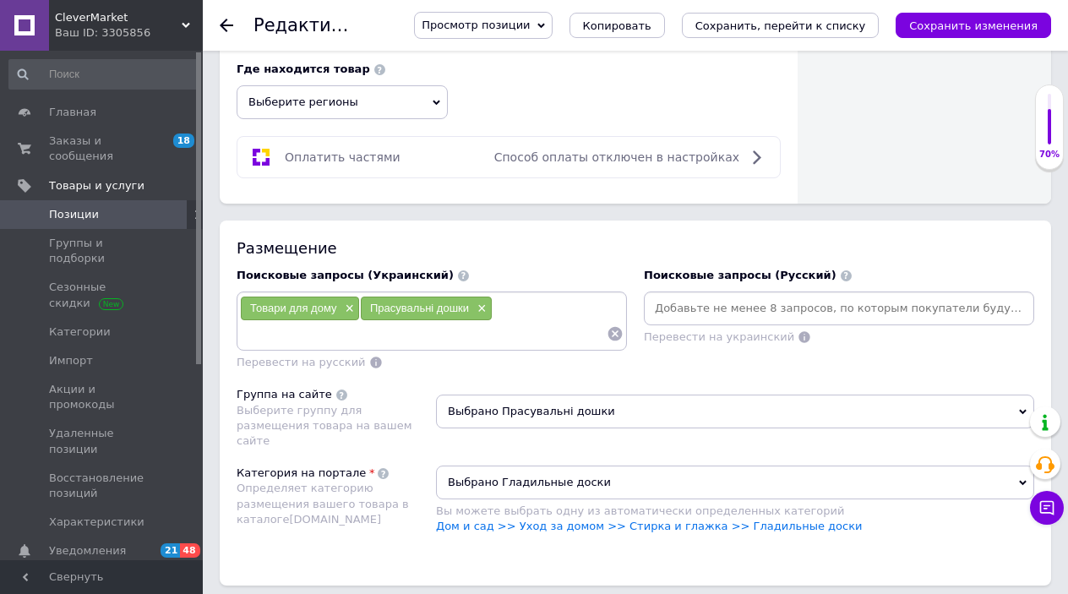
scroll to position [1057, 0]
click at [666, 394] on span "Выбрано Прасувальні дошки" at bounding box center [735, 411] width 598 height 34
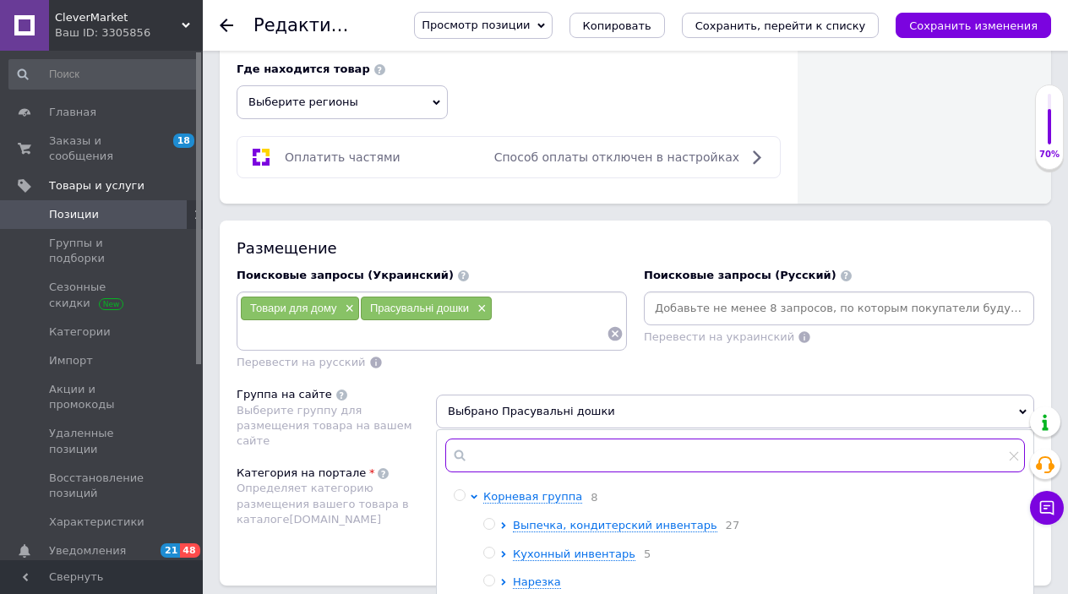
click at [567, 438] on input "text" at bounding box center [734, 455] width 579 height 34
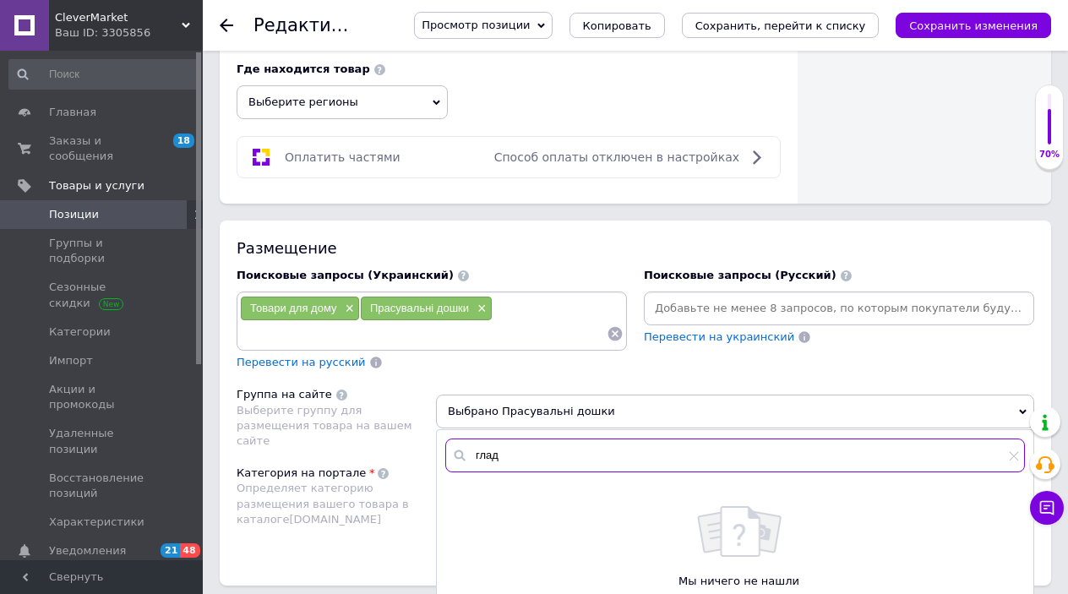
scroll to position [1079, 0]
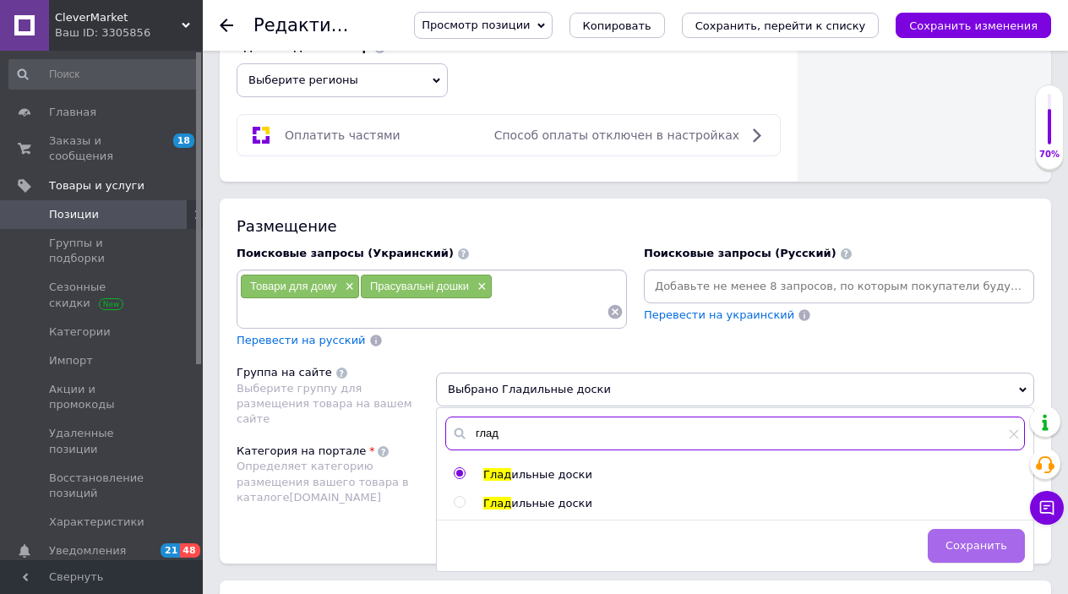
type input "глад"
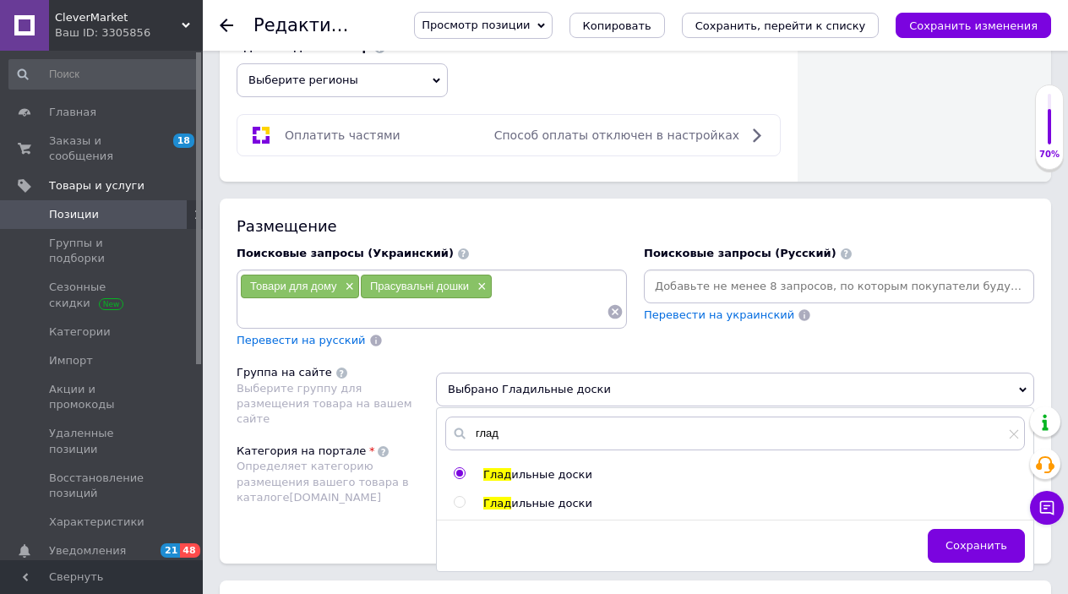
click at [959, 539] on span "Сохранить" at bounding box center [976, 545] width 62 height 13
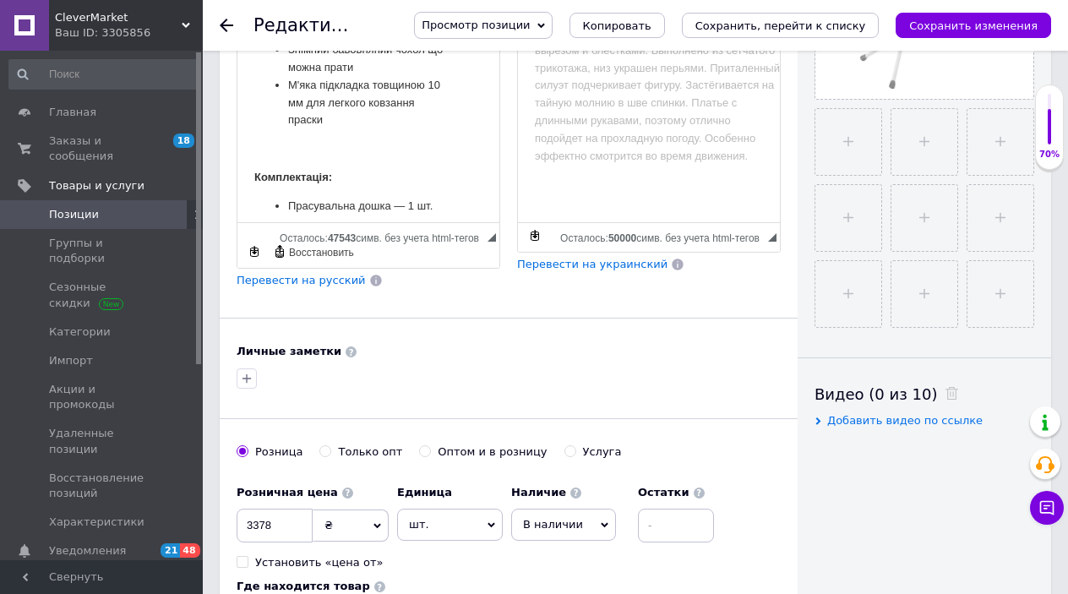
scroll to position [501, 0]
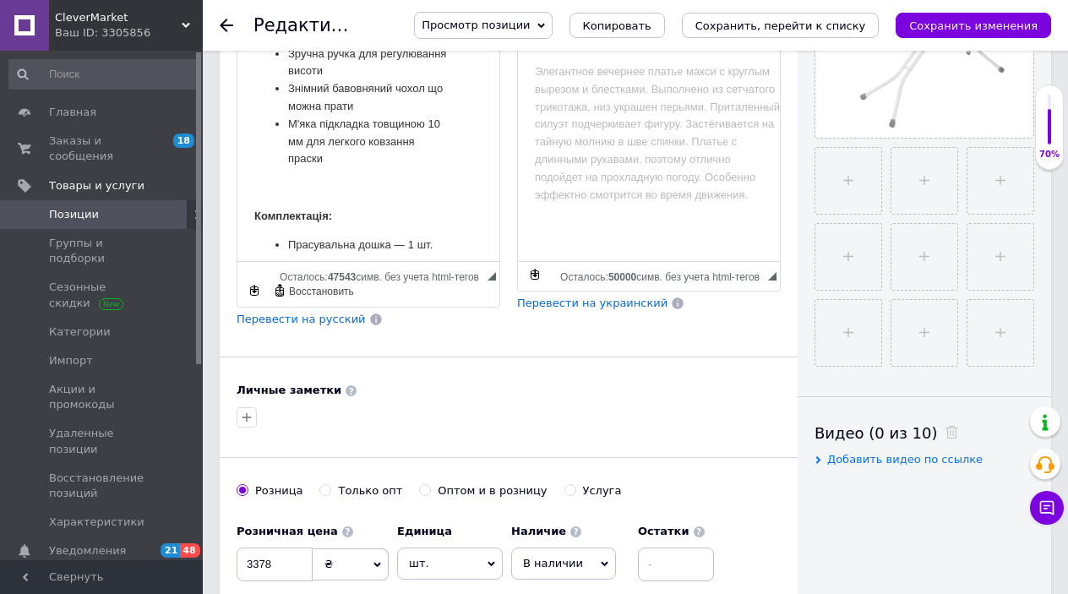
click at [271, 313] on span "Перевести на русский" at bounding box center [300, 319] width 129 height 13
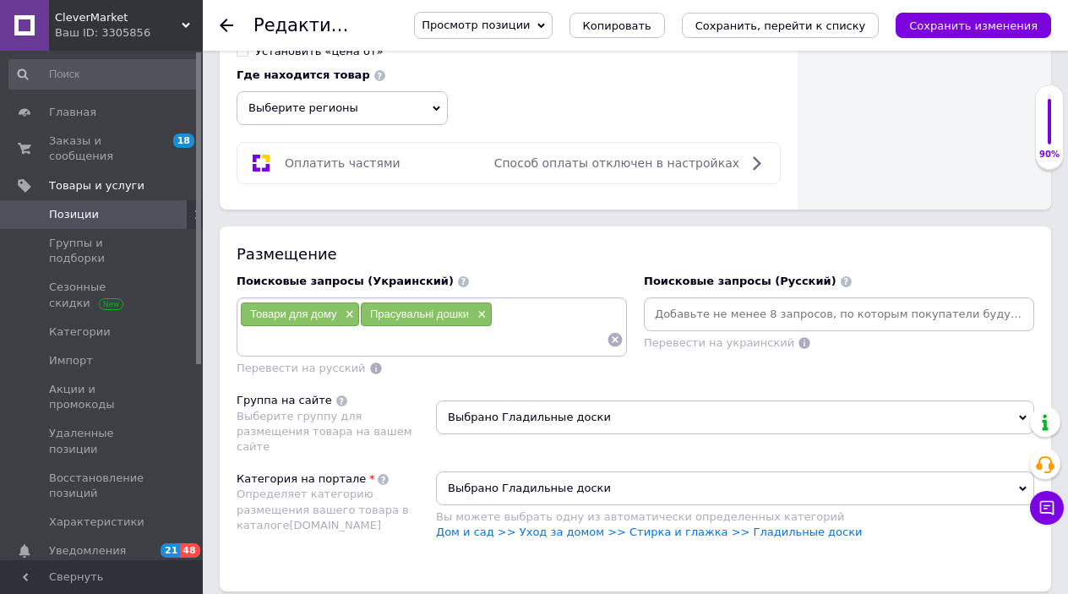
scroll to position [1067, 0]
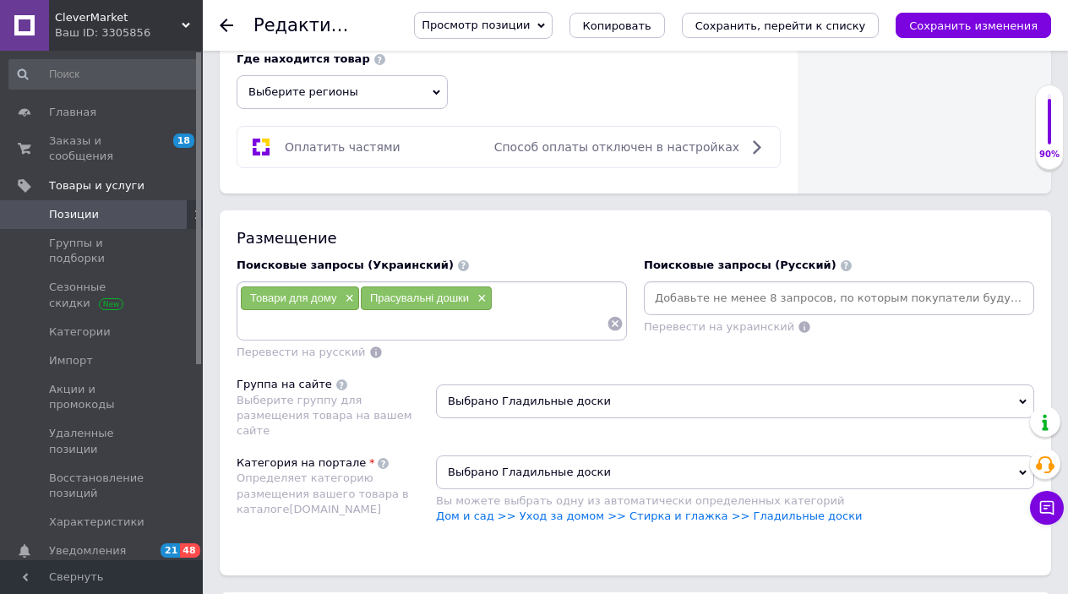
click at [415, 345] on div "Перевести на русский" at bounding box center [431, 353] width 390 height 16
click at [481, 311] on input at bounding box center [423, 323] width 367 height 25
click at [676, 285] on input at bounding box center [838, 297] width 383 height 25
click at [533, 285] on div "Товари для дому × Прасувальні дошки ×" at bounding box center [431, 310] width 383 height 51
click at [684, 285] on input at bounding box center [838, 297] width 383 height 25
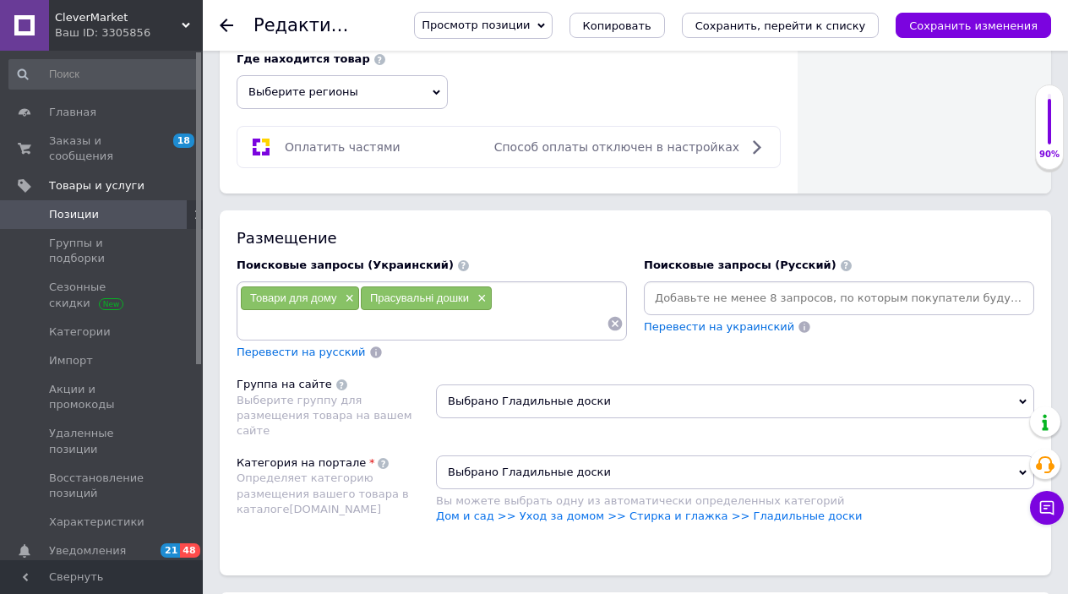
click at [296, 345] on span "Перевести на русский" at bounding box center [300, 351] width 129 height 13
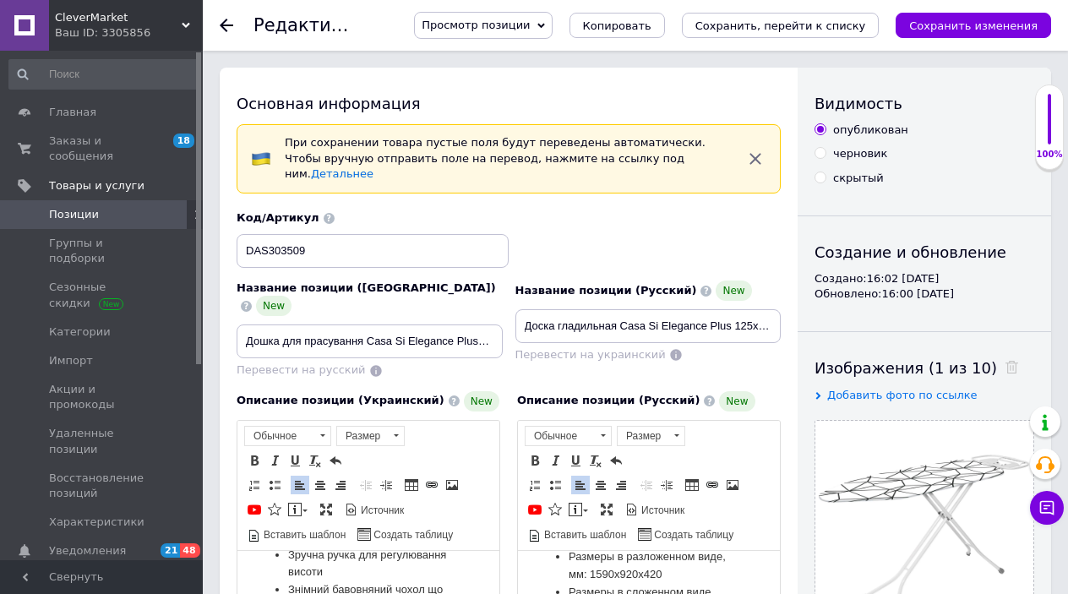
scroll to position [0, 0]
click at [947, 18] on button "Сохранить изменения" at bounding box center [972, 25] width 155 height 25
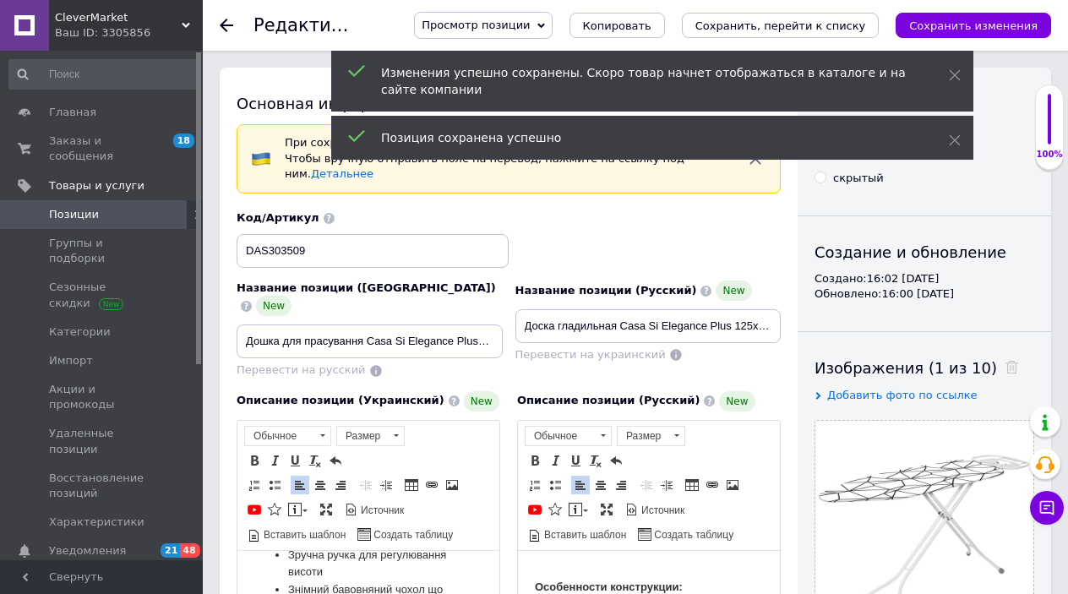
click at [223, 24] on use at bounding box center [227, 26] width 14 height 14
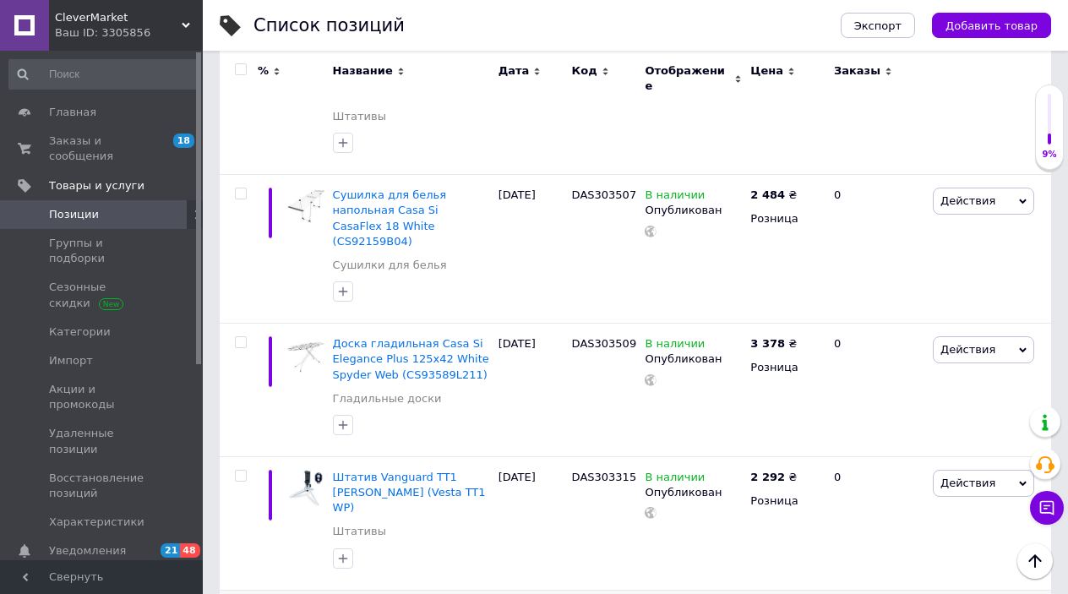
scroll to position [2697, 0]
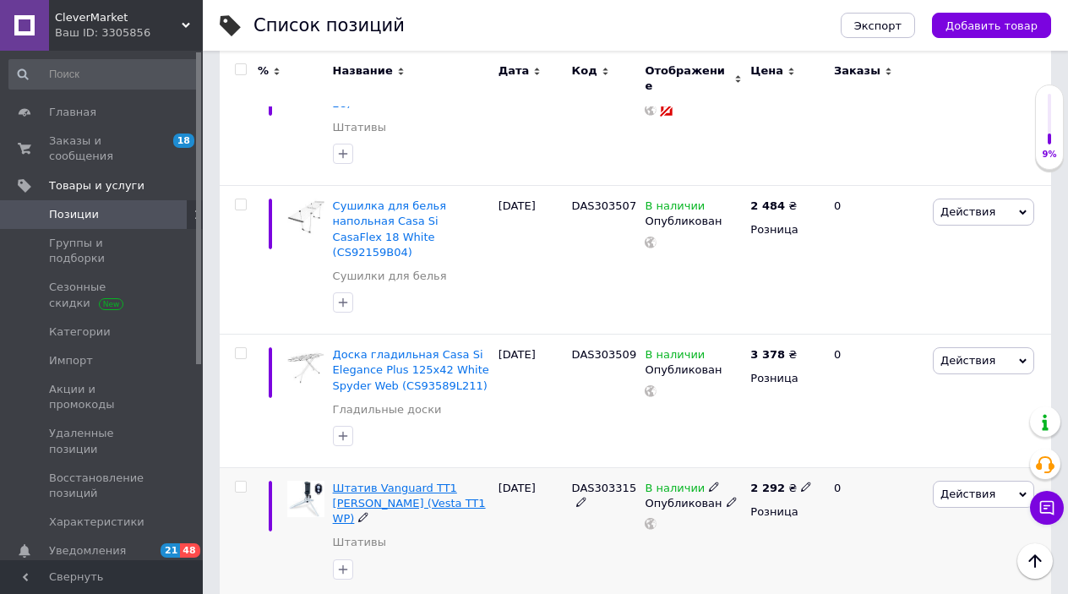
click at [408, 481] on span "Штатив Vanguard TT1 [PERSON_NAME] (Vesta TT1 WP)" at bounding box center [409, 502] width 153 height 43
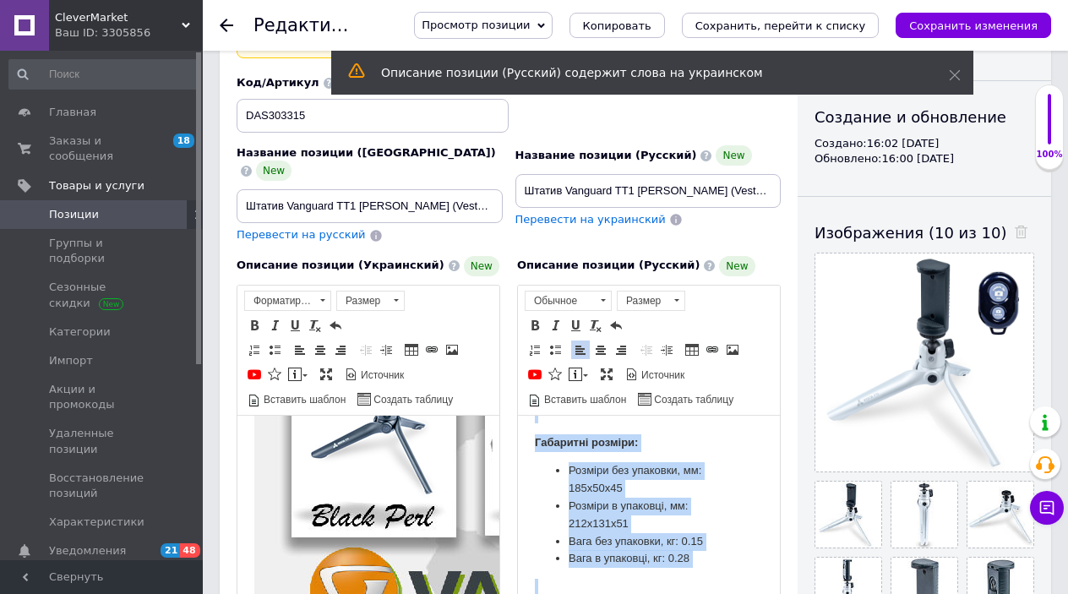
scroll to position [238, 0]
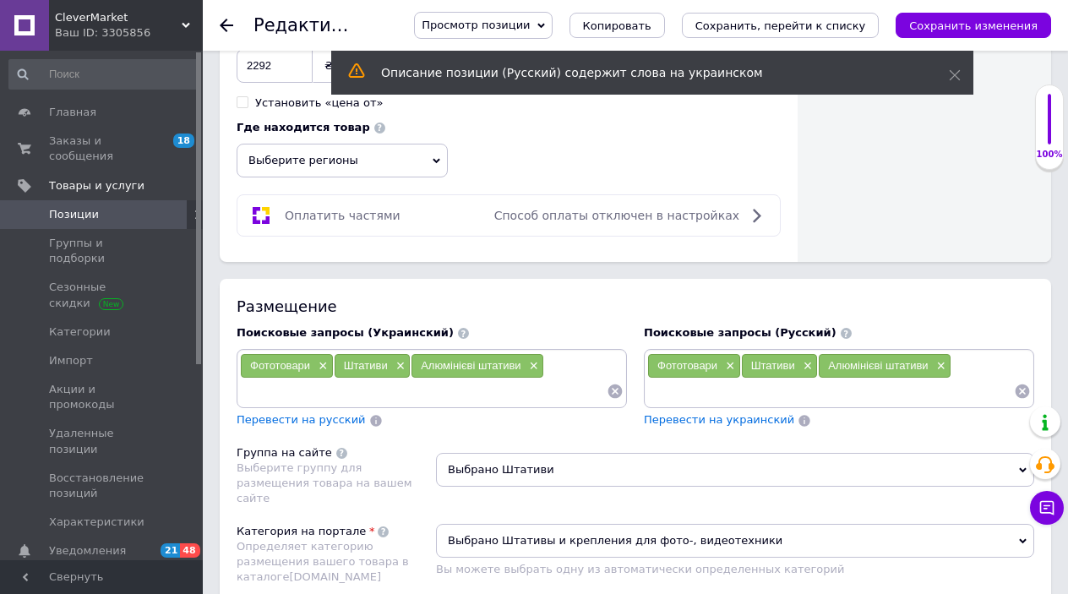
drag, startPoint x: 530, startPoint y: -429, endPoint x: 586, endPoint y: 817, distance: 1247.1
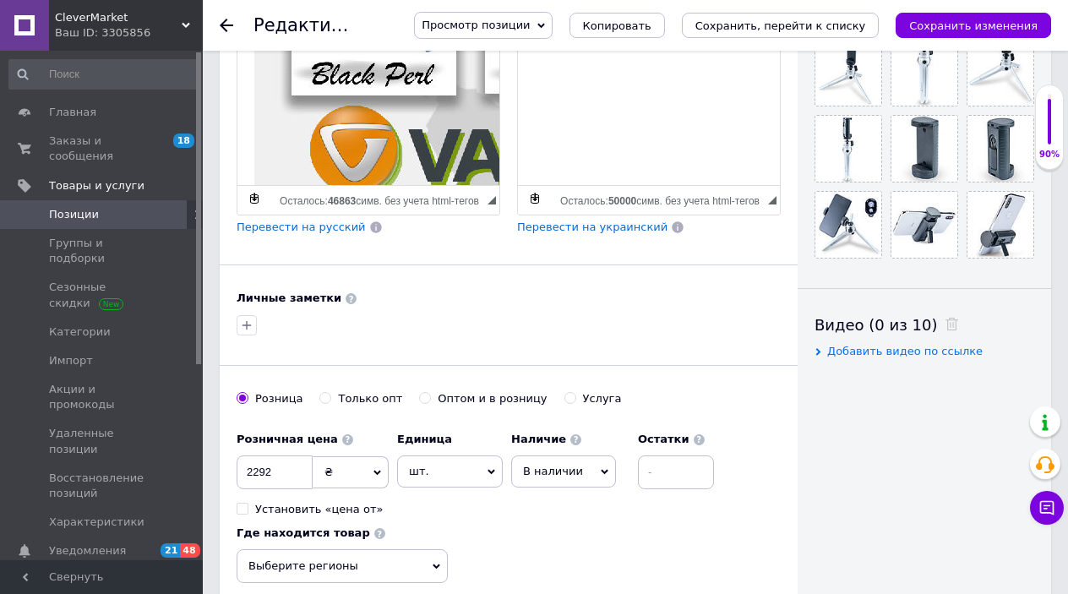
scroll to position [440, 0]
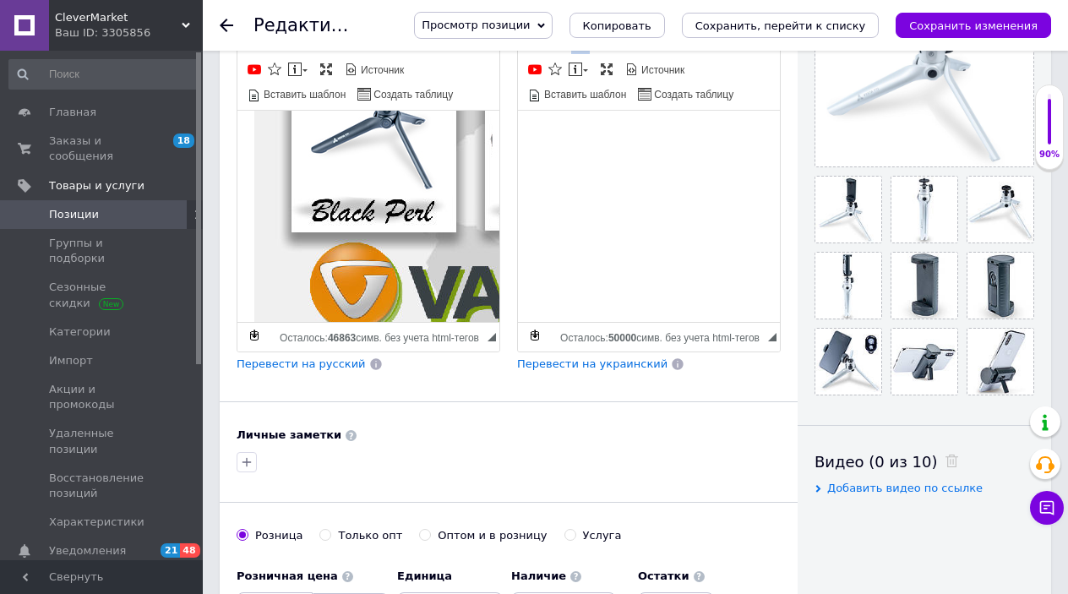
click at [273, 357] on span "Перевести на русский" at bounding box center [300, 363] width 129 height 13
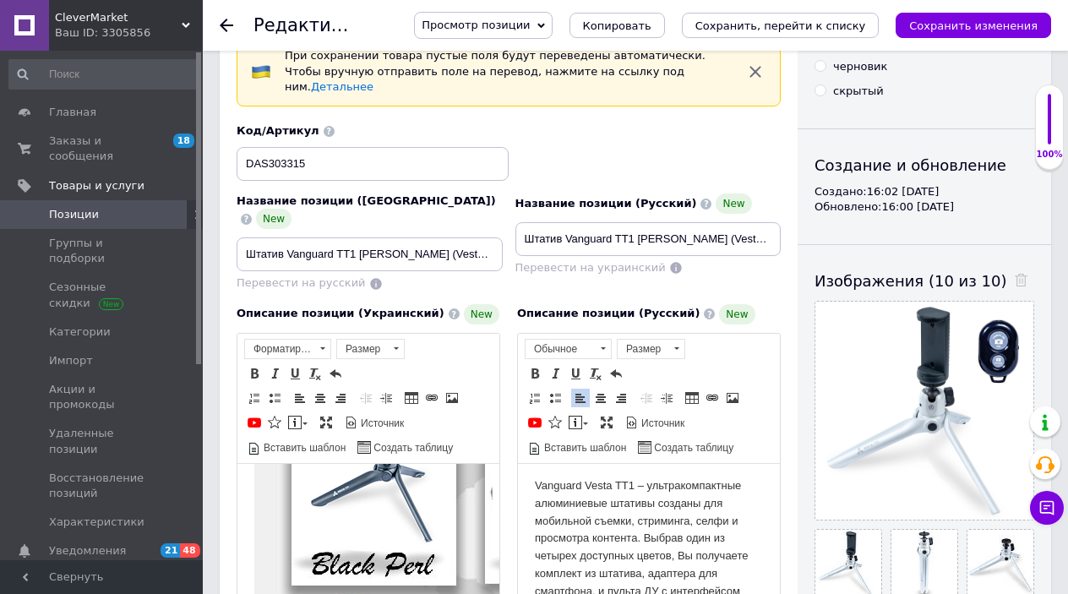
scroll to position [86, 0]
drag, startPoint x: 526, startPoint y: 223, endPoint x: 807, endPoint y: 221, distance: 280.4
click at [808, 221] on div "Основная информация При сохранении товара пустые поля будут переведены автомати…" at bounding box center [635, 569] width 831 height 1177
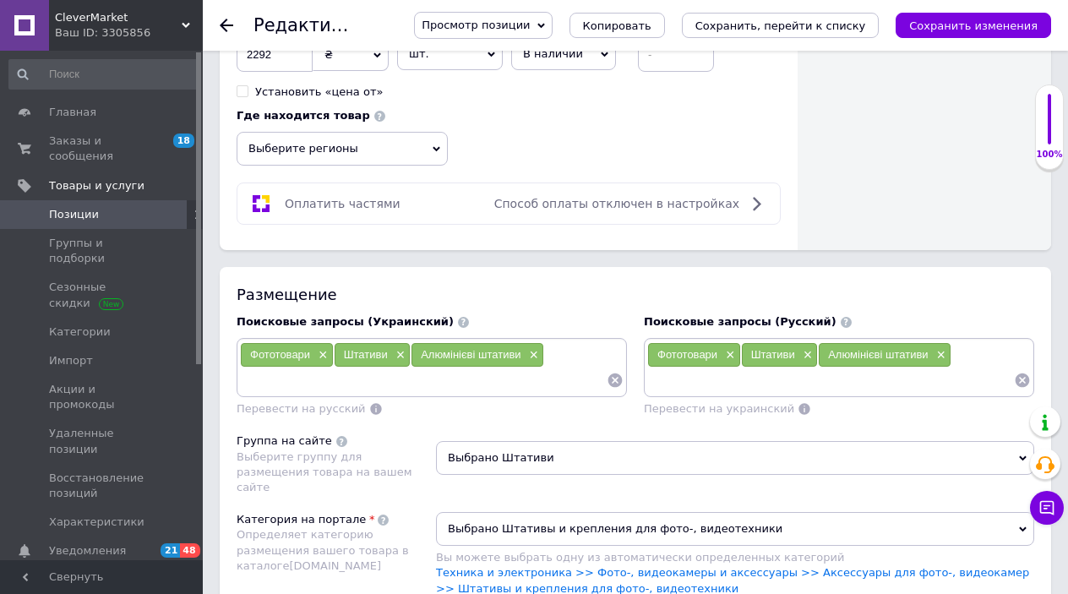
scroll to position [999, 0]
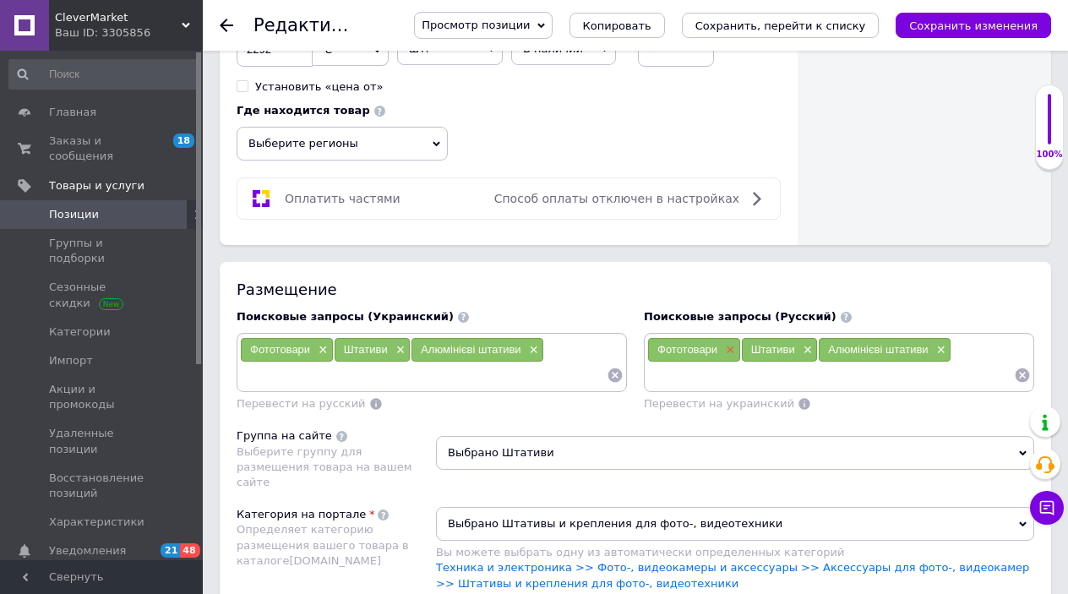
click at [726, 343] on span "×" at bounding box center [728, 350] width 14 height 14
click at [852, 338] on div "Алюмінієві штативи ×" at bounding box center [792, 350] width 132 height 24
drag, startPoint x: 850, startPoint y: 328, endPoint x: 779, endPoint y: 331, distance: 71.0
click at [850, 343] on span "×" at bounding box center [846, 350] width 14 height 14
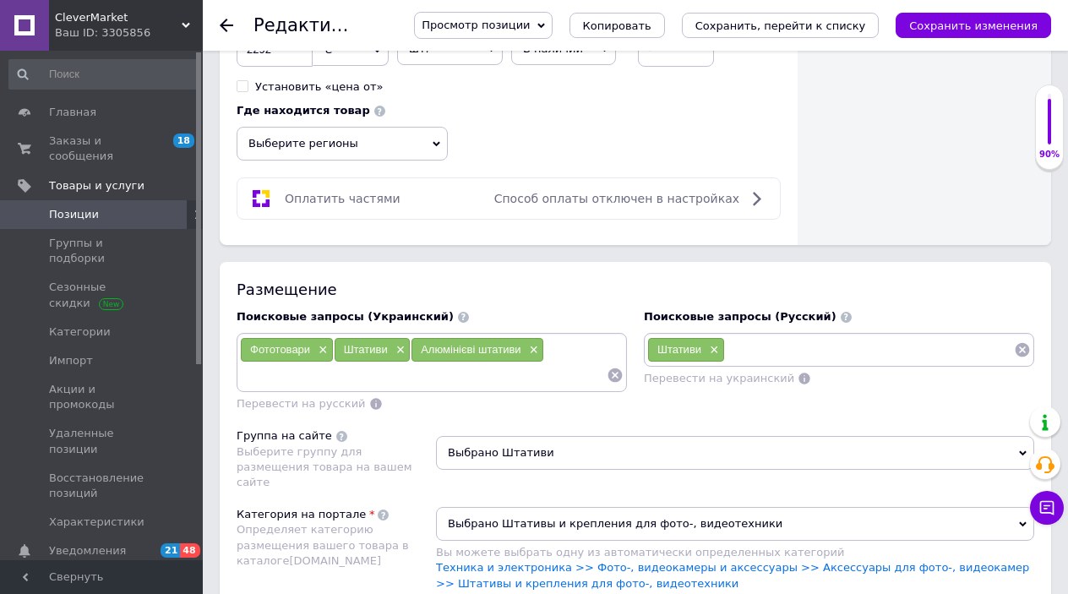
click at [715, 343] on span "×" at bounding box center [712, 350] width 14 height 14
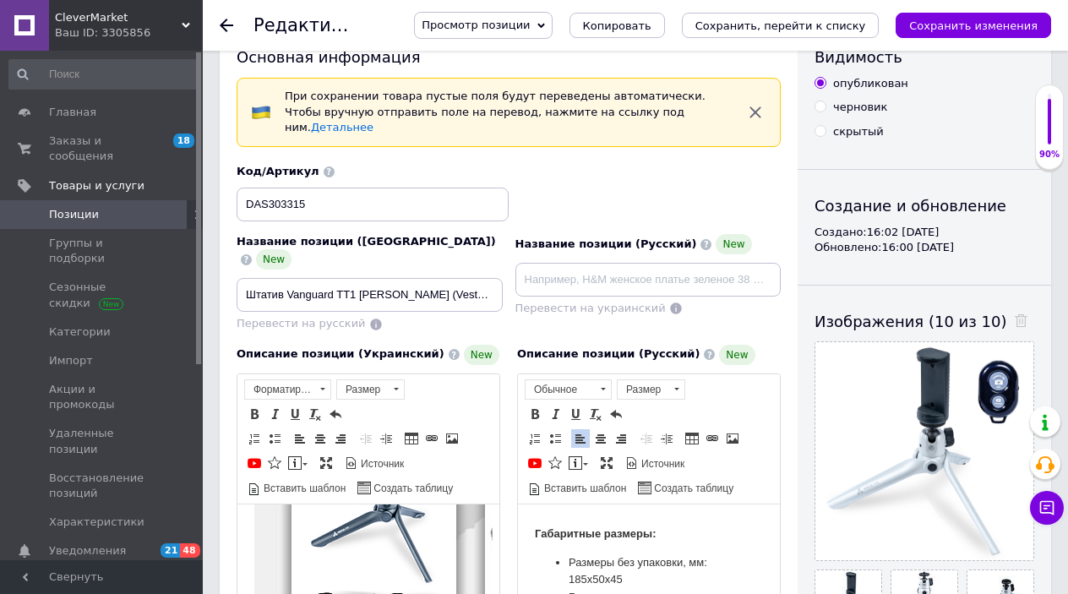
scroll to position [46, 0]
drag, startPoint x: 573, startPoint y: 265, endPoint x: 551, endPoint y: 266, distance: 22.0
click at [573, 265] on input at bounding box center [648, 280] width 266 height 34
click at [373, 278] on input "Штатив Vanguard TT1 [PERSON_NAME] (Vesta TT1 WP)" at bounding box center [369, 295] width 266 height 34
click at [414, 316] on div "Перевести на русский" at bounding box center [369, 324] width 266 height 16
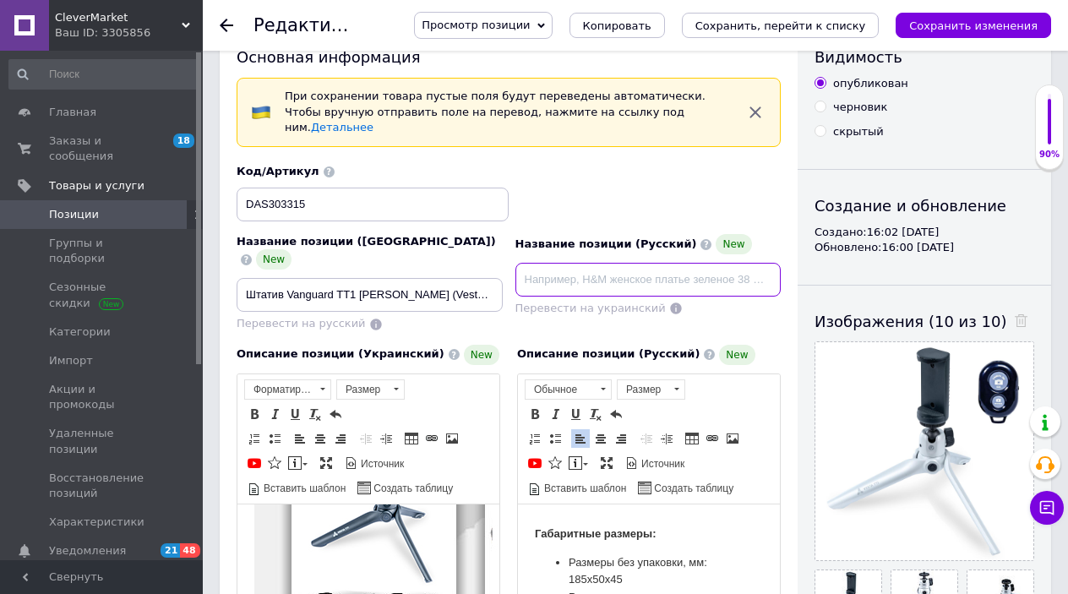
click at [543, 263] on input at bounding box center [648, 280] width 266 height 34
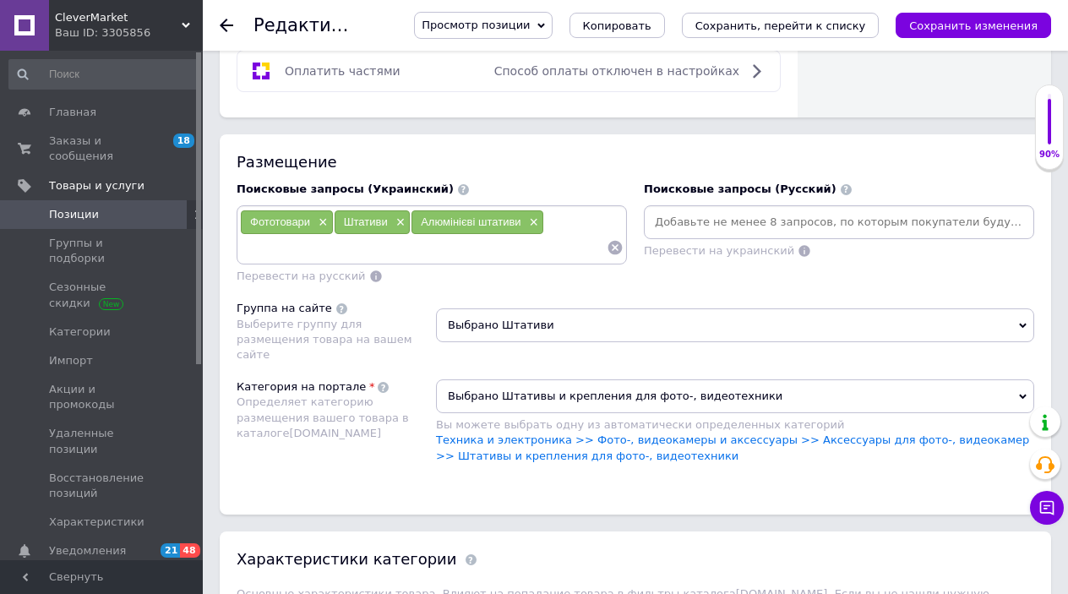
scroll to position [1143, 0]
click at [1026, 308] on span "Выбрано Штативи" at bounding box center [735, 325] width 598 height 34
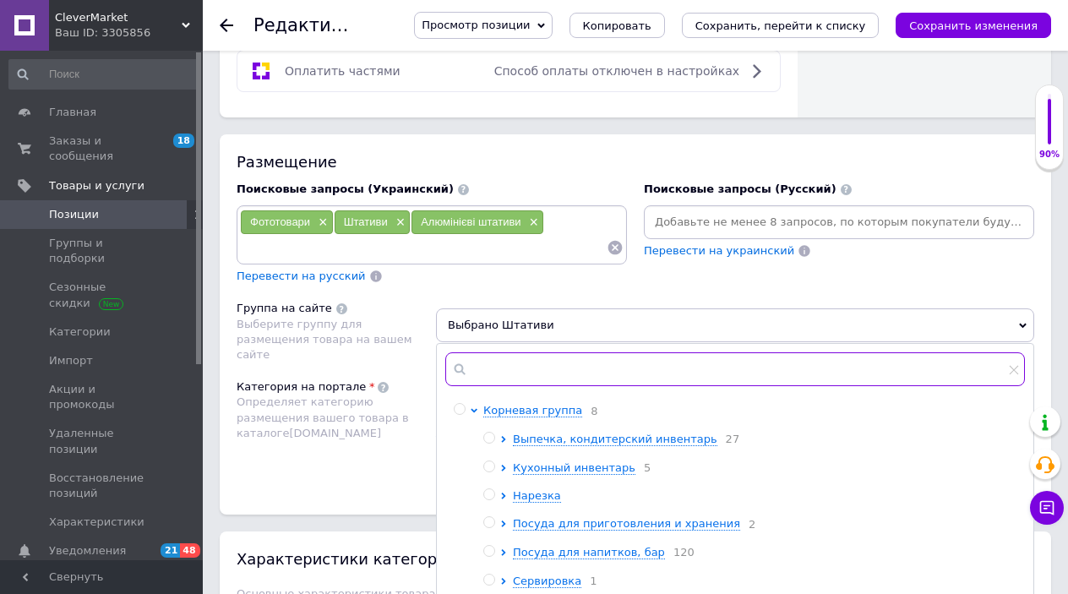
click at [586, 352] on input "text" at bounding box center [734, 369] width 579 height 34
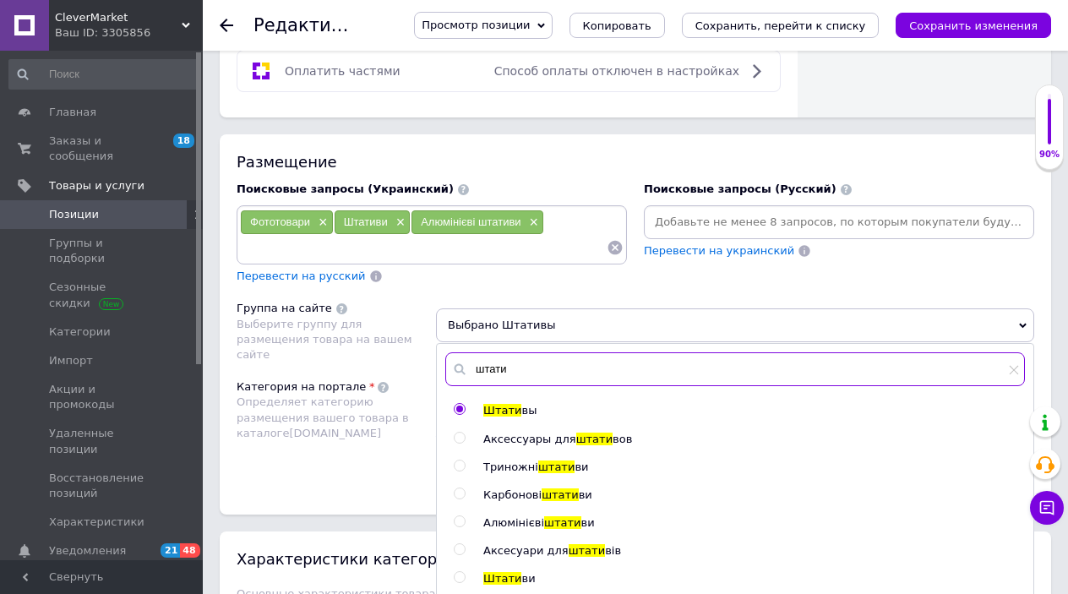
scroll to position [1138, 0]
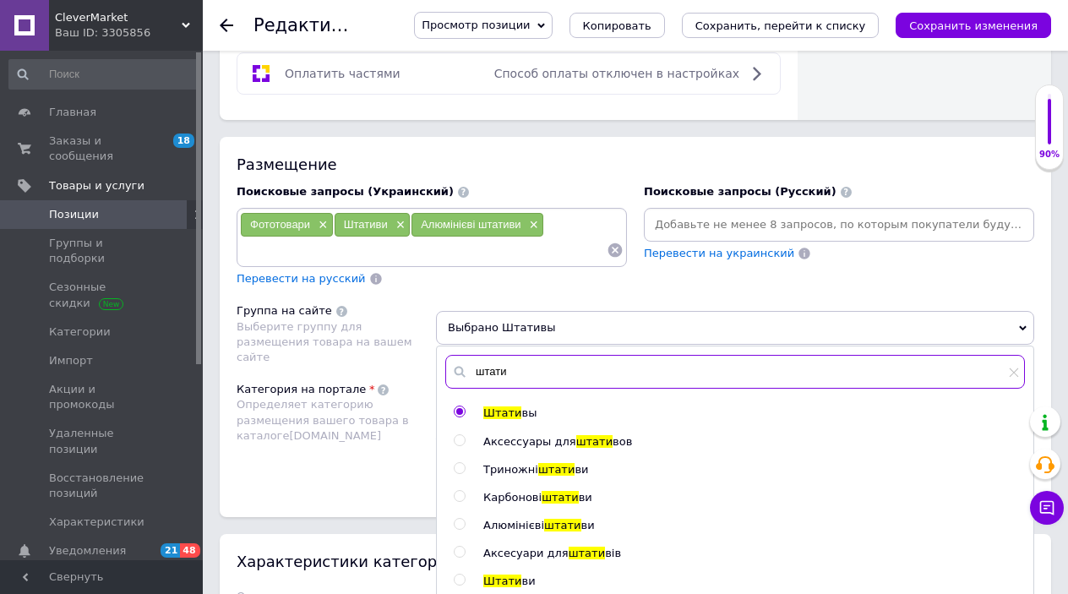
type input "штати"
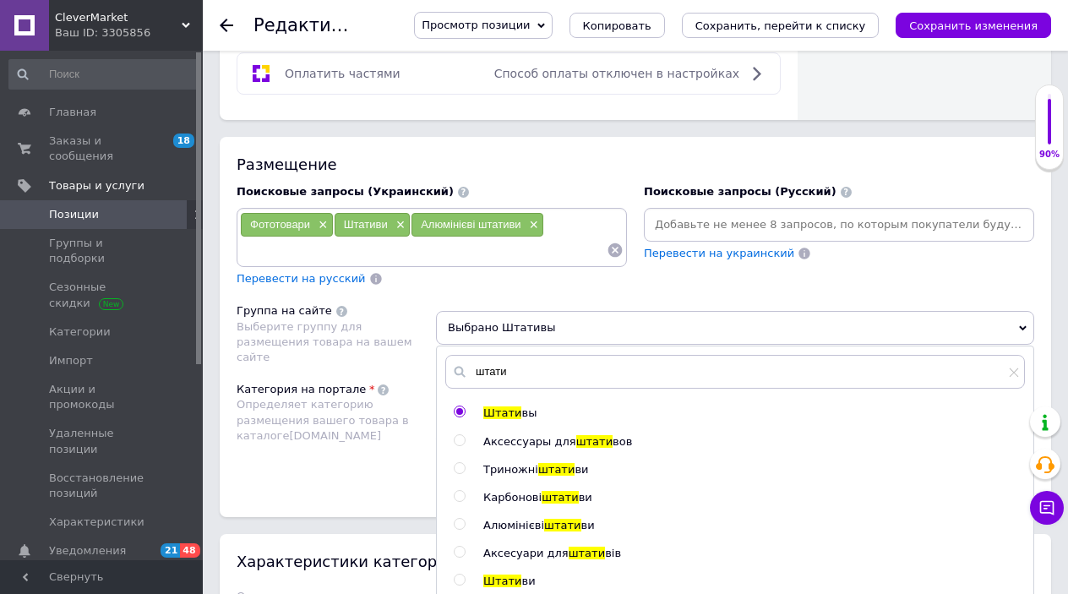
scroll to position [1144, 0]
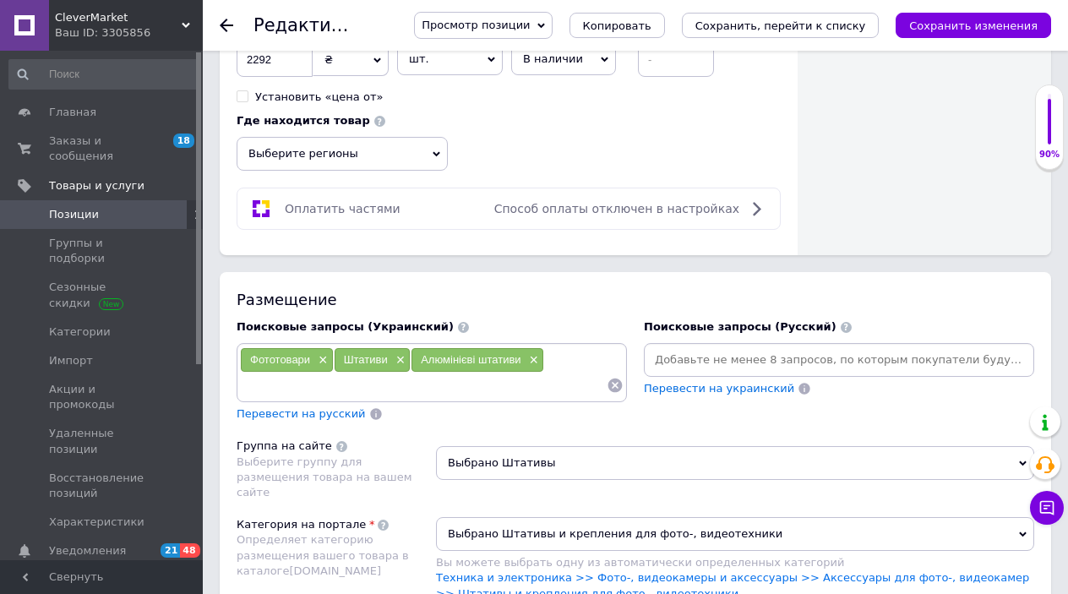
scroll to position [1008, 0]
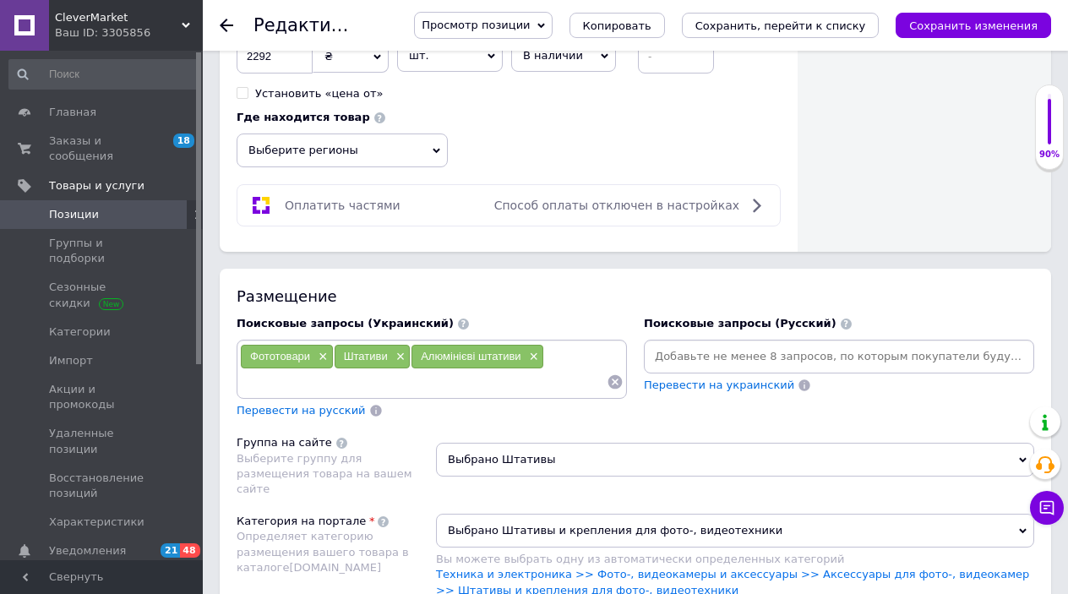
click at [318, 404] on span "Перевести на русский" at bounding box center [300, 410] width 129 height 13
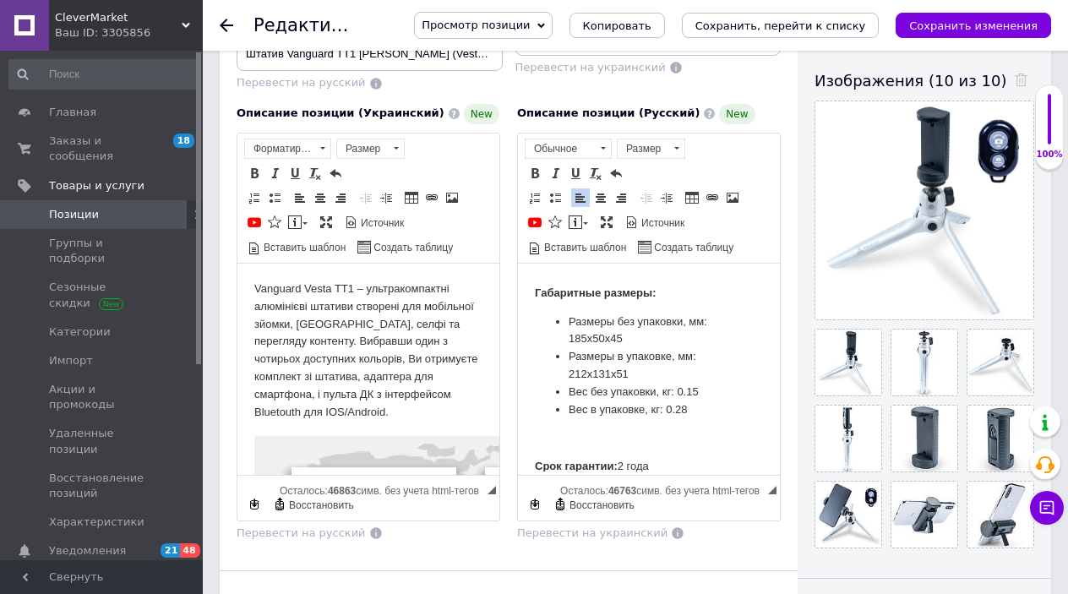
scroll to position [0, 0]
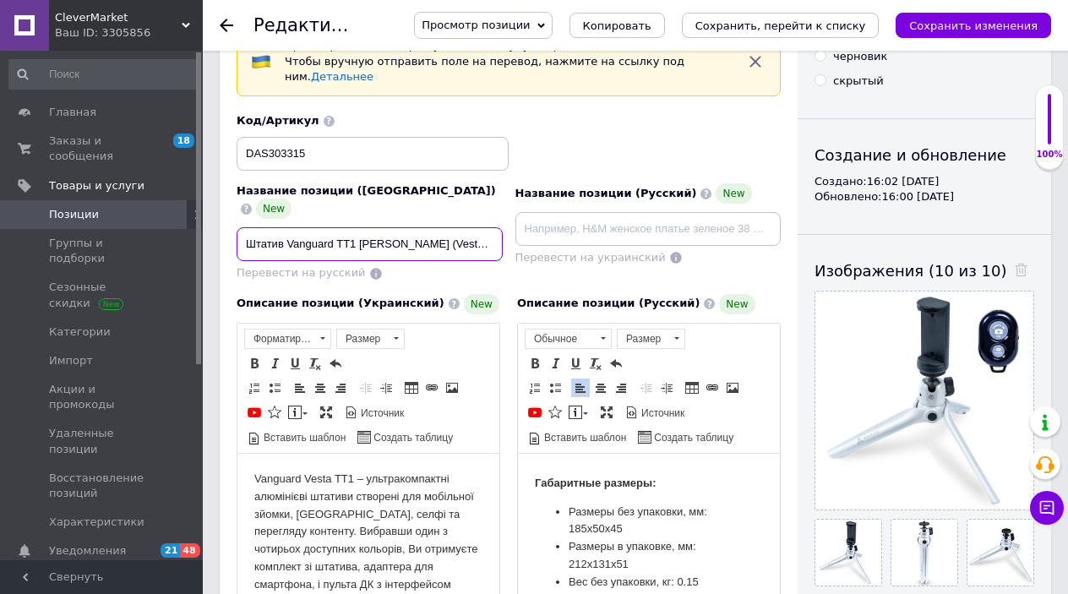
click at [459, 227] on input "Штатив Vanguard TT1 [PERSON_NAME] (Vesta TT1 WP)" at bounding box center [369, 244] width 266 height 34
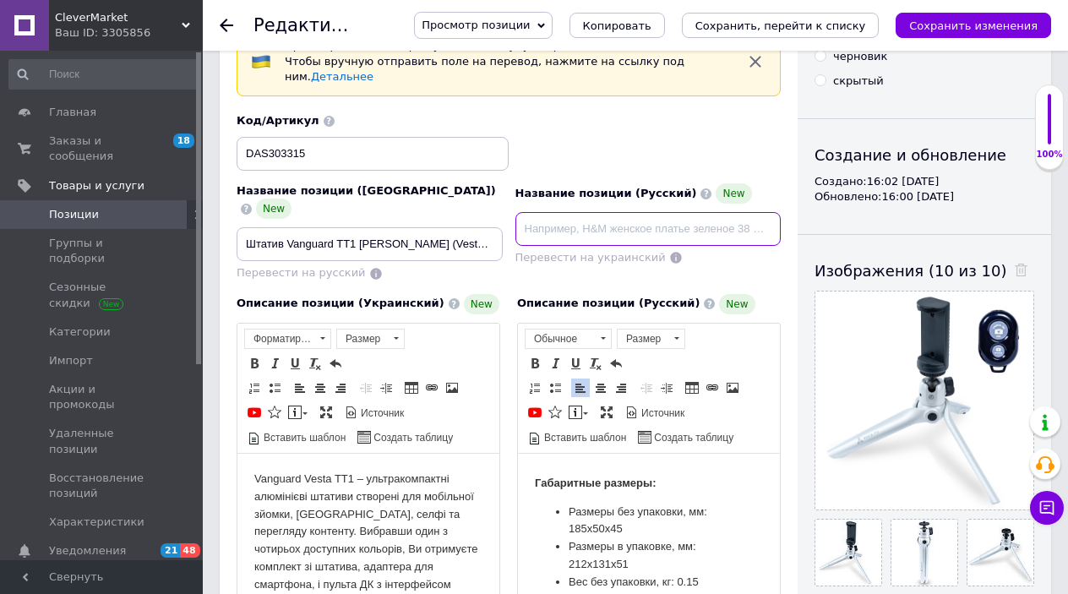
click at [584, 214] on input at bounding box center [648, 229] width 266 height 34
click at [333, 266] on span "Перевести на русский" at bounding box center [300, 272] width 129 height 13
type input "Штатив Vanguard TT1 [PERSON_NAME] (Vesta TT1 WP)"
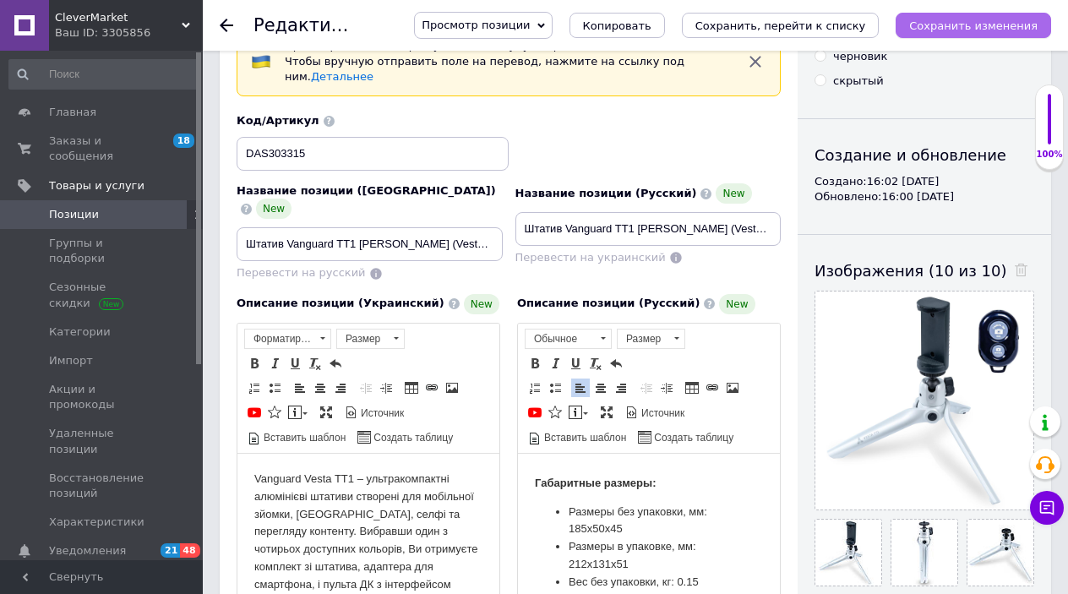
click at [958, 26] on icon "Сохранить изменения" at bounding box center [973, 25] width 128 height 13
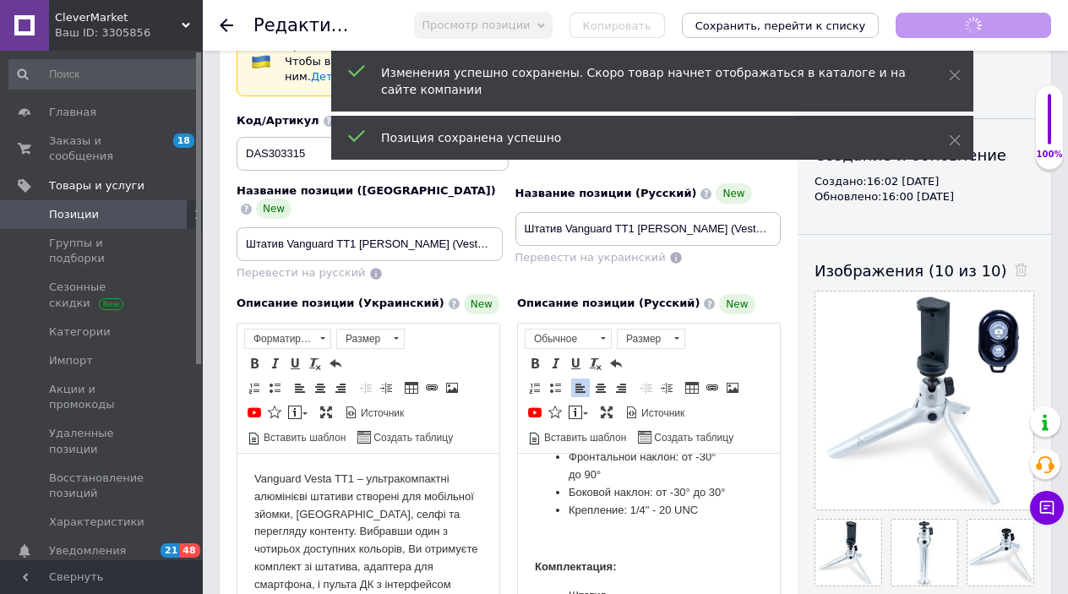
scroll to position [1869, 0]
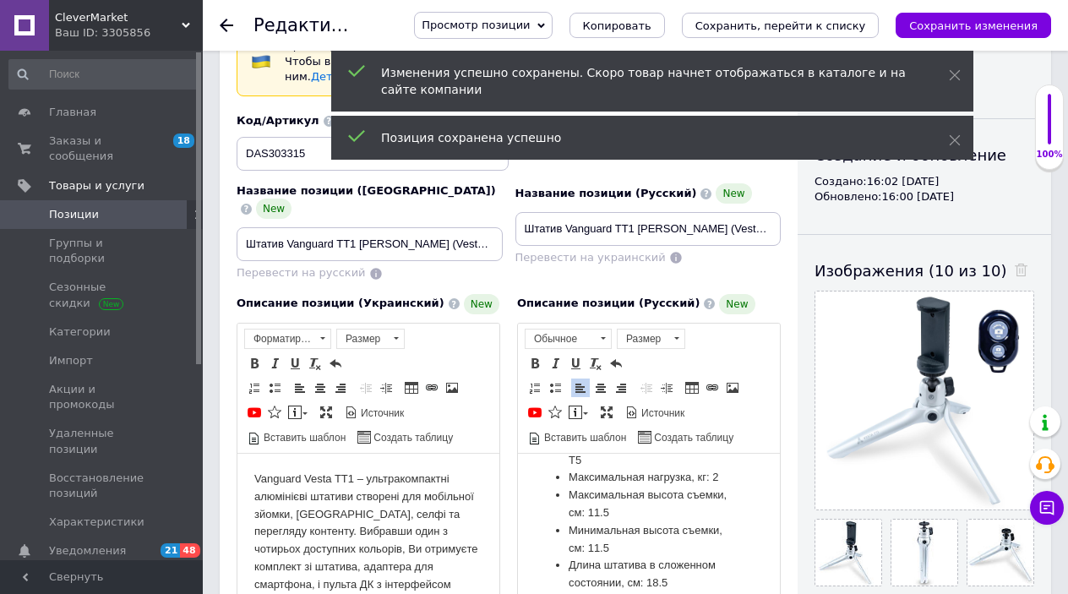
click at [225, 24] on icon at bounding box center [227, 26] width 14 height 14
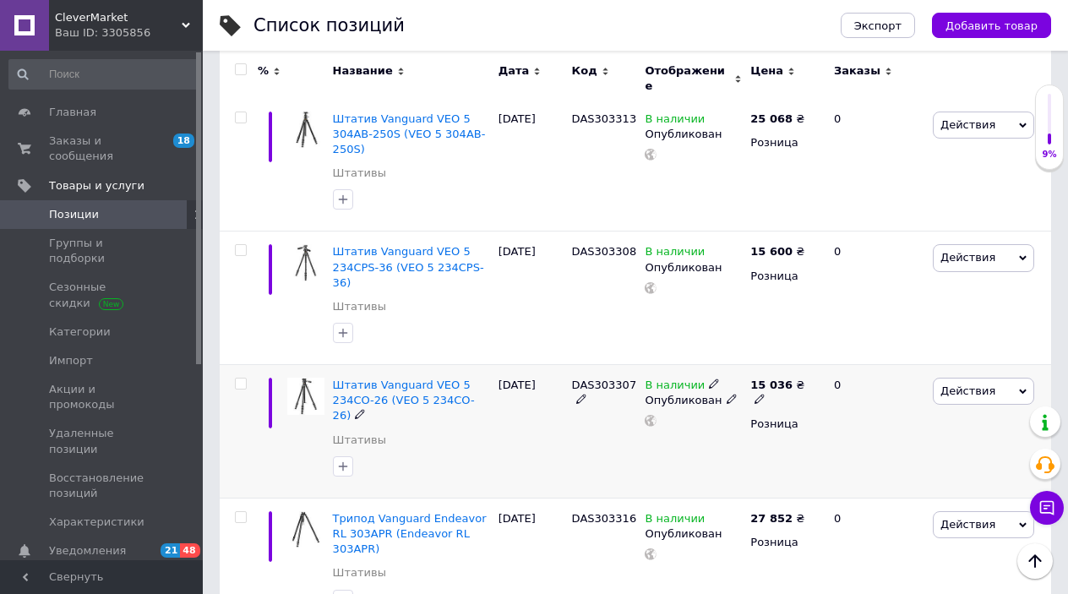
scroll to position [3883, 0]
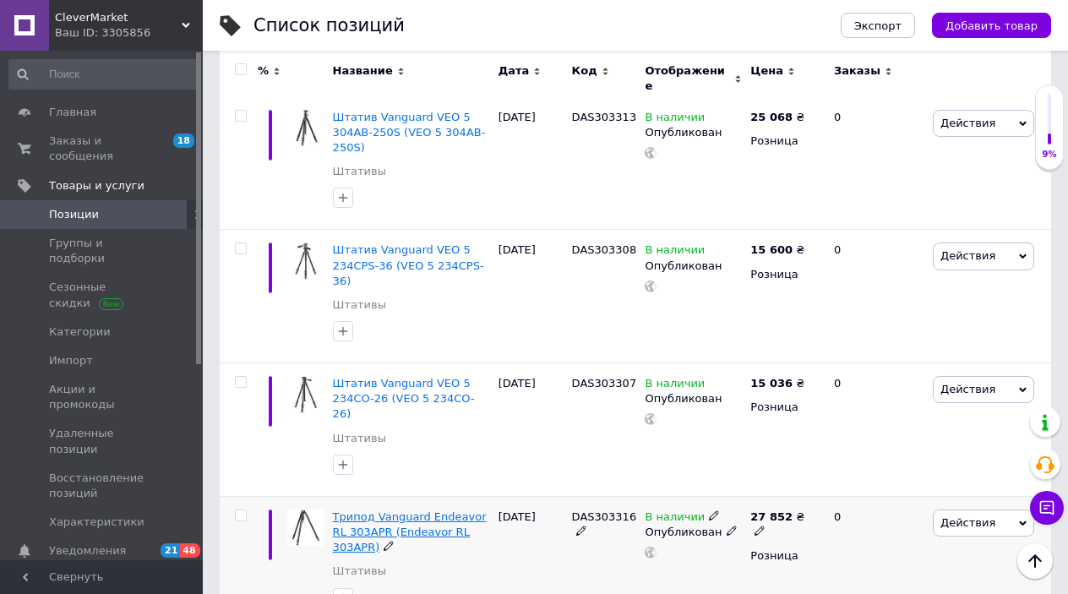
click at [385, 510] on span "Трипод Vanguard Endeavor RL 303APR (Endeavor RL 303APR)" at bounding box center [410, 531] width 154 height 43
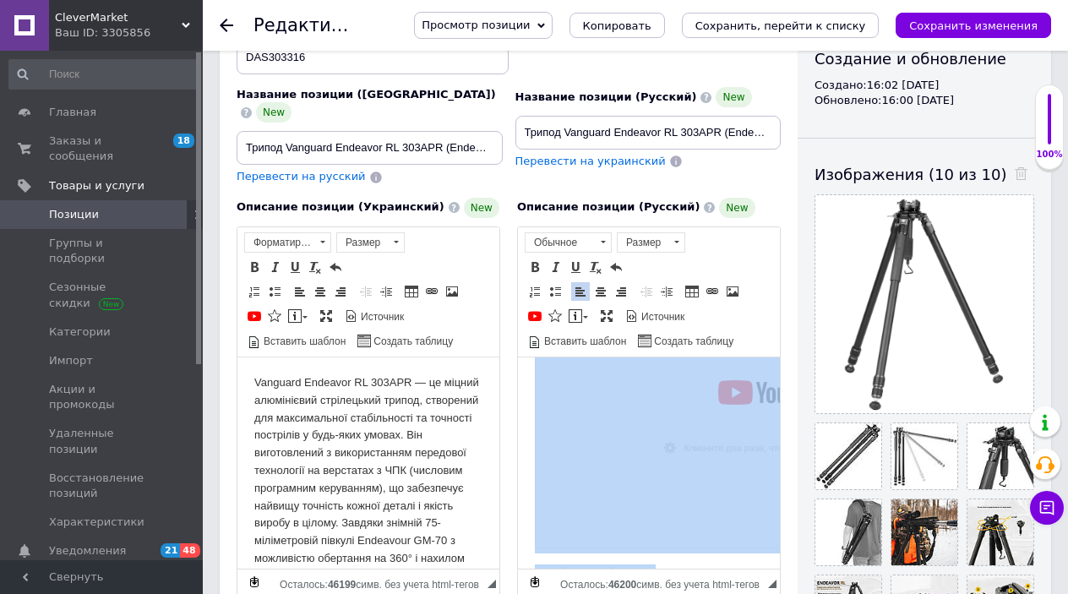
scroll to position [3, 0]
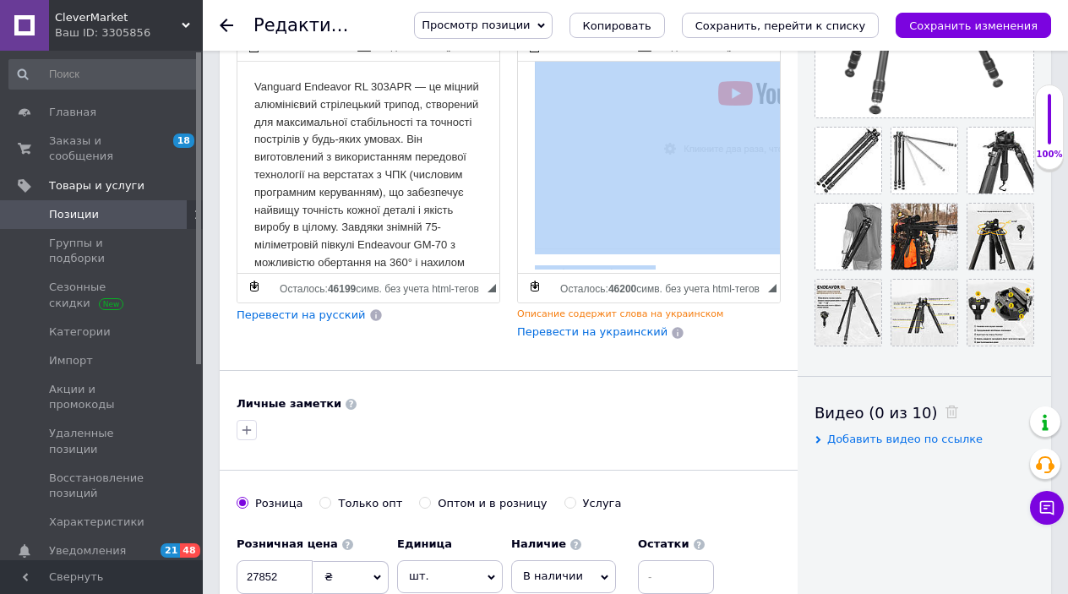
drag, startPoint x: 533, startPoint y: 80, endPoint x: 583, endPoint y: 709, distance: 630.4
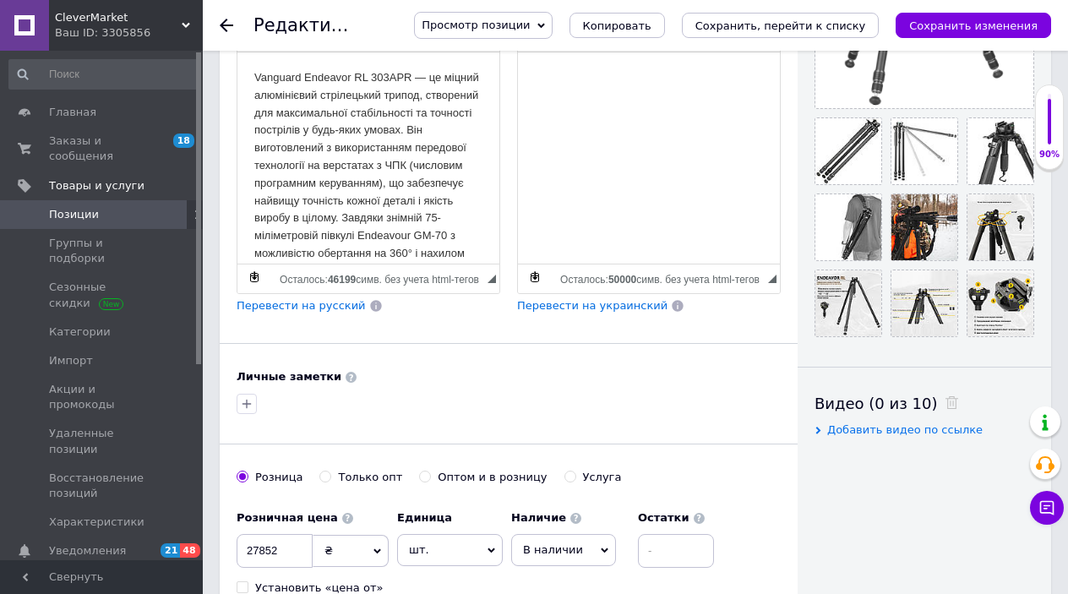
scroll to position [497, 0]
click at [322, 300] on span "Перевести на русский" at bounding box center [300, 306] width 129 height 13
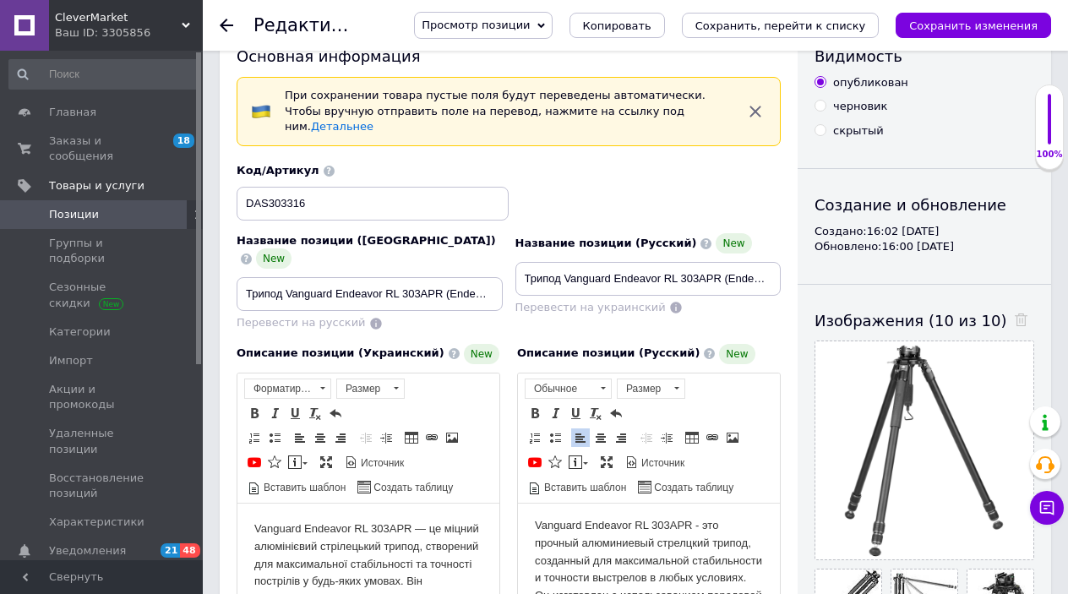
scroll to position [30, 0]
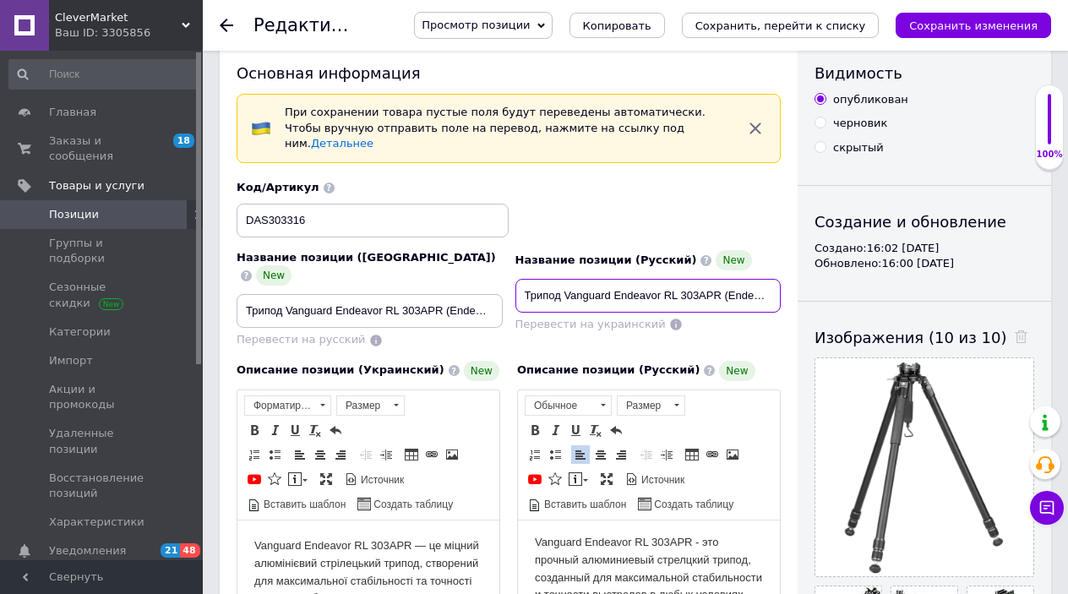
drag, startPoint x: 525, startPoint y: 278, endPoint x: 790, endPoint y: 291, distance: 264.7
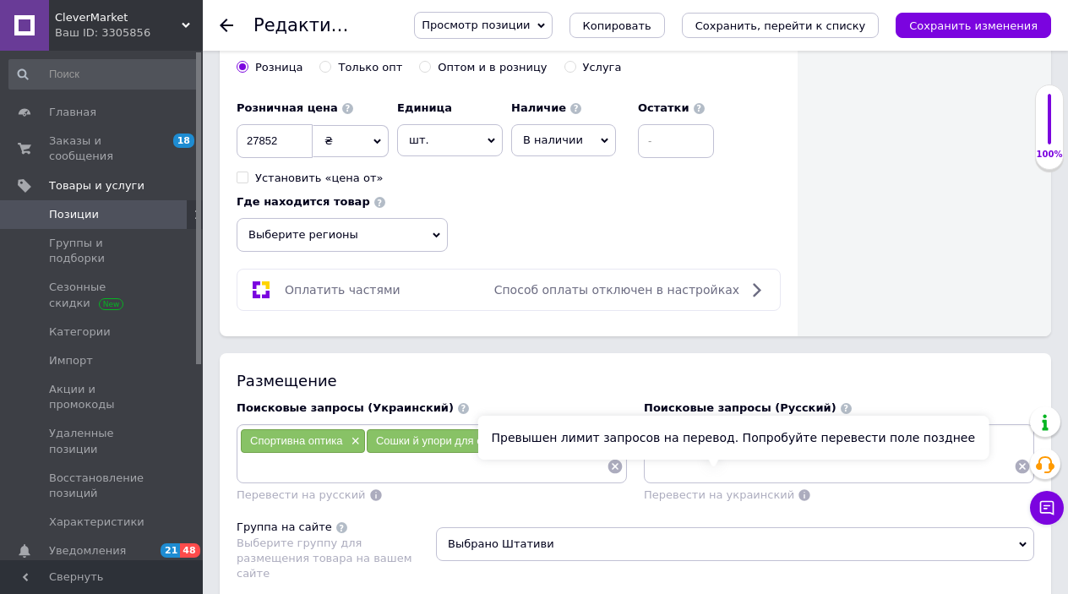
scroll to position [970, 0]
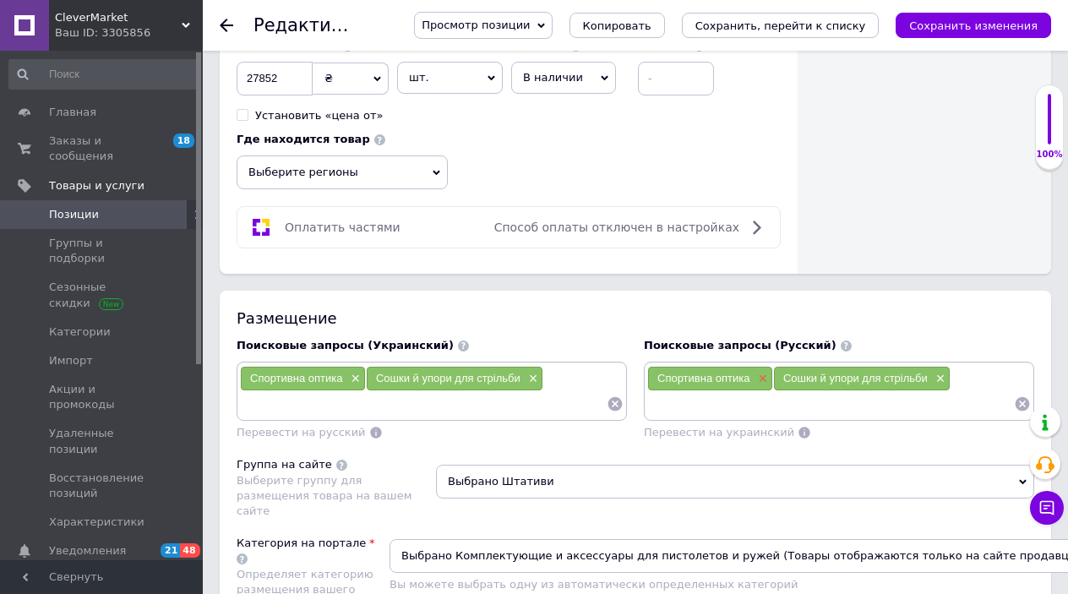
click at [759, 372] on span "×" at bounding box center [760, 379] width 14 height 14
click at [818, 372] on span "×" at bounding box center [813, 379] width 14 height 14
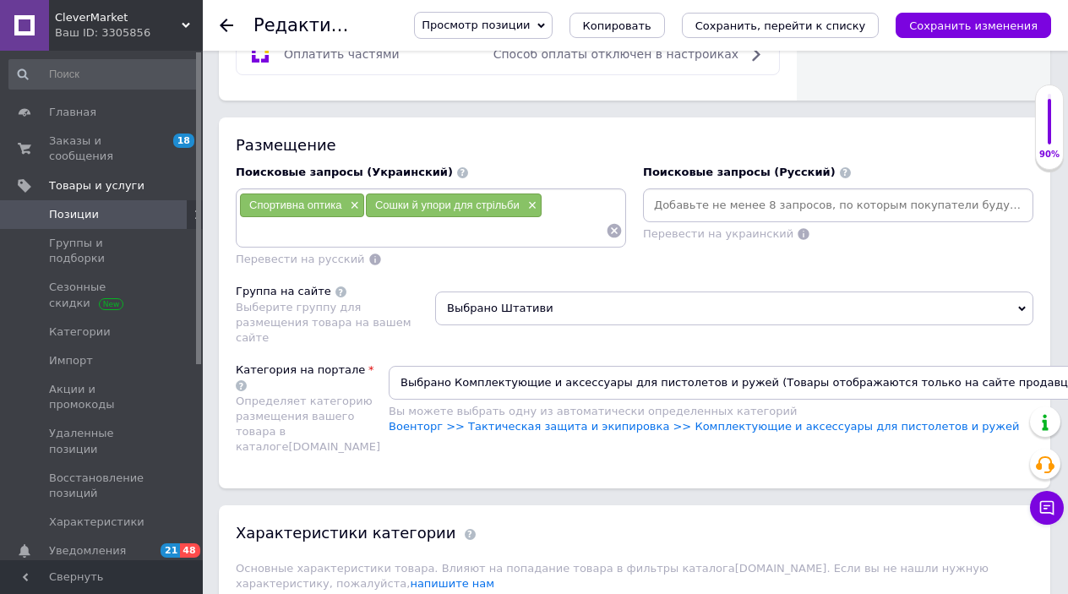
scroll to position [1160, 0]
click at [1020, 307] on icon at bounding box center [1023, 309] width 8 height 5
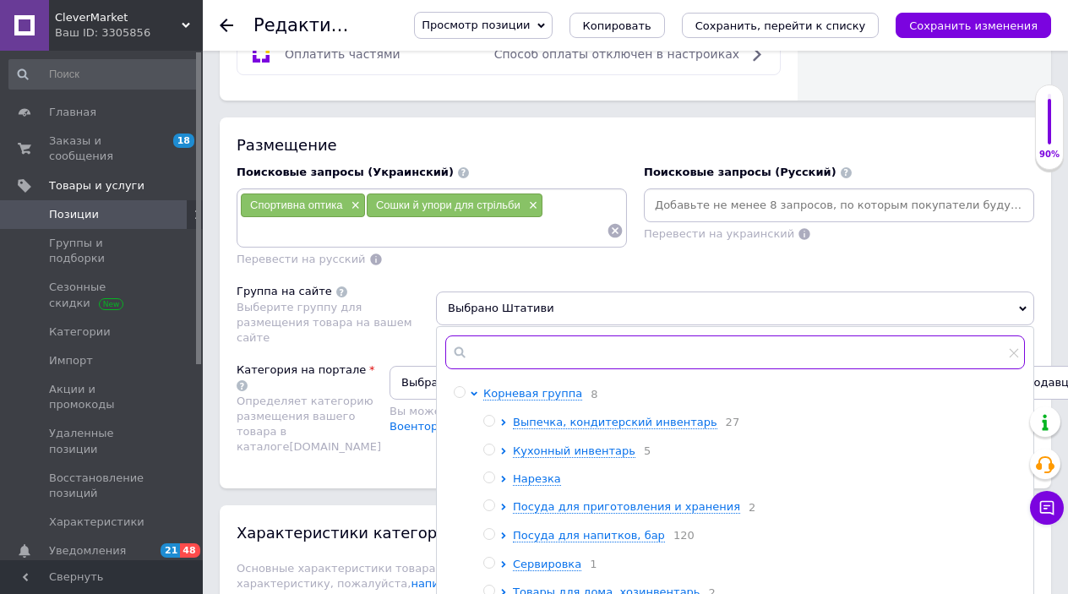
click at [568, 335] on input "text" at bounding box center [734, 352] width 579 height 34
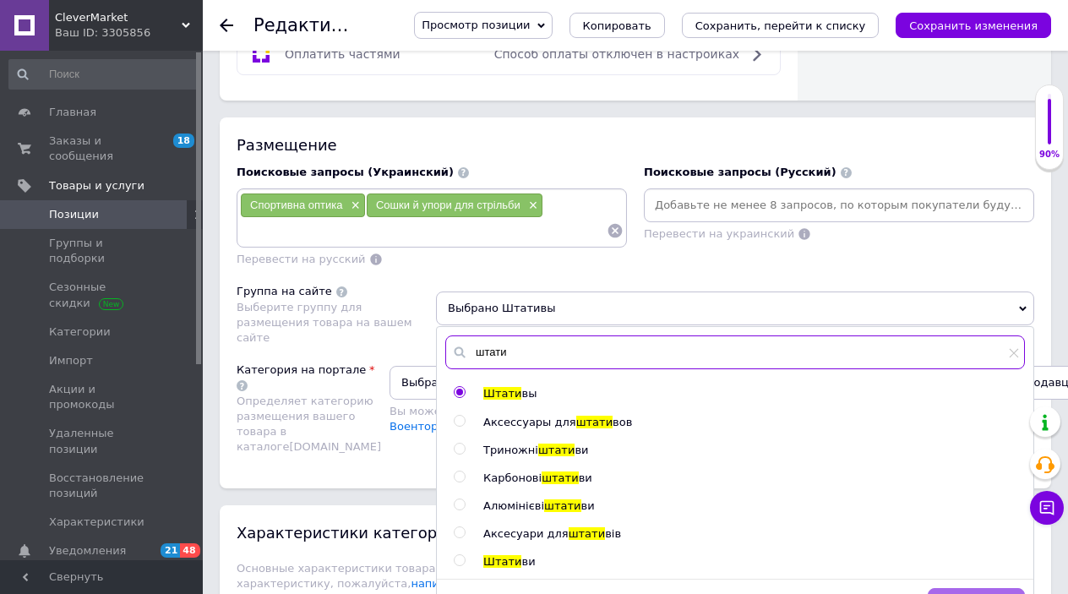
type input "штати"
click at [941, 588] on button "Сохранить" at bounding box center [975, 605] width 97 height 34
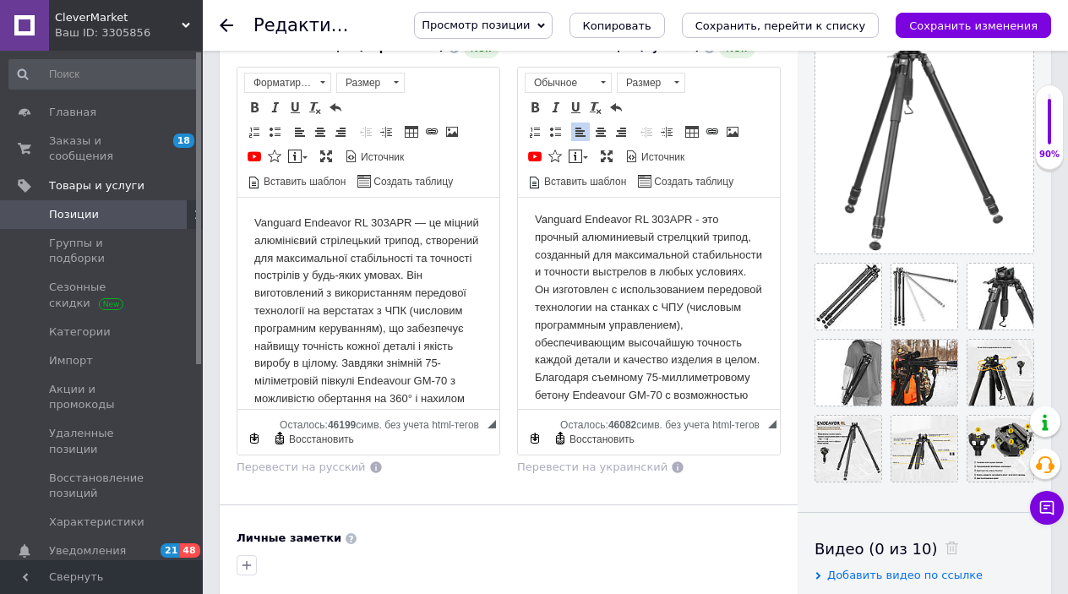
scroll to position [-1, 0]
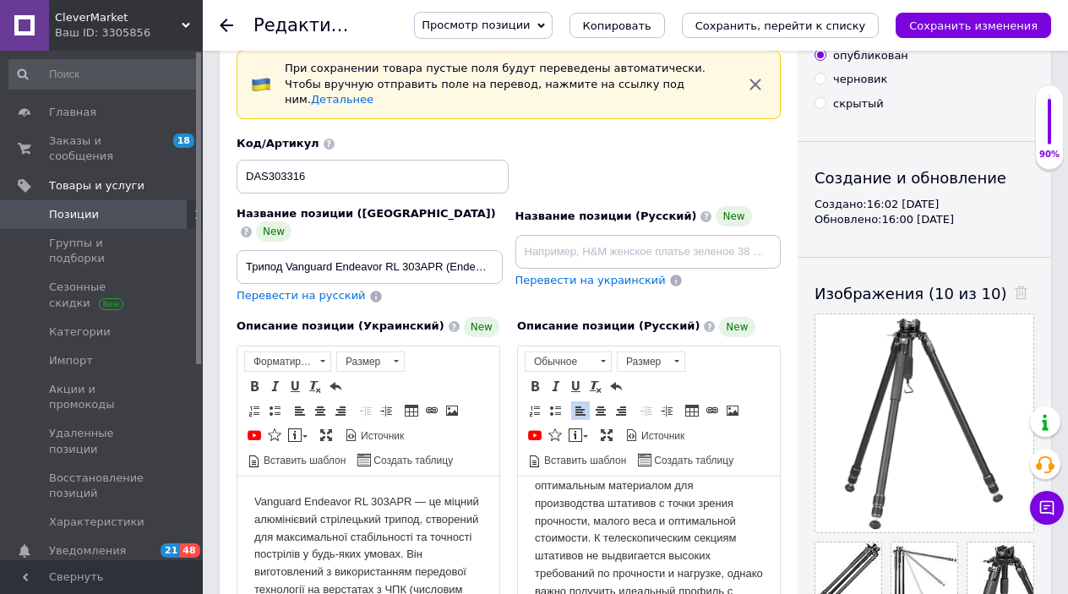
click at [276, 289] on span "Перевести на русский" at bounding box center [300, 295] width 129 height 13
type input "Трипод Vanguard Endeavor RL 303APR (Endeavor RL 303APR)"
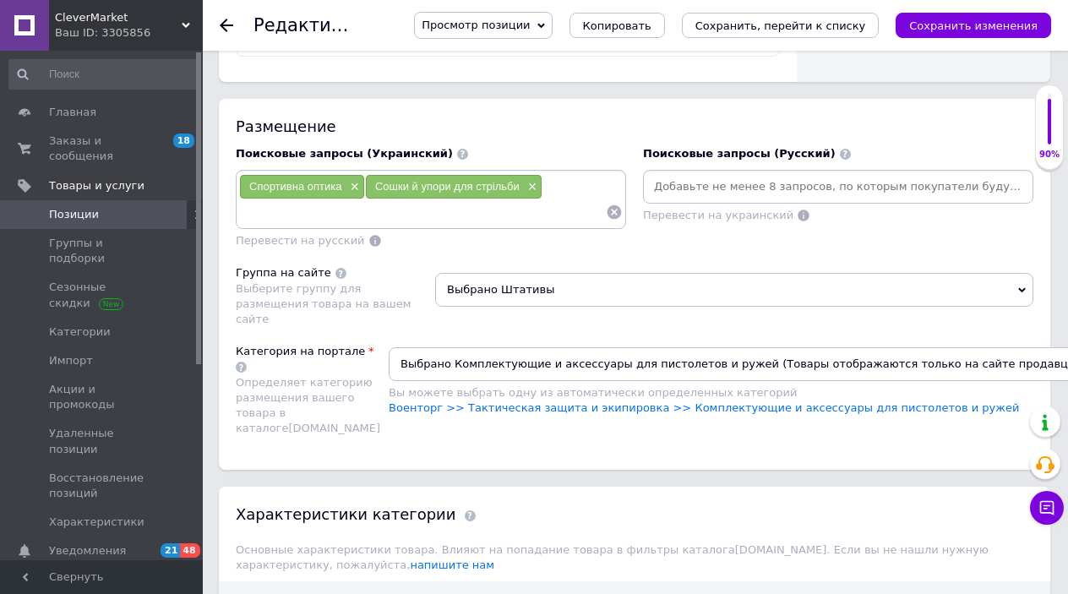
scroll to position [1178, 0]
click at [585, 138] on div "Поисковые запросы (Украинский) Спортивна оптика × Сошки й упори для стрільби × …" at bounding box center [431, 198] width 407 height 120
click at [424, 216] on div "Поисковые запросы (Украинский) Спортивна оптика × Сошки й упори для стрільби × …" at bounding box center [431, 198] width 407 height 120
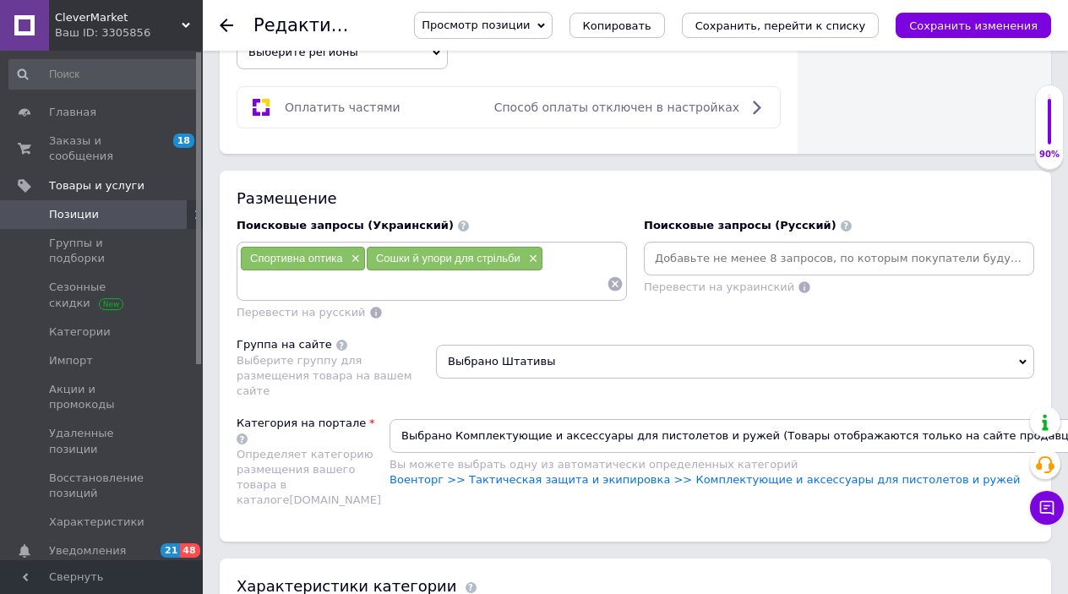
scroll to position [1110, 0]
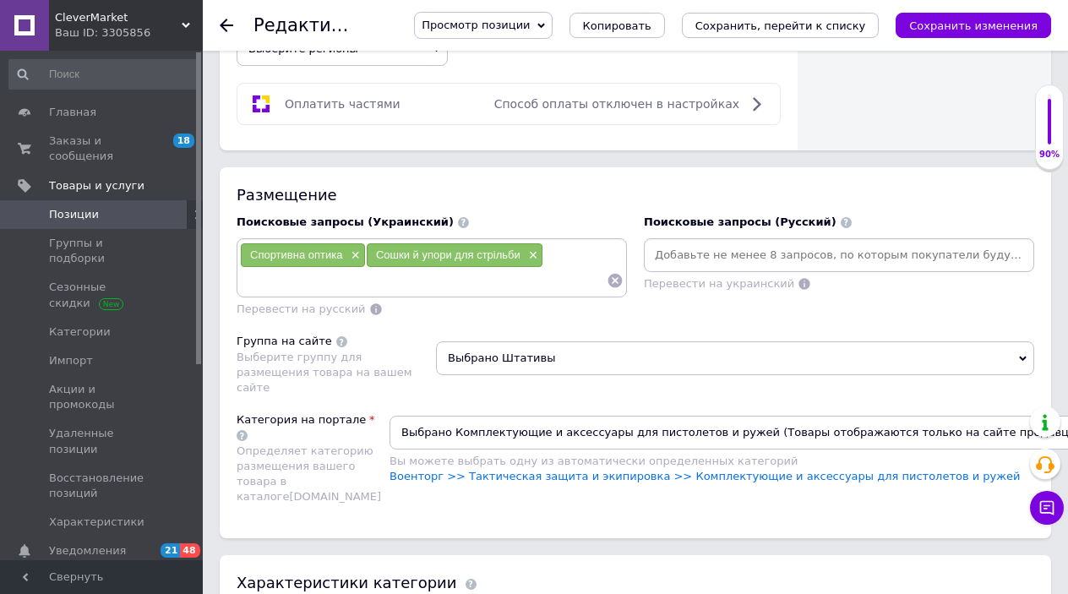
click at [575, 242] on div "Спортивна оптика × Сошки й упори для стрільби ×" at bounding box center [431, 267] width 383 height 51
click at [726, 242] on input at bounding box center [838, 254] width 383 height 25
click at [333, 302] on span "Перевести на русский" at bounding box center [300, 308] width 129 height 13
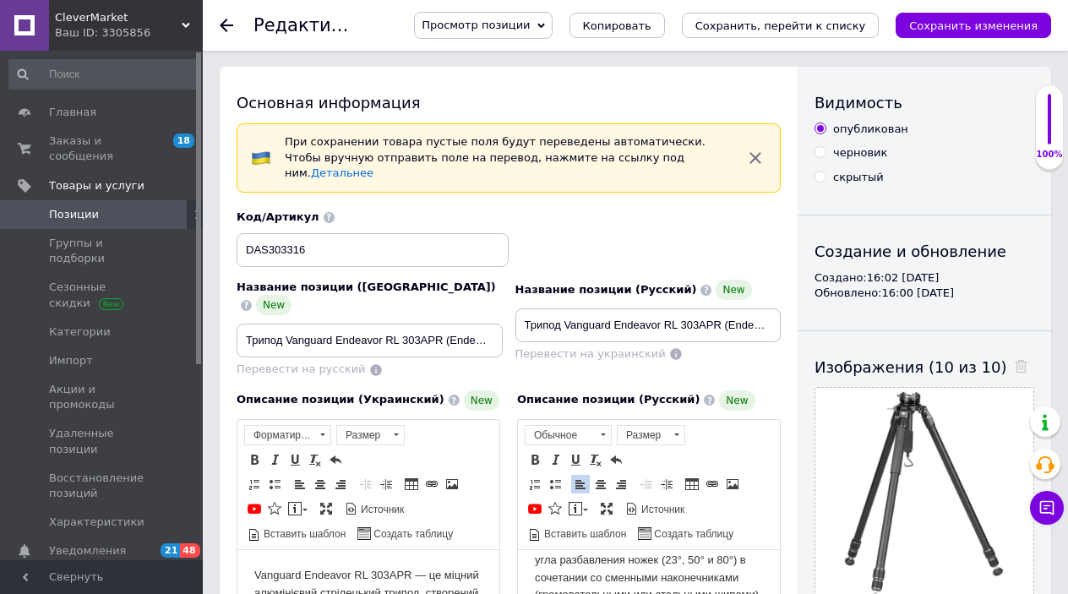
scroll to position [0, 0]
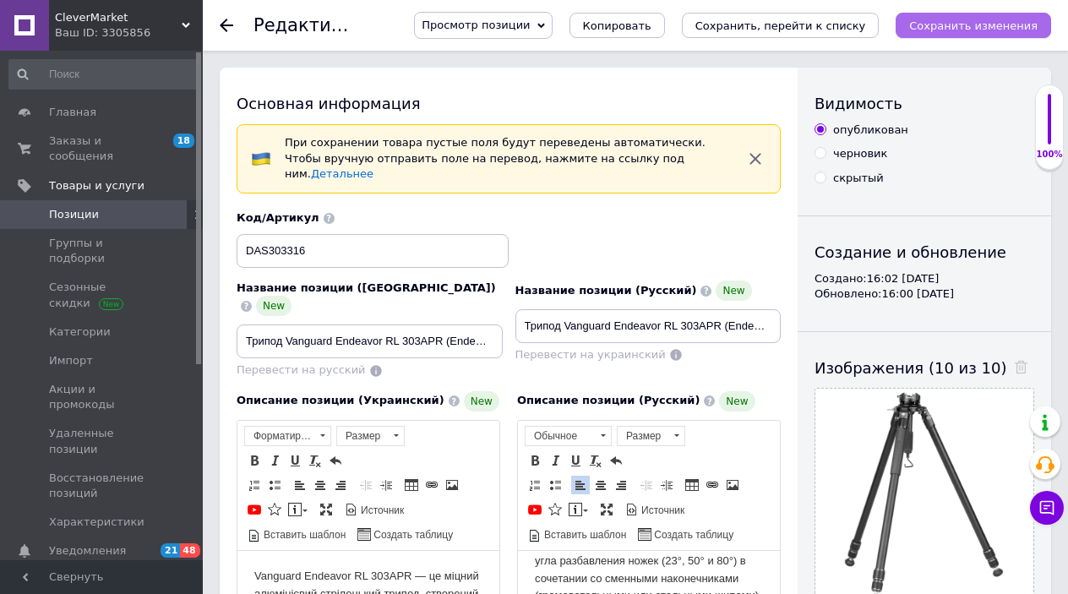
click at [971, 21] on icon "Сохранить изменения" at bounding box center [973, 25] width 128 height 13
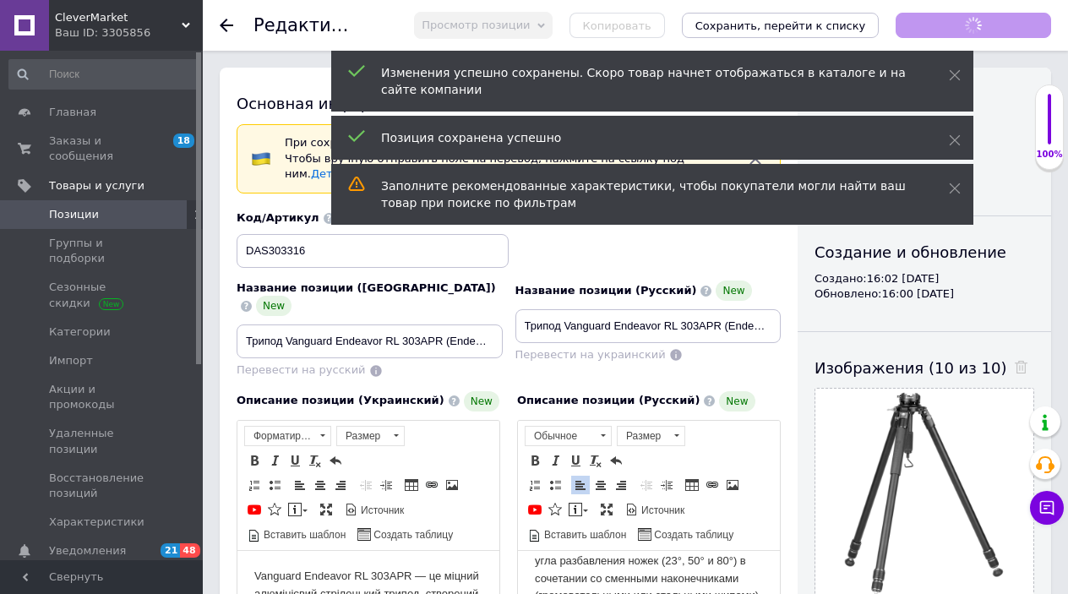
scroll to position [1113, 0]
click at [229, 20] on icon at bounding box center [227, 26] width 14 height 14
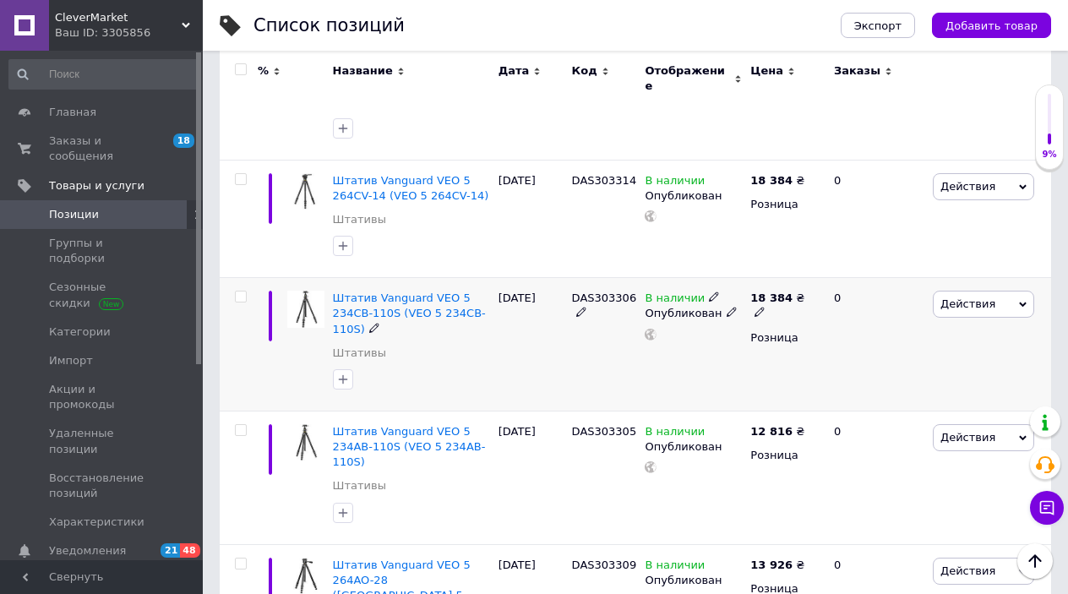
scroll to position [3292, 0]
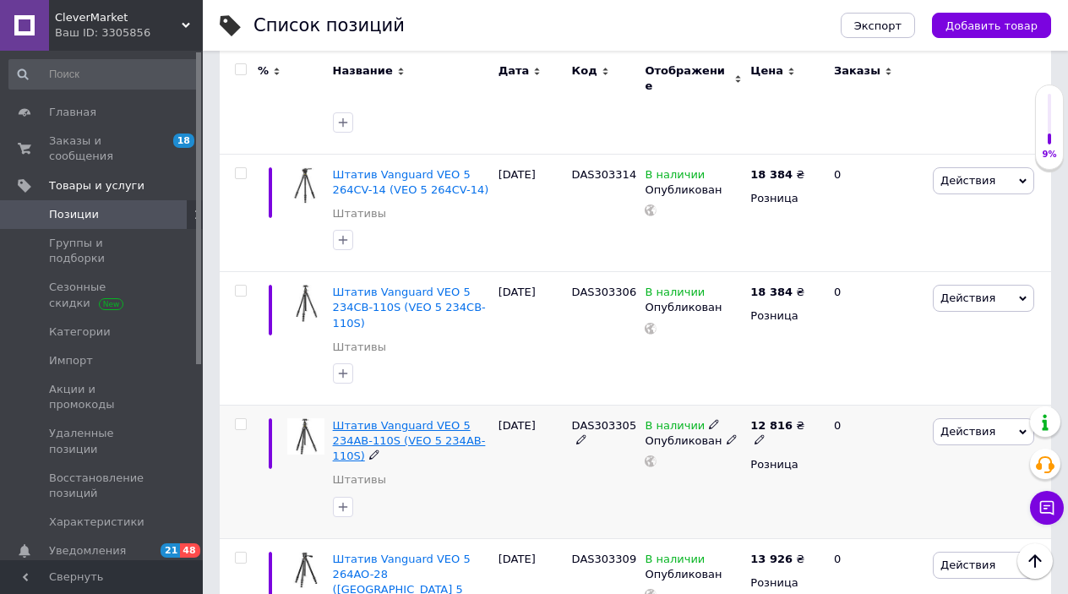
click at [420, 419] on span "Штатив Vanguard VEO 5 234AB-110S (VEO 5 234AB-110S)" at bounding box center [409, 440] width 153 height 43
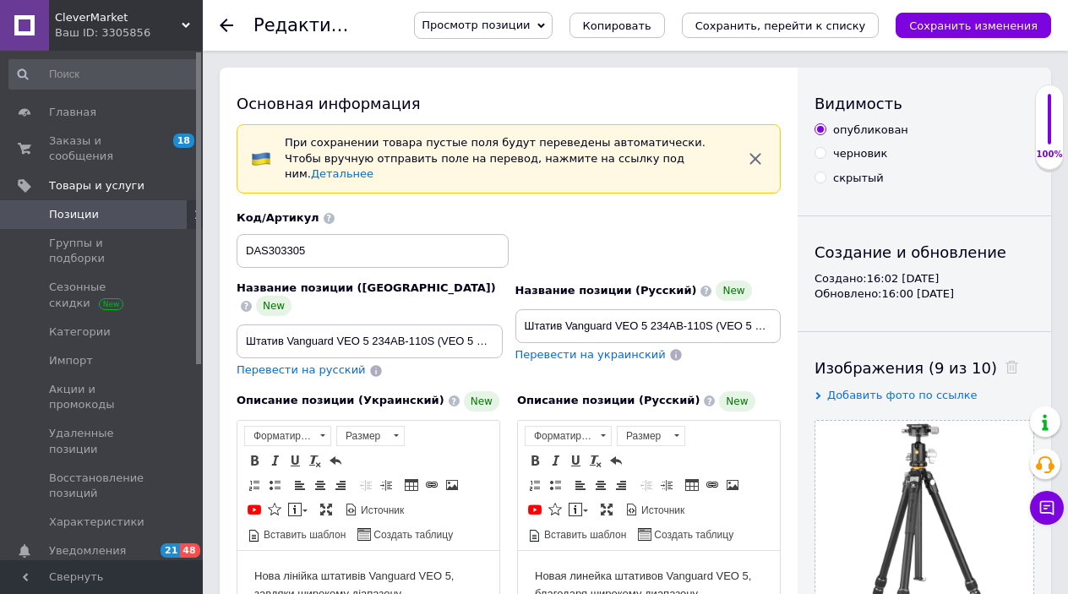
click at [73, 212] on span "Позиции" at bounding box center [74, 214] width 50 height 15
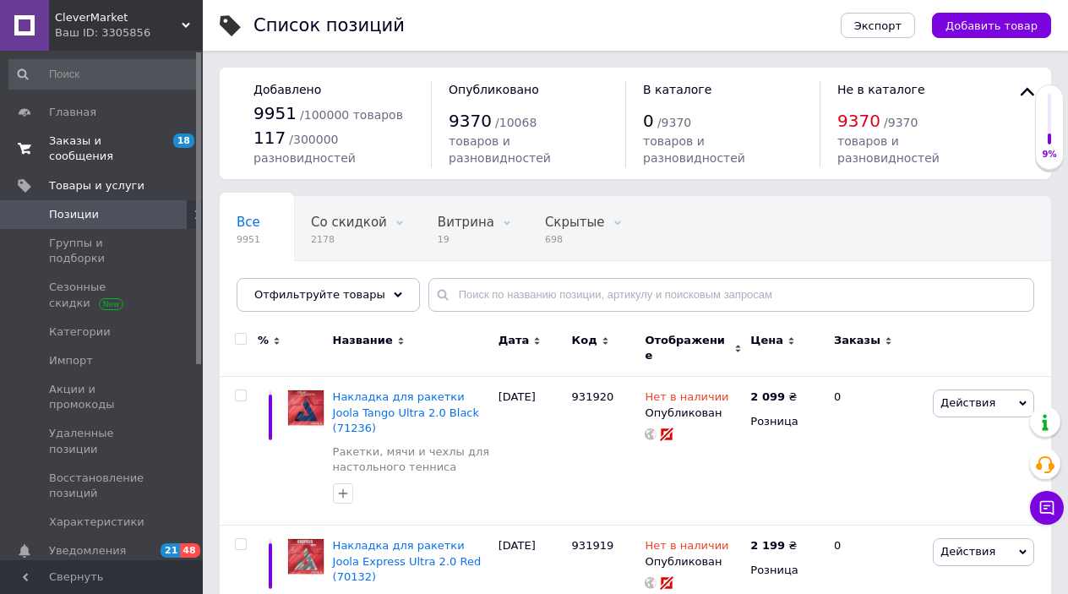
click at [80, 146] on span "Заказы и сообщения" at bounding box center [102, 148] width 107 height 30
